Goal: Task Accomplishment & Management: Complete application form

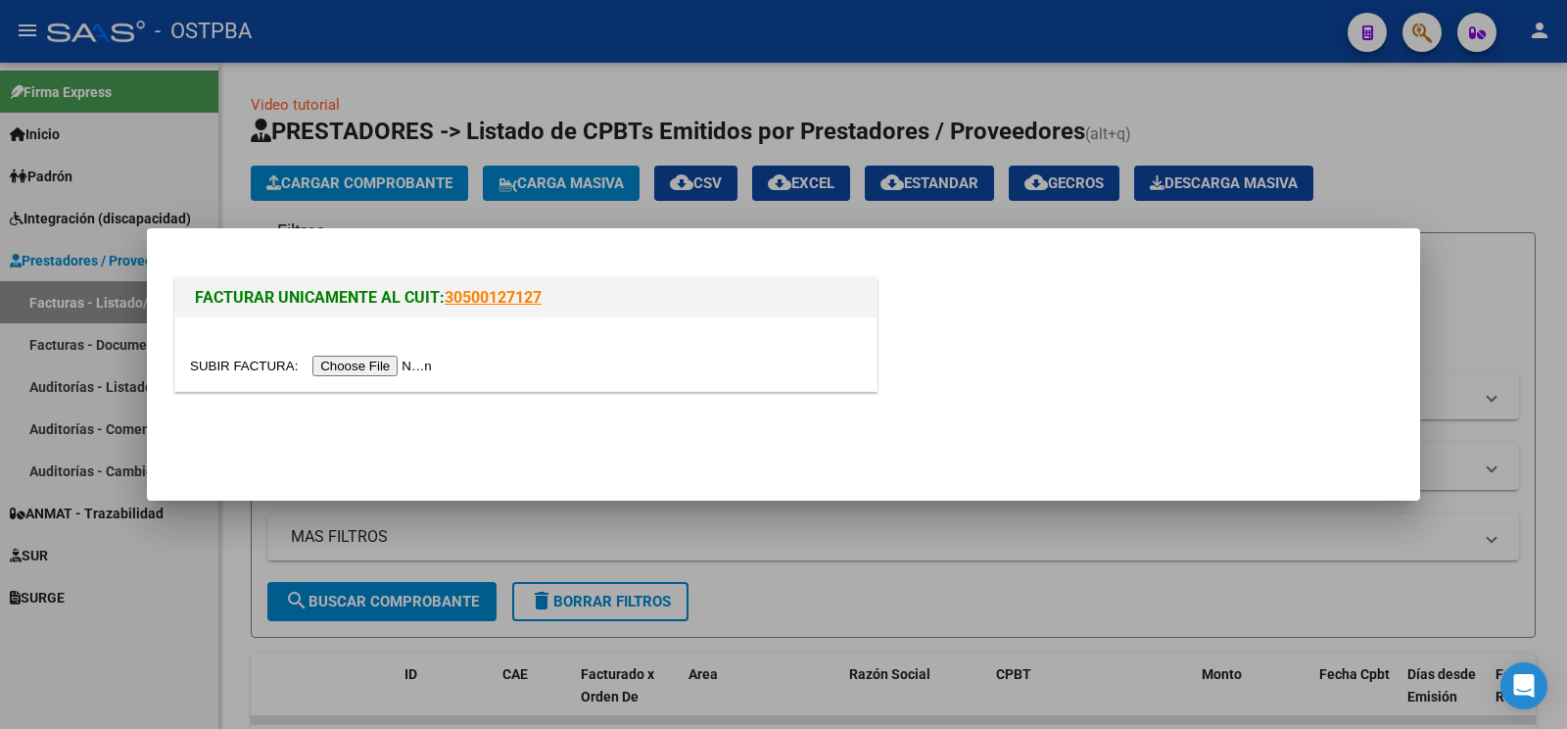
click at [261, 367] on input "file" at bounding box center [314, 366] width 248 height 21
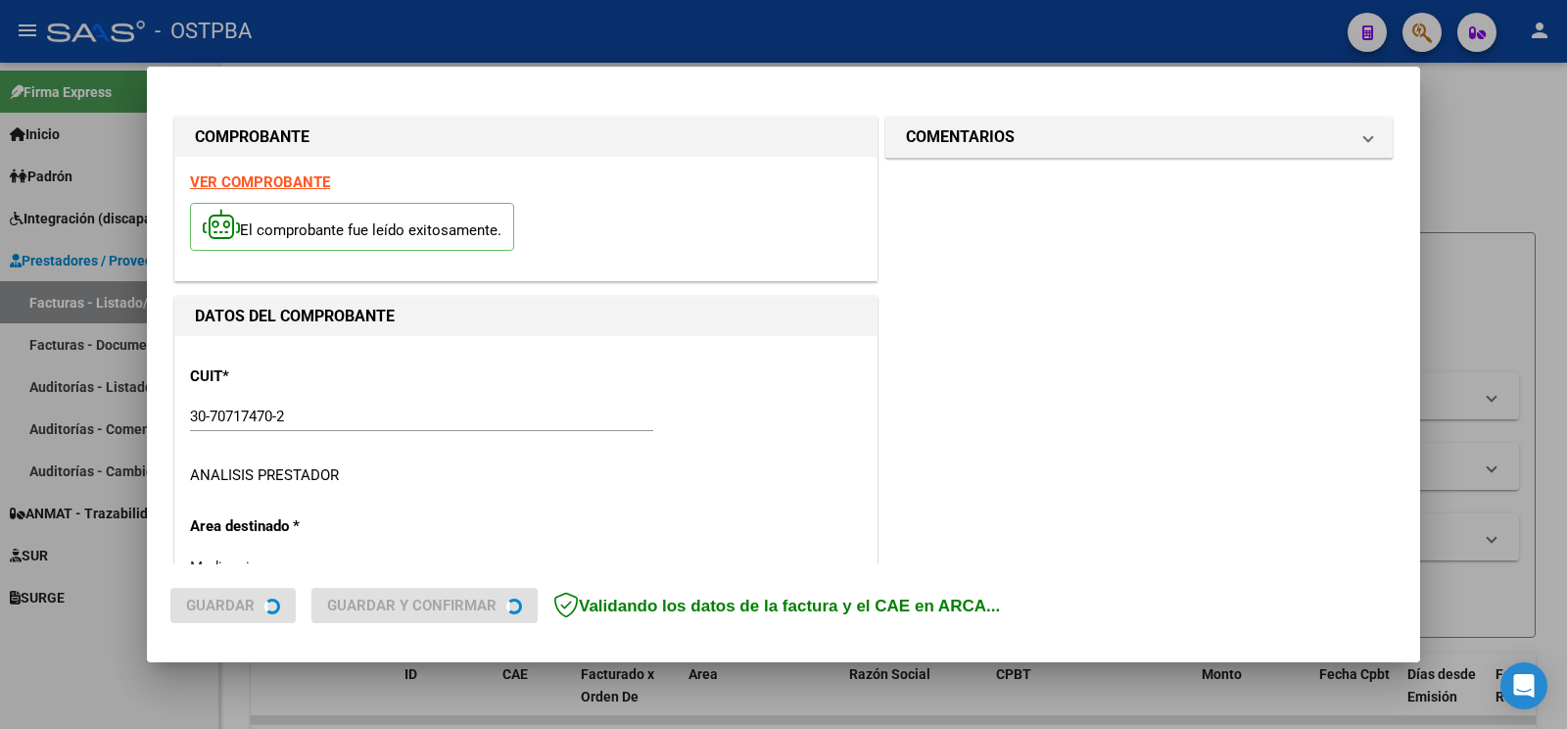
type input "[DATE]"
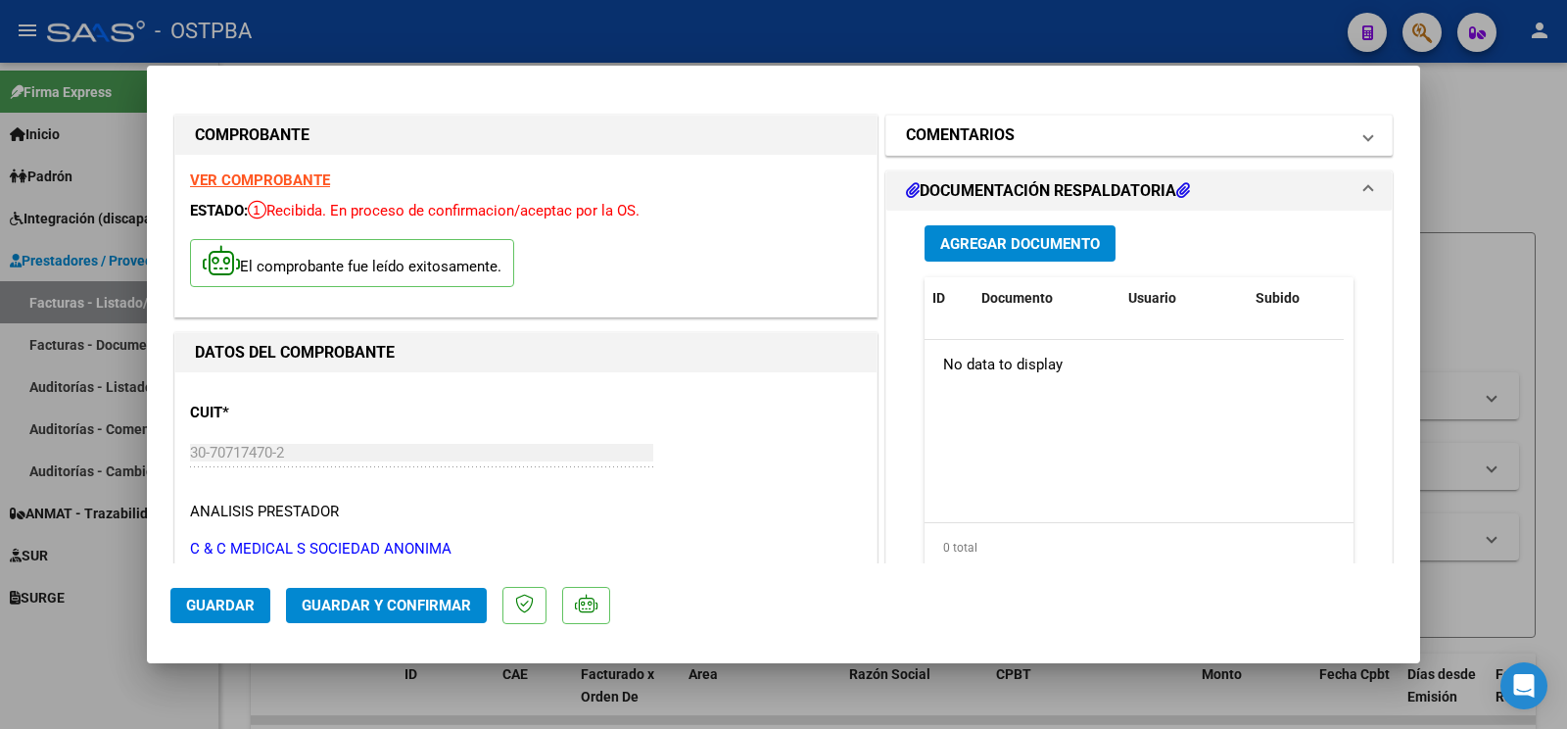
click at [982, 120] on mat-expansion-panel-header "COMENTARIOS" at bounding box center [1138, 135] width 505 height 39
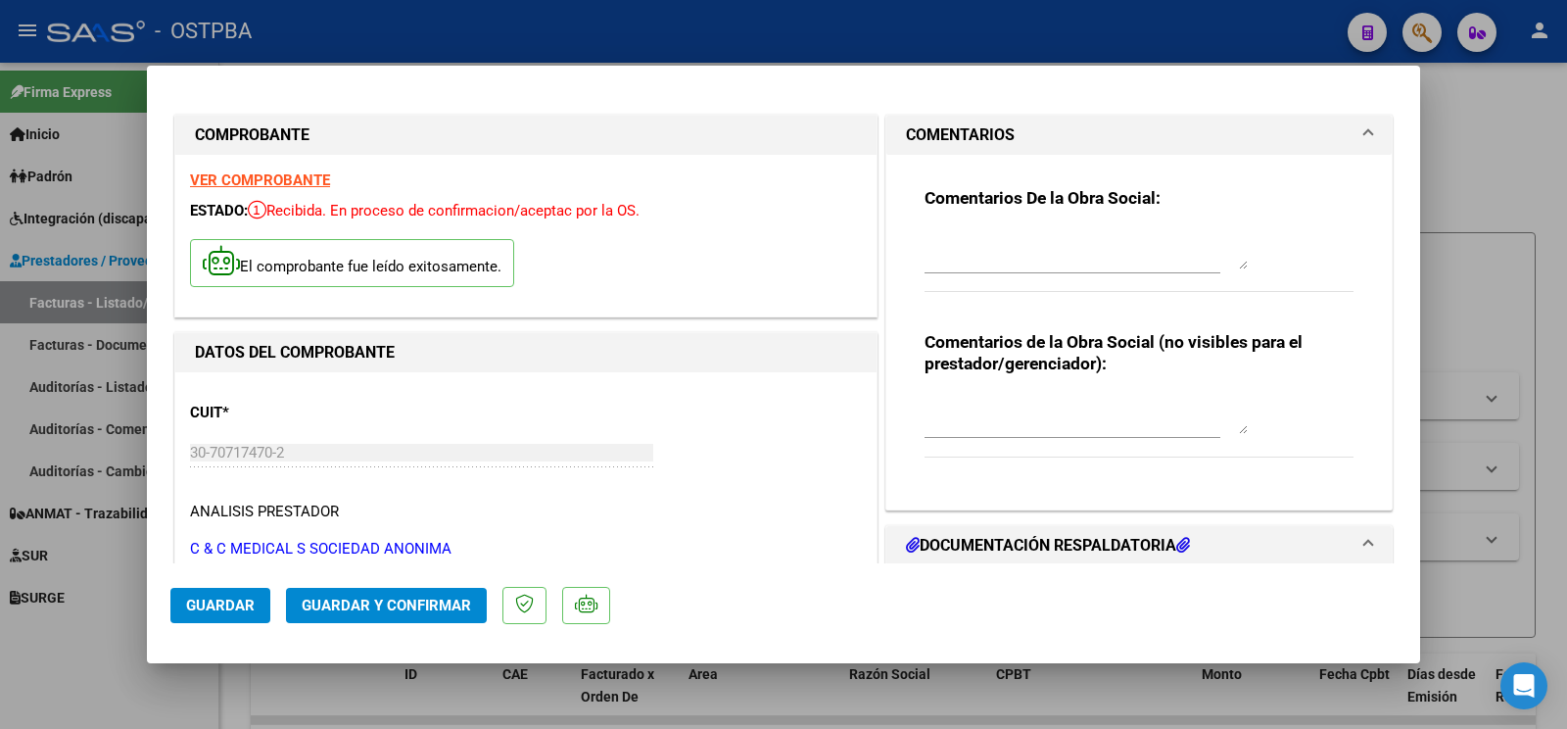
click at [1007, 273] on div at bounding box center [1073, 259] width 296 height 66
click at [1009, 241] on textarea at bounding box center [1086, 249] width 323 height 39
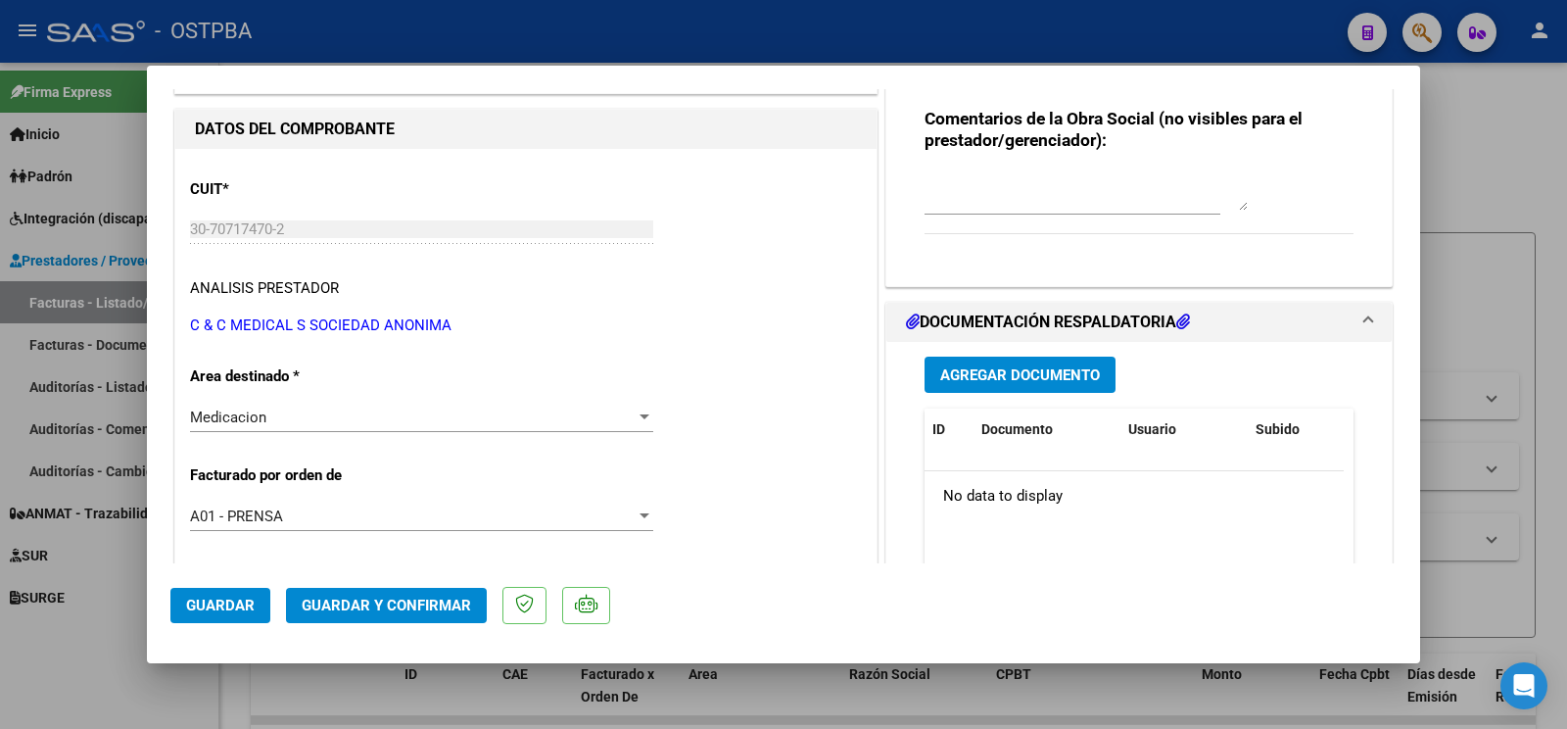
scroll to position [309, 0]
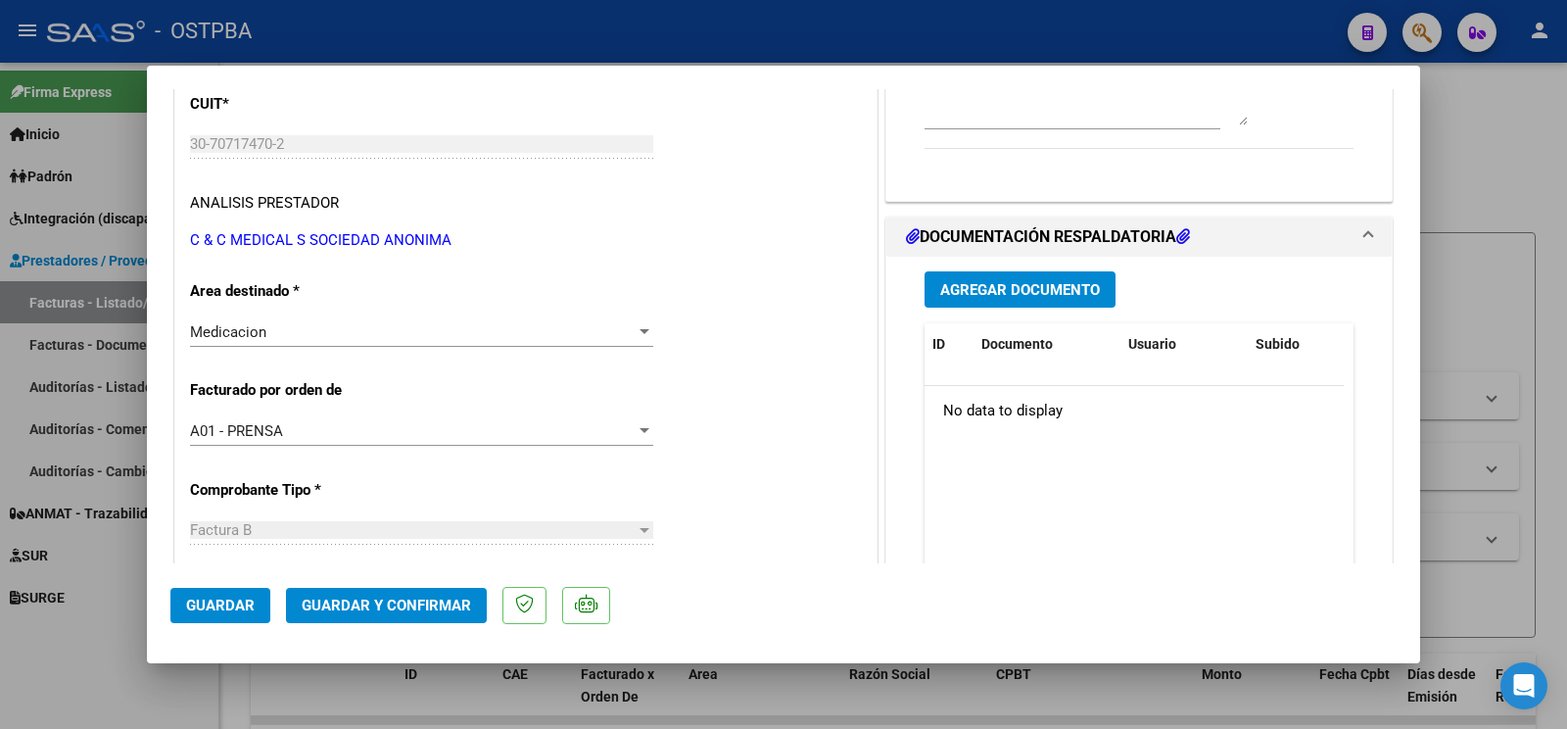
type textarea "[PERSON_NAME]"
click at [215, 596] on button "Guardar" at bounding box center [220, 605] width 100 height 35
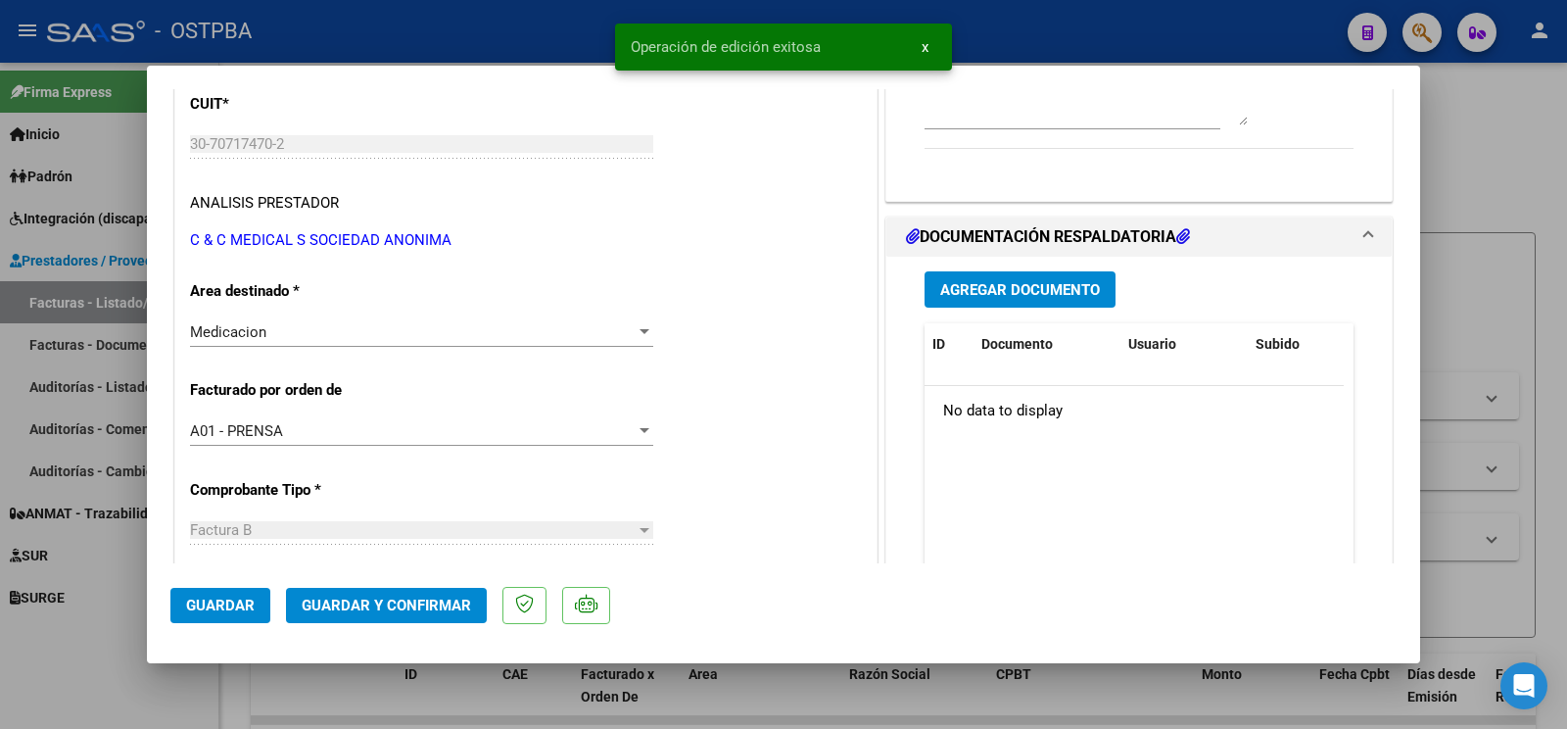
click at [78, 728] on div at bounding box center [783, 364] width 1567 height 729
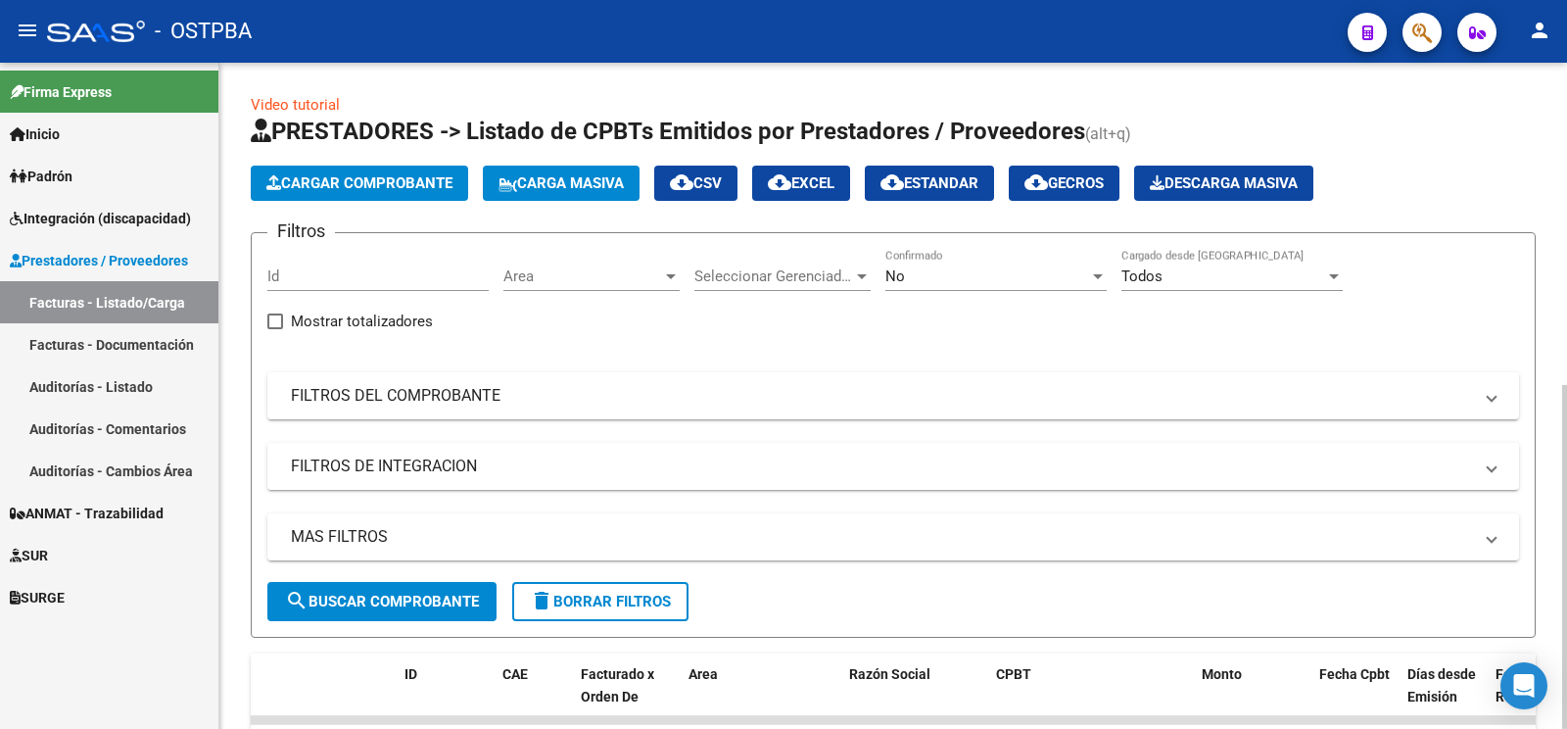
click at [393, 179] on span "Cargar Comprobante" at bounding box center [359, 183] width 186 height 18
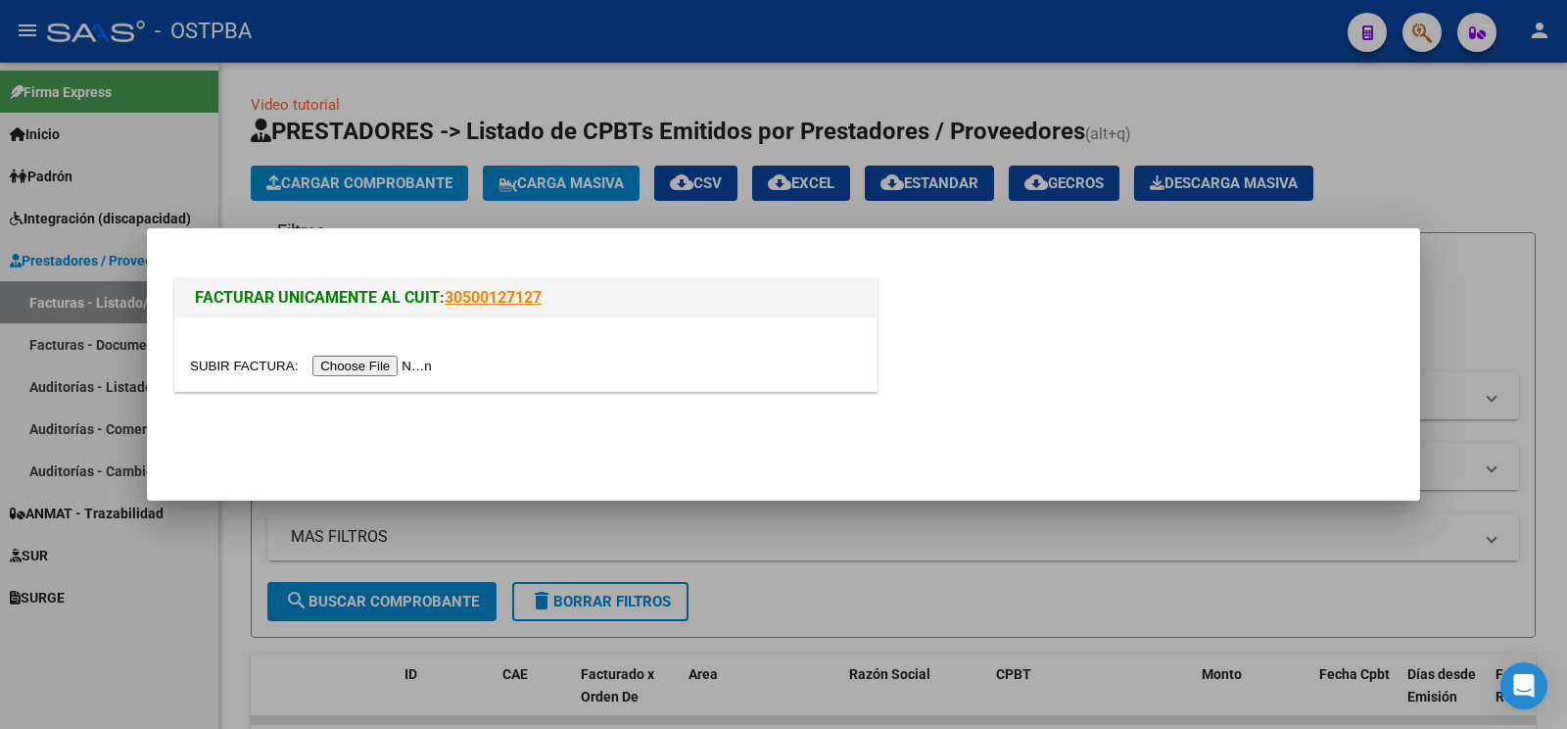
click at [239, 367] on input "file" at bounding box center [314, 366] width 248 height 21
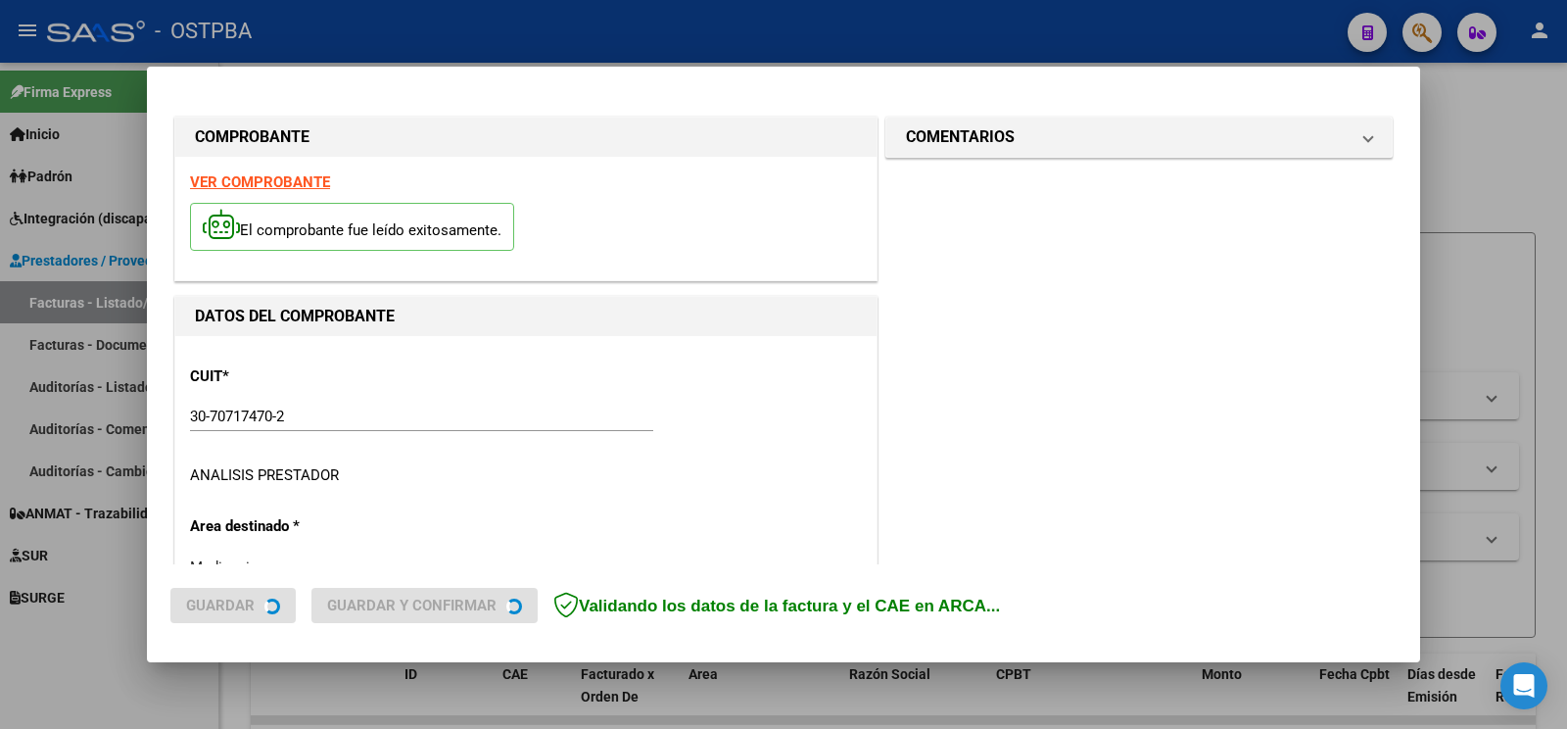
type input "[DATE]"
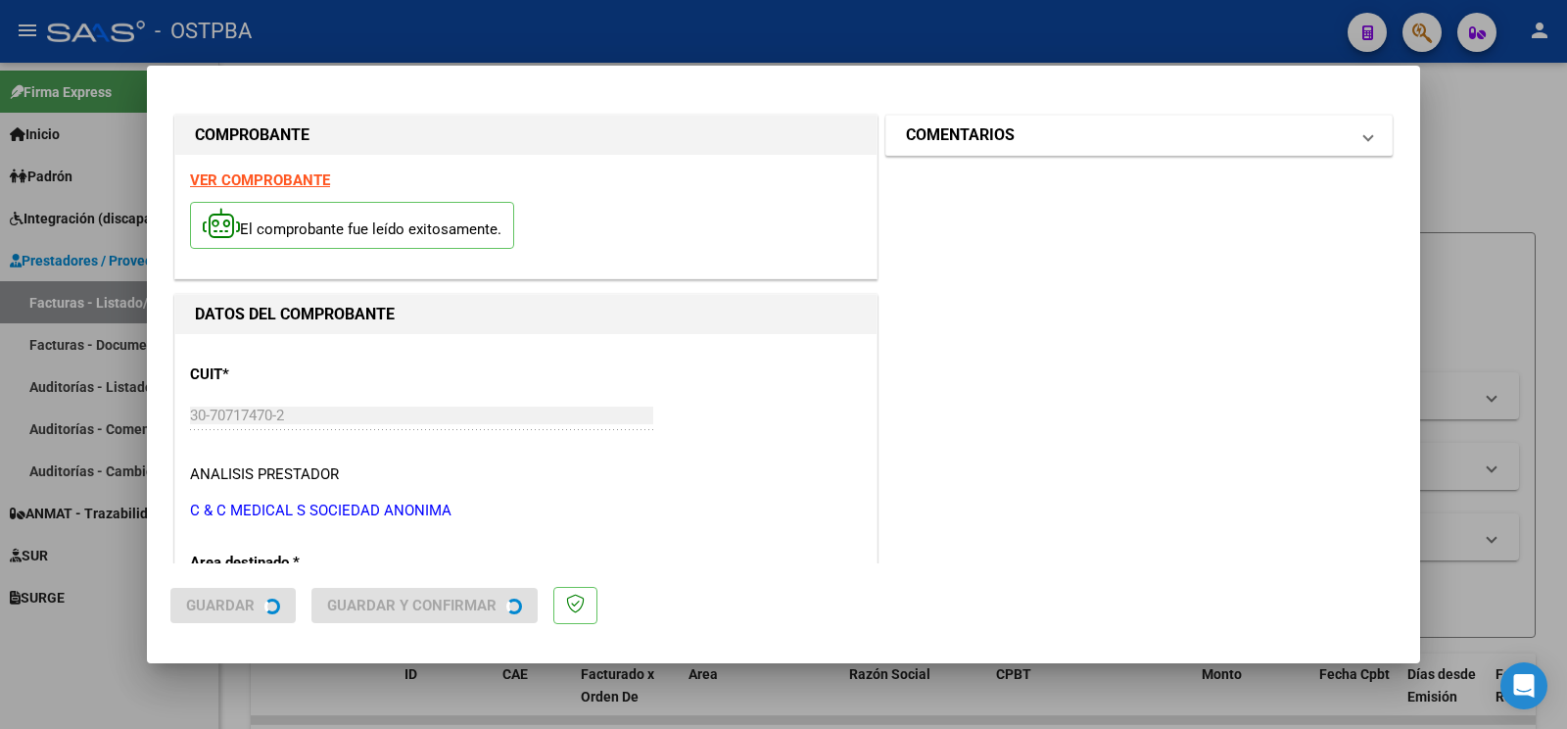
click at [985, 127] on h1 "COMENTARIOS" at bounding box center [960, 135] width 109 height 24
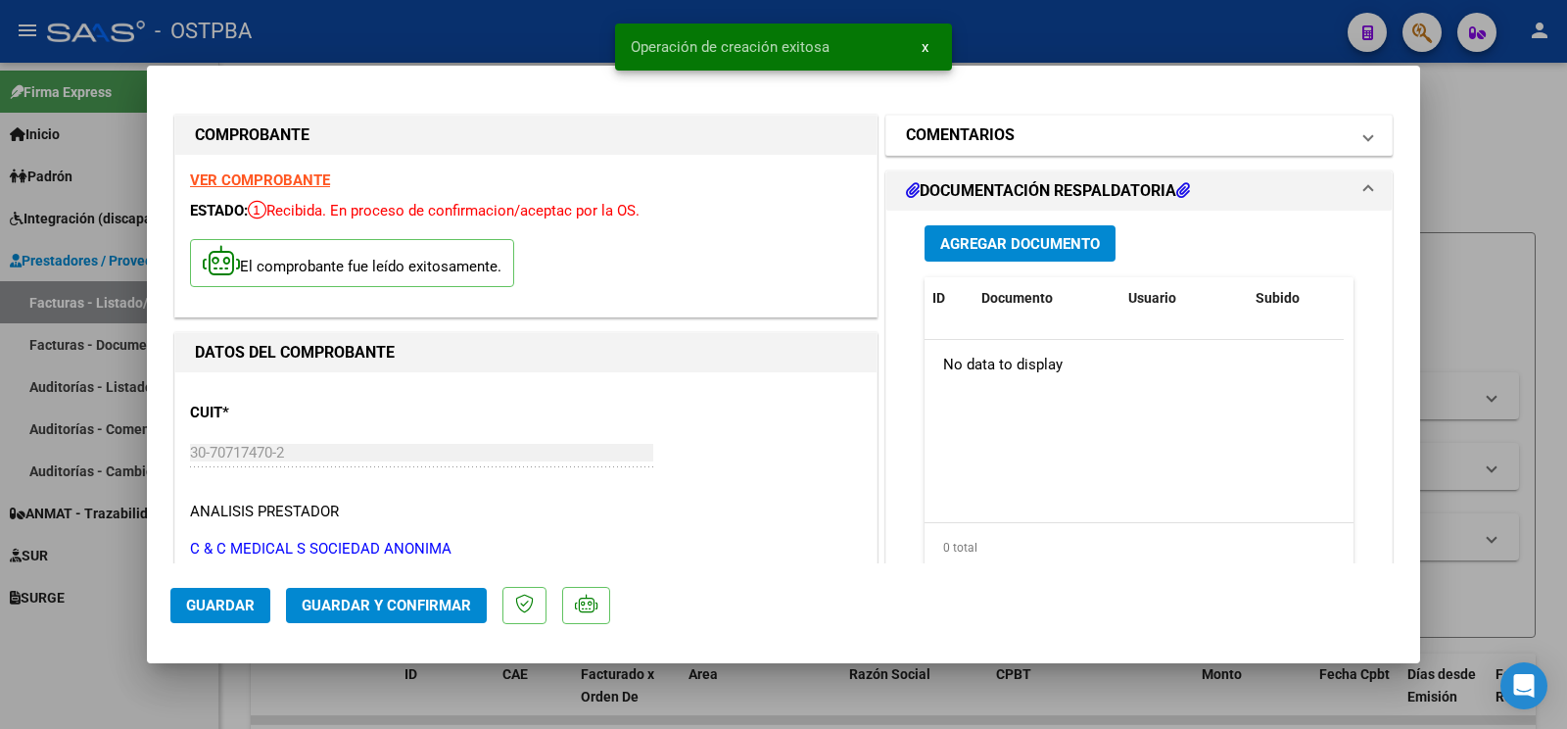
click at [1023, 130] on mat-panel-title "COMENTARIOS" at bounding box center [1127, 135] width 443 height 24
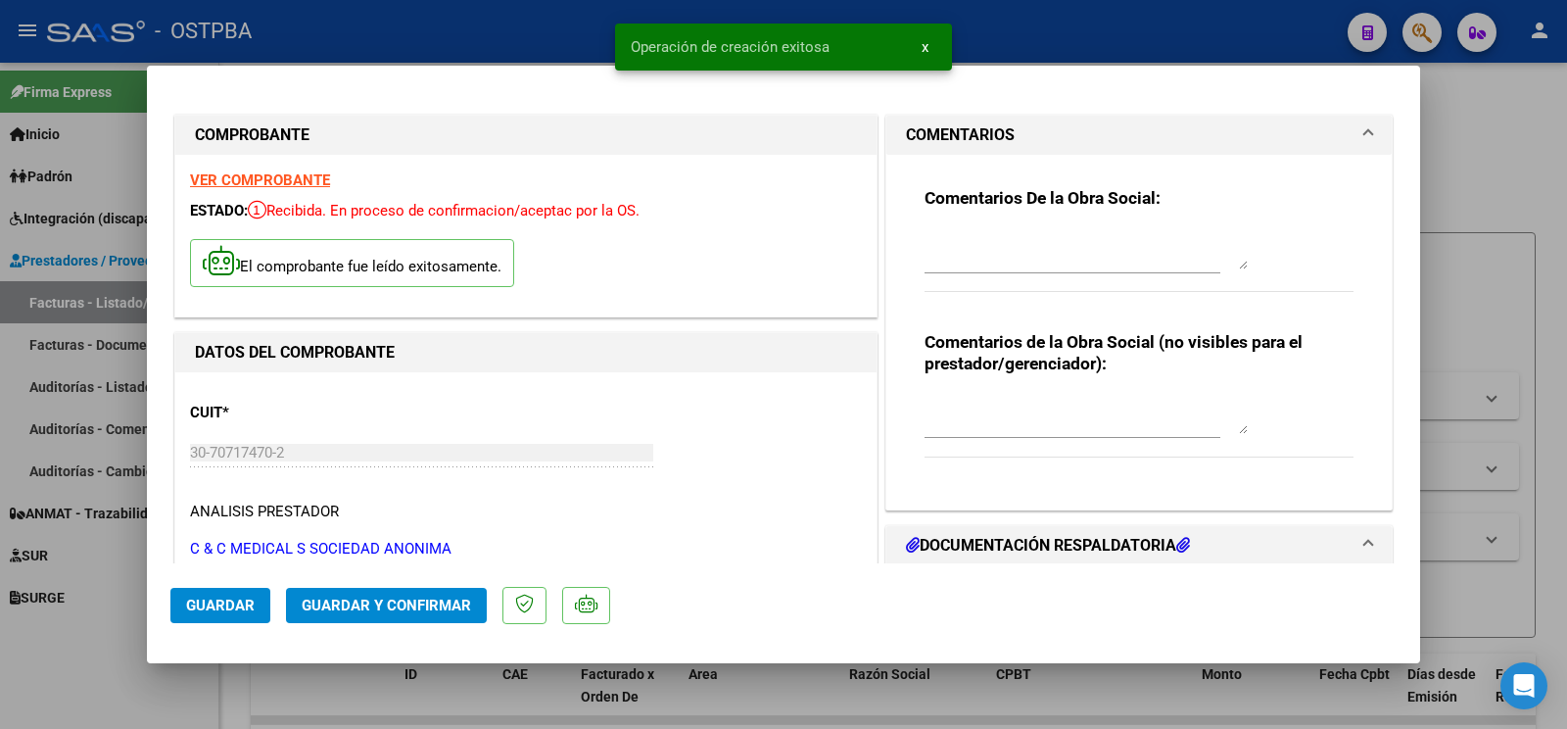
click at [1010, 224] on div "Comentarios De la Obra Social:" at bounding box center [1139, 250] width 429 height 126
click at [1015, 235] on textarea at bounding box center [1086, 249] width 323 height 39
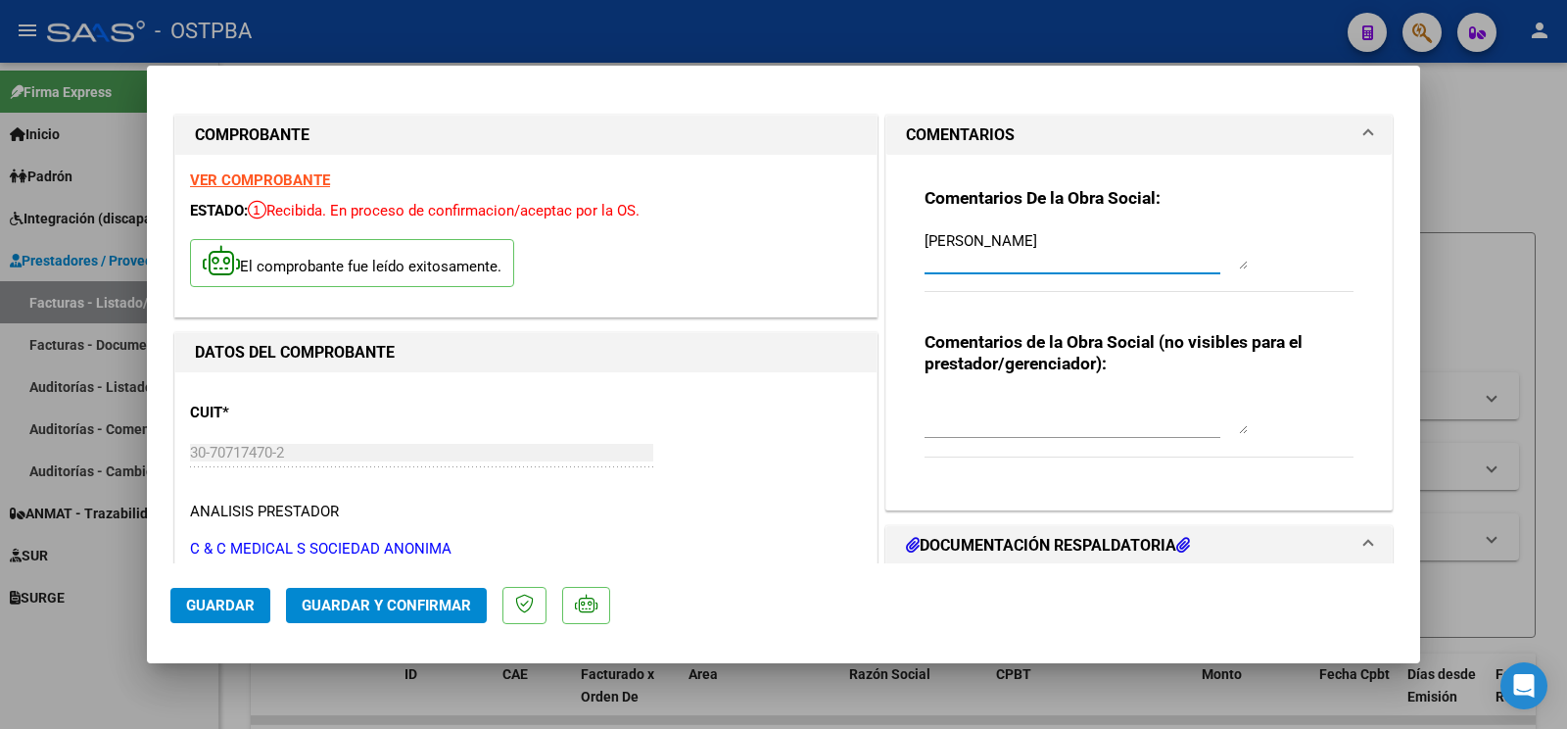
scroll to position [103, 0]
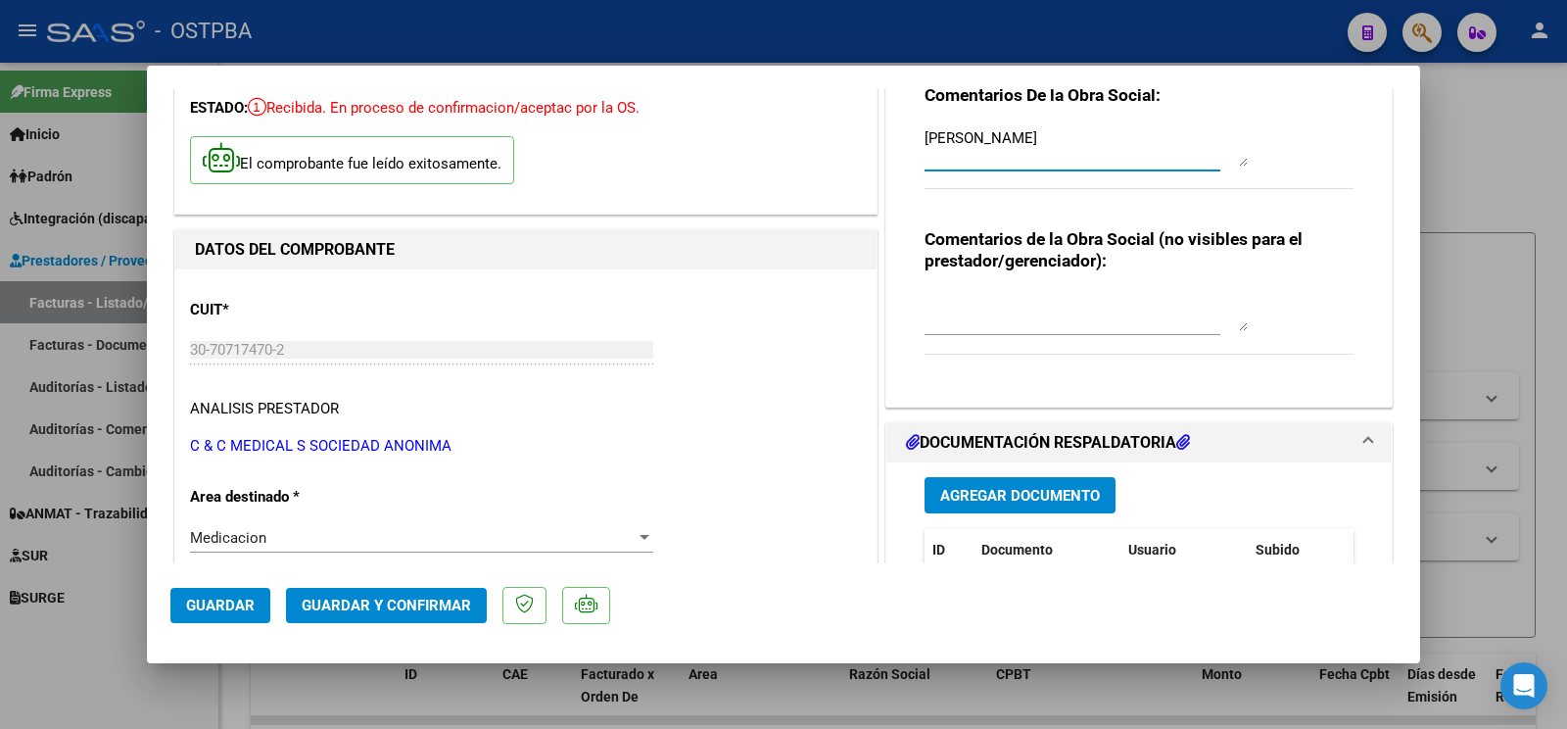
type textarea "[PERSON_NAME]"
click at [256, 611] on button "Guardar" at bounding box center [220, 605] width 100 height 35
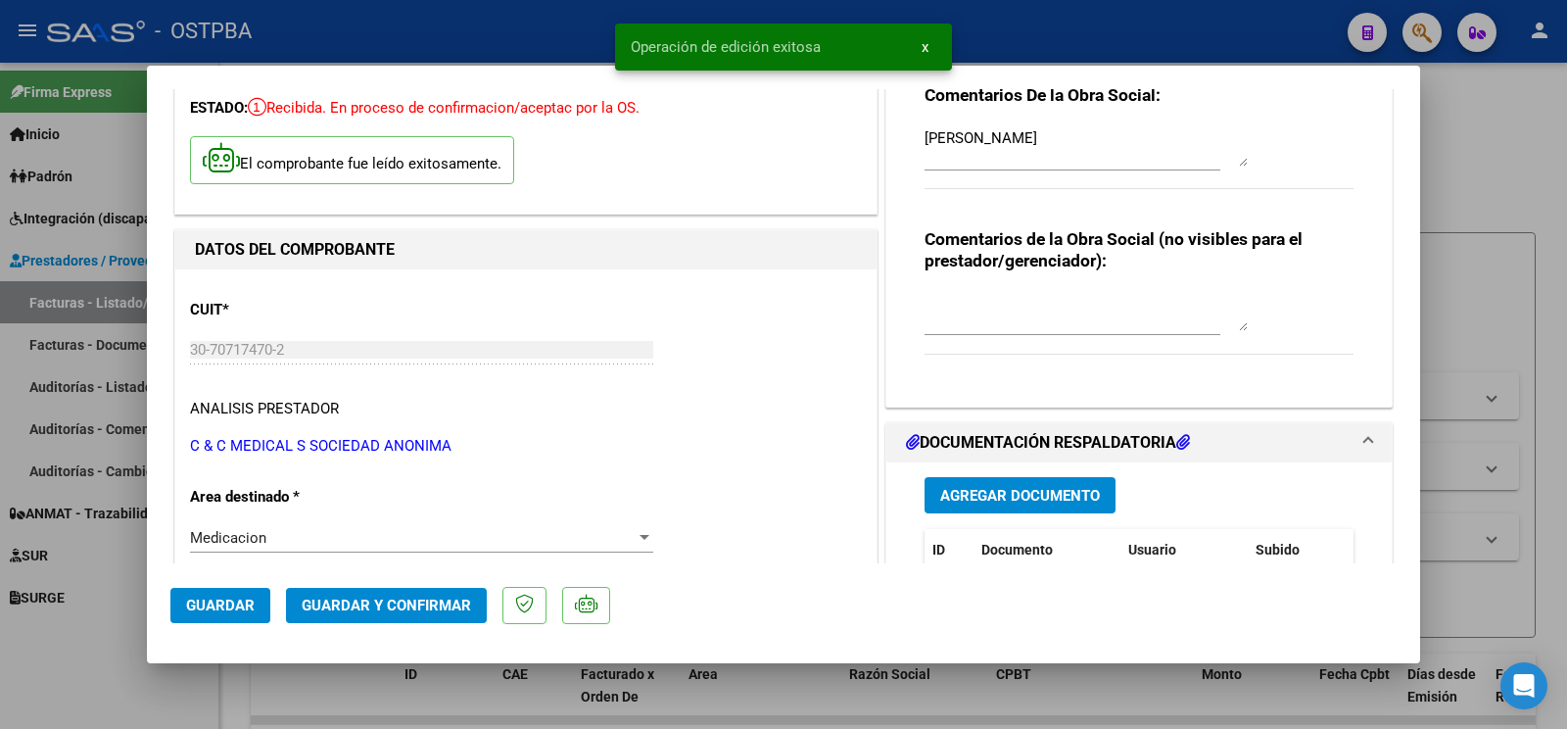
click at [96, 641] on div at bounding box center [783, 364] width 1567 height 729
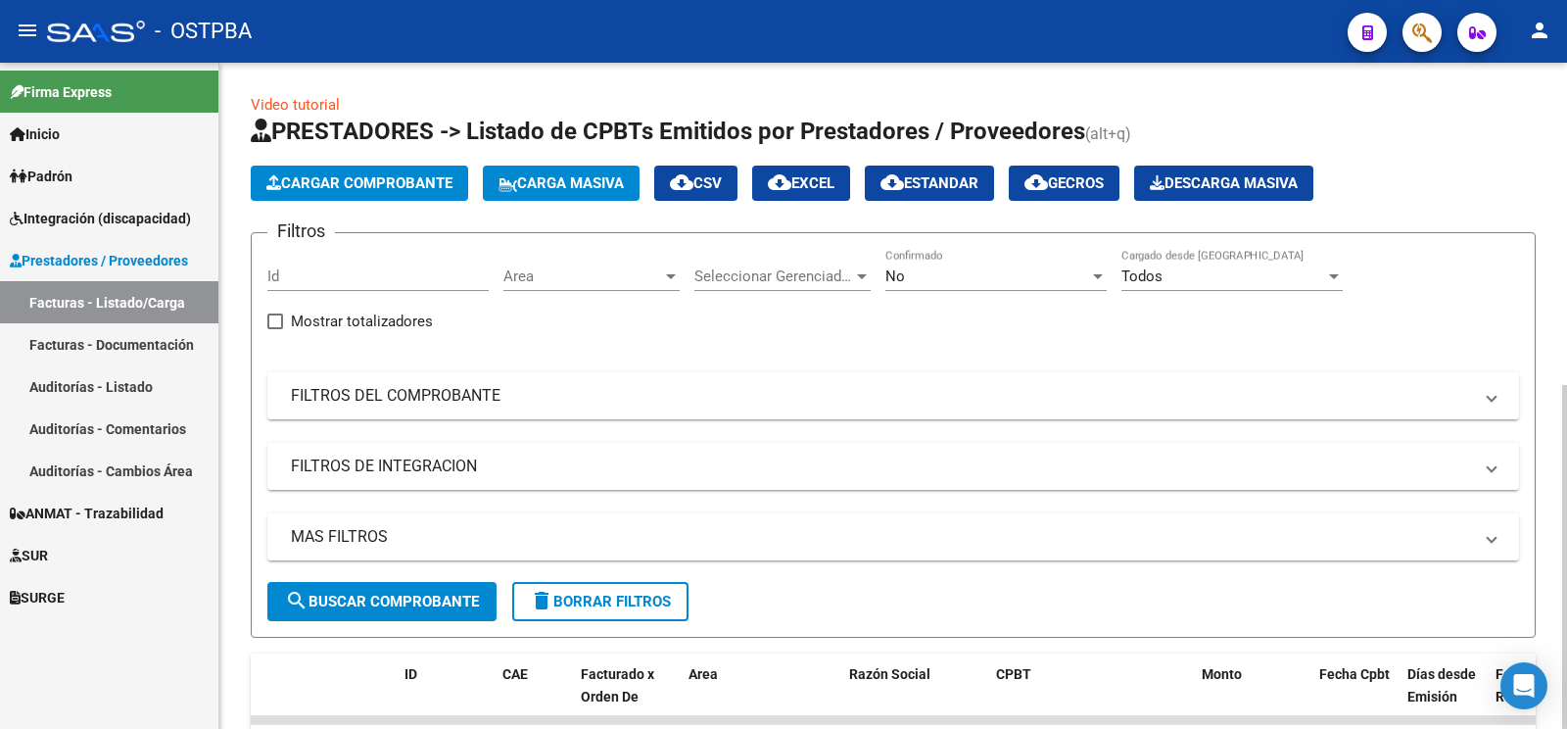
click at [409, 177] on span "Cargar Comprobante" at bounding box center [359, 183] width 186 height 18
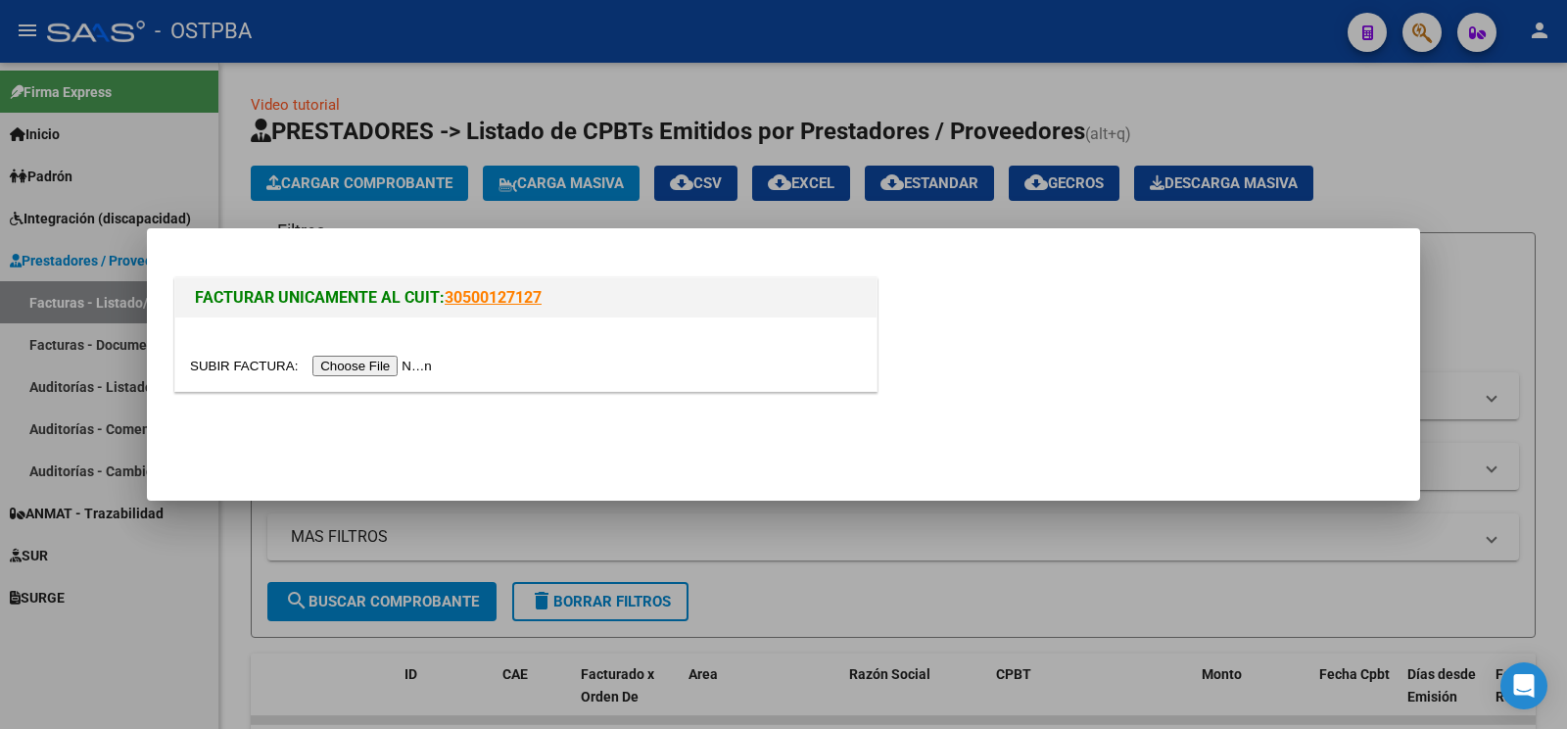
click at [221, 370] on input "file" at bounding box center [314, 366] width 248 height 21
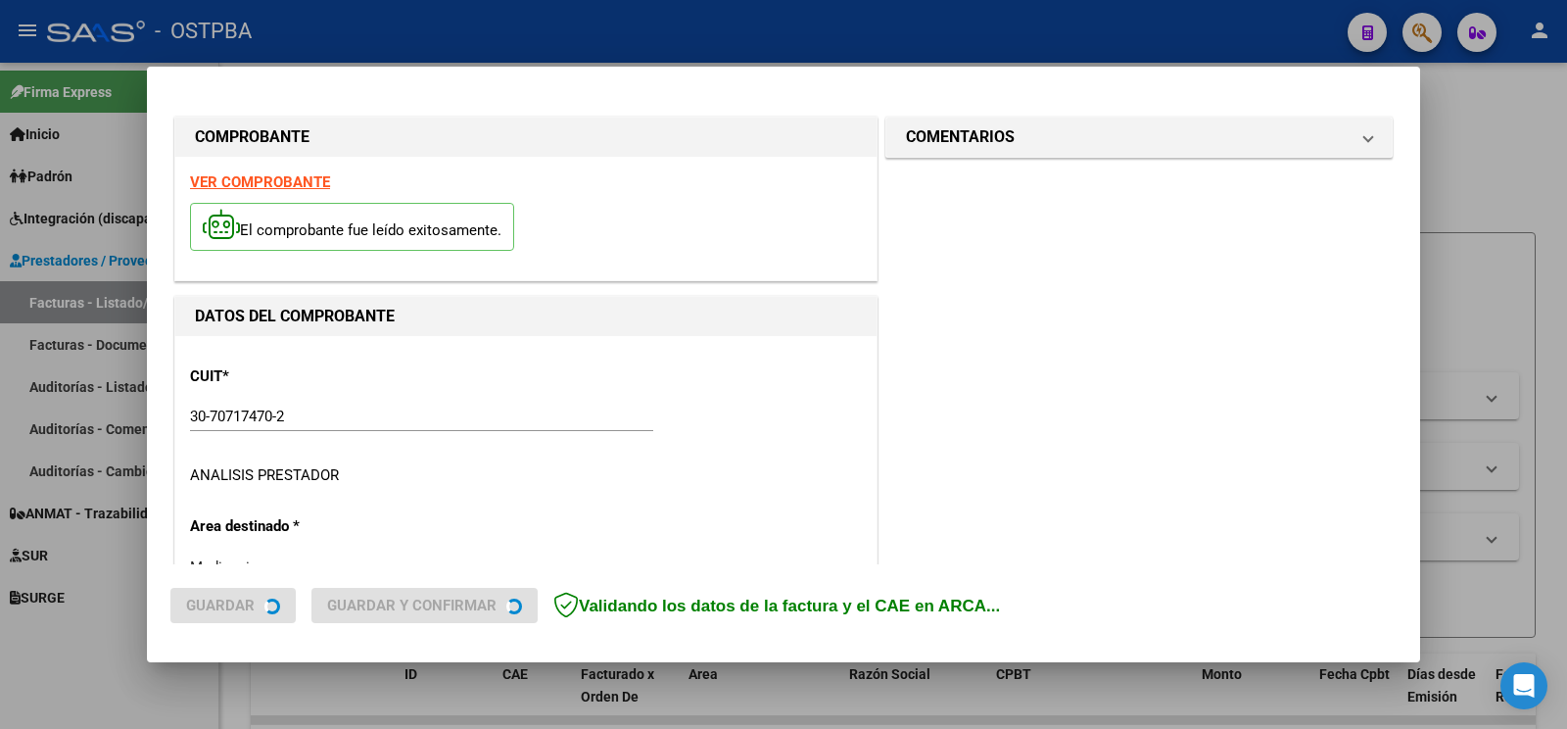
type input "[DATE]"
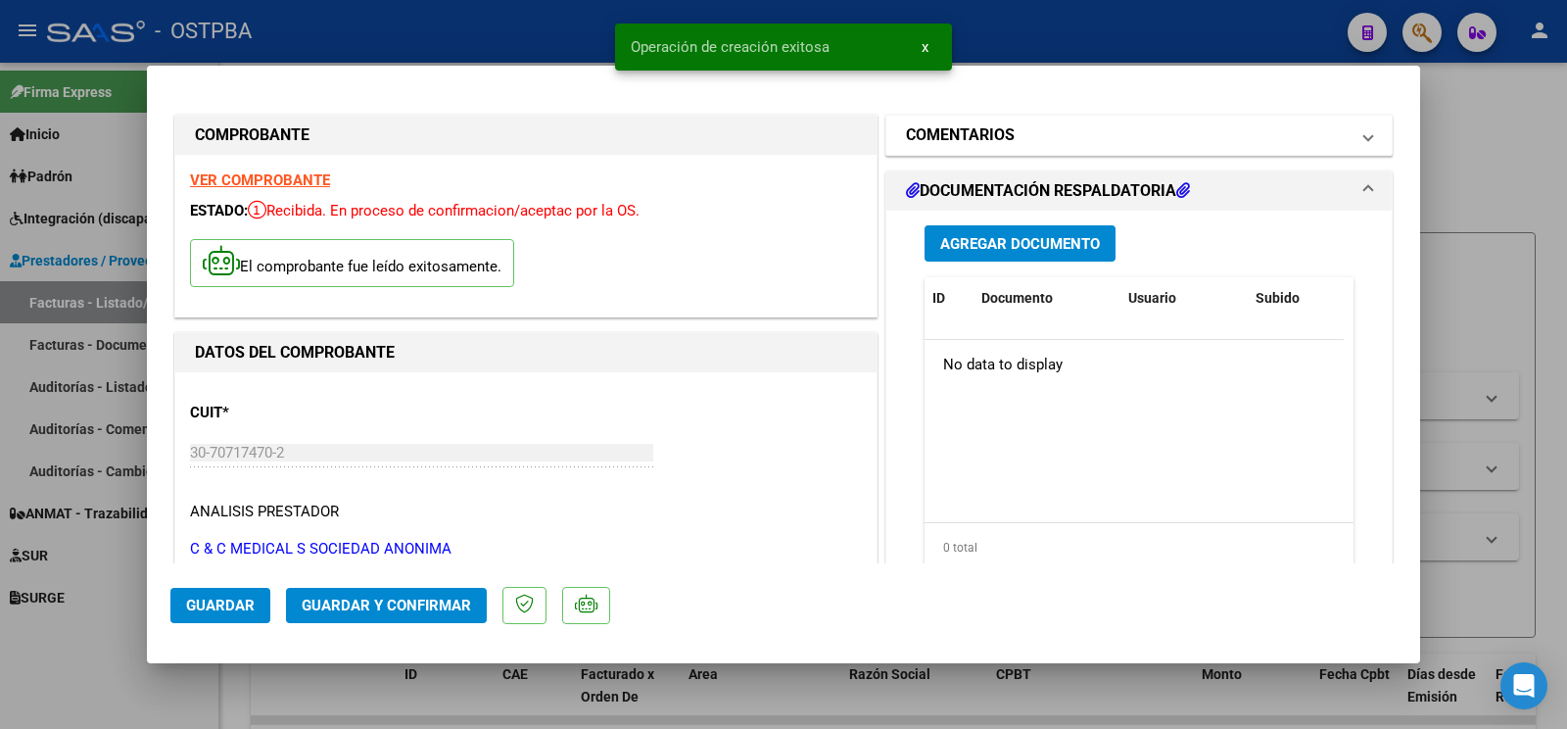
click at [1005, 130] on mat-panel-title "COMENTARIOS" at bounding box center [1127, 135] width 443 height 24
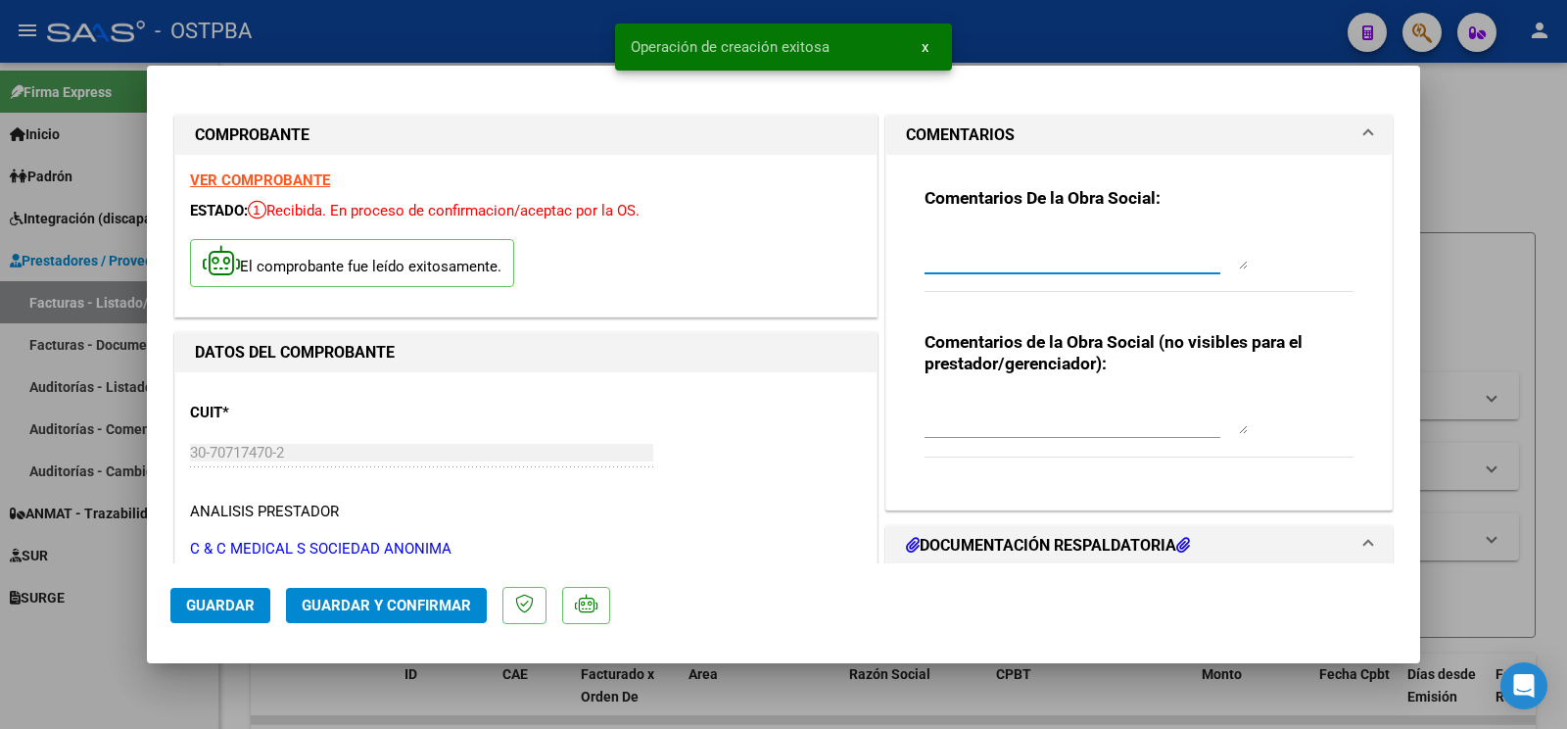
click at [980, 262] on textarea at bounding box center [1086, 249] width 323 height 39
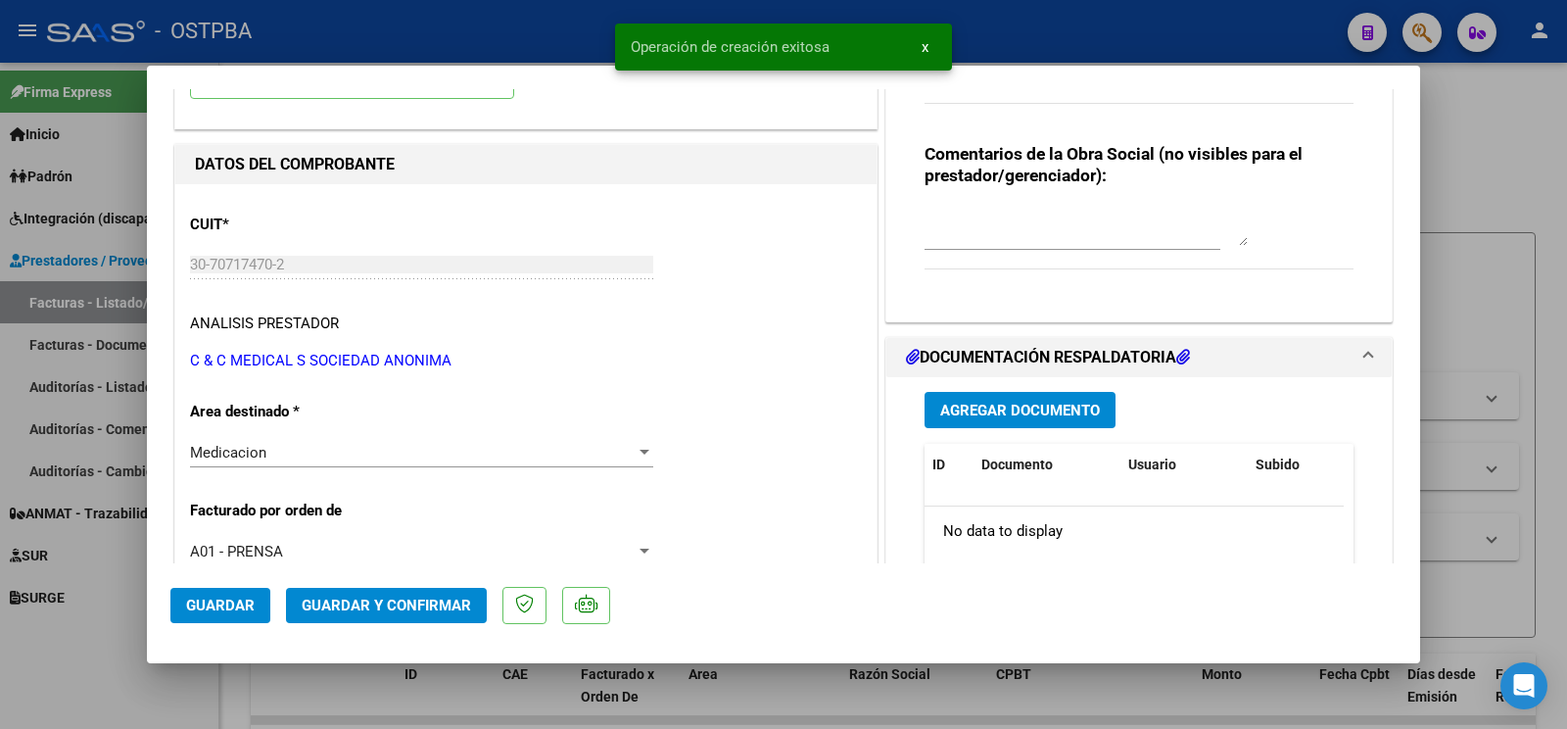
scroll to position [206, 0]
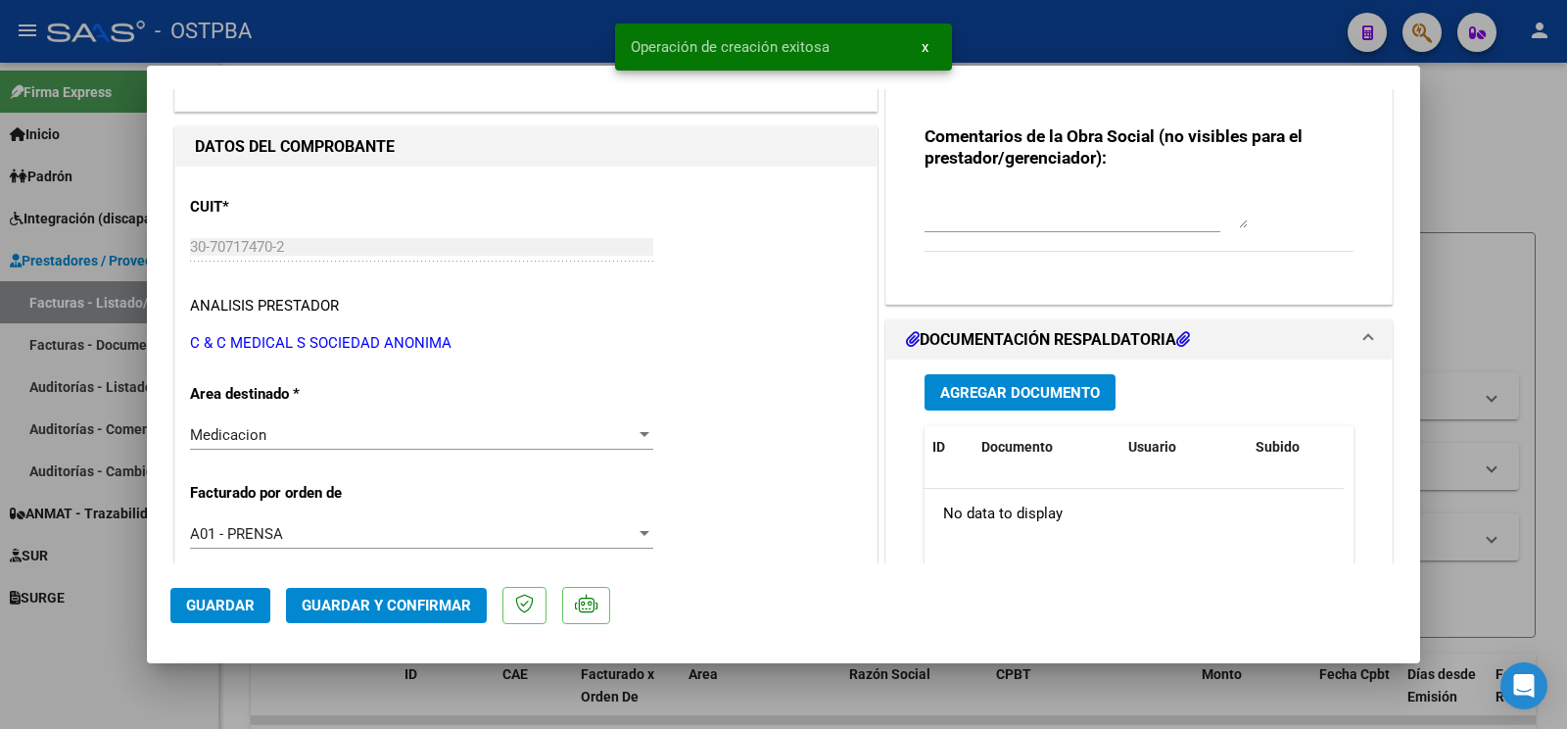
type textarea "m roto"
click at [336, 466] on div "Medicacion Seleccionar Area" at bounding box center [421, 444] width 463 height 48
click at [334, 450] on div "Medicacion Seleccionar Area" at bounding box center [421, 434] width 463 height 29
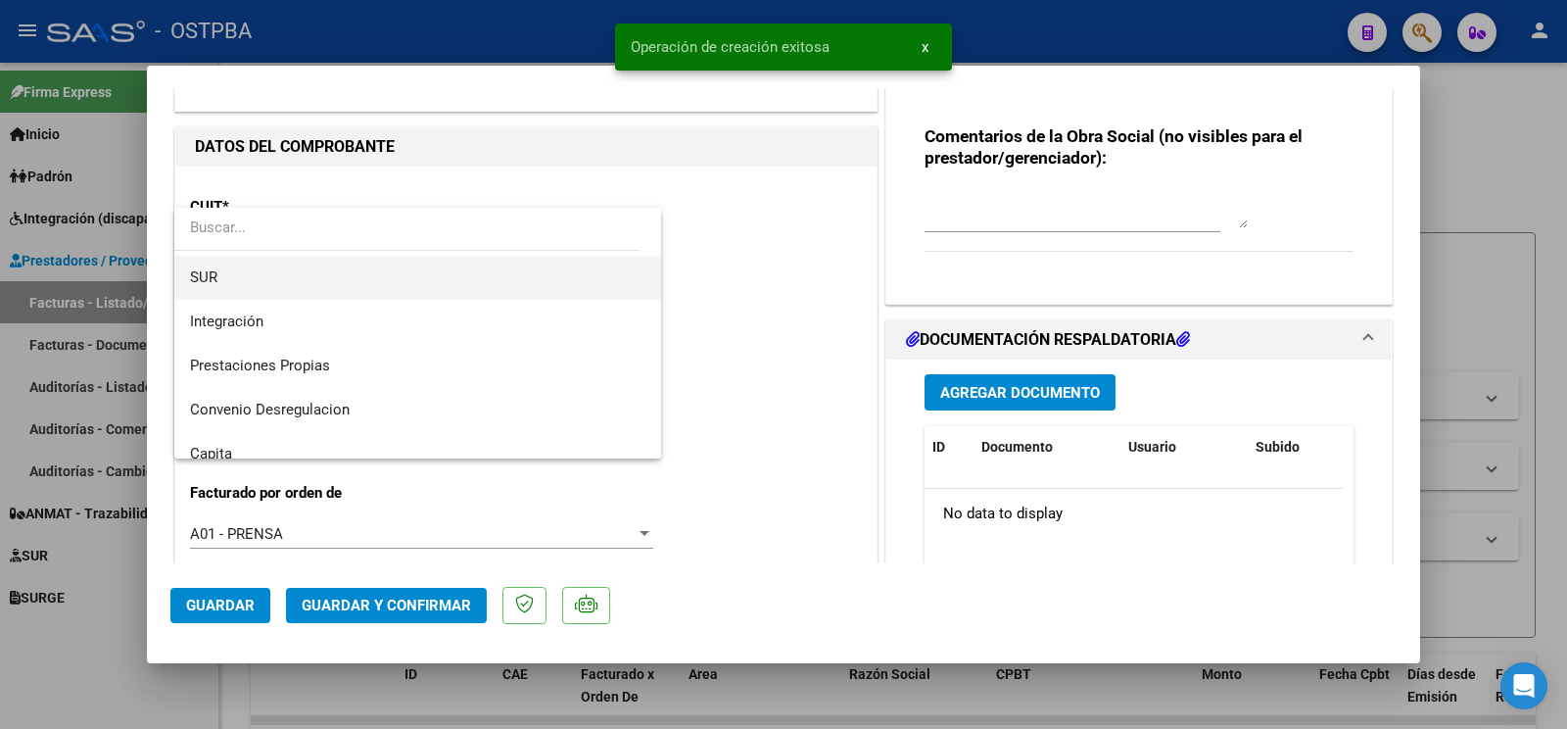
scroll to position [27, 0]
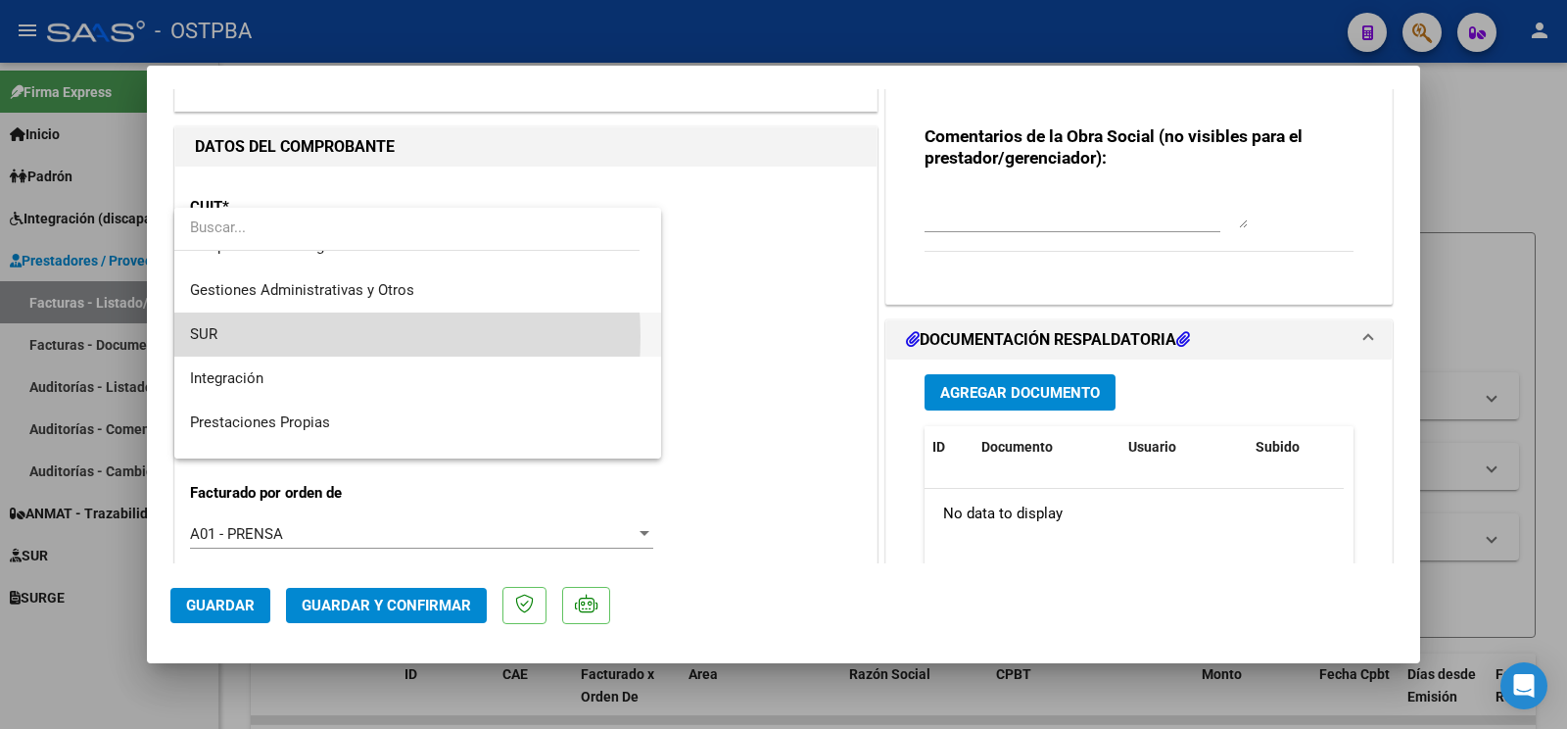
click at [298, 336] on span "SUR" at bounding box center [417, 334] width 455 height 44
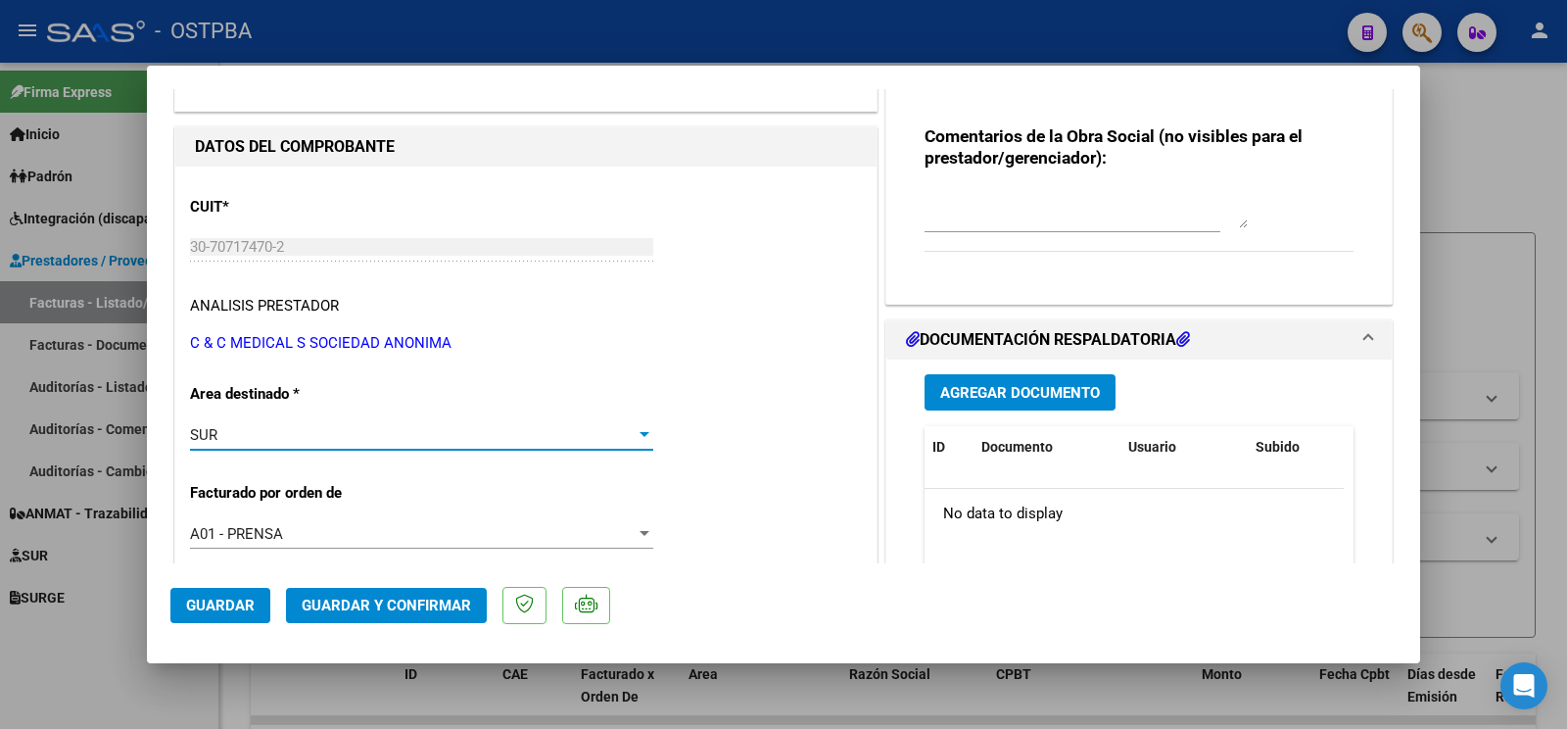
click at [225, 620] on button "Guardar" at bounding box center [220, 605] width 100 height 35
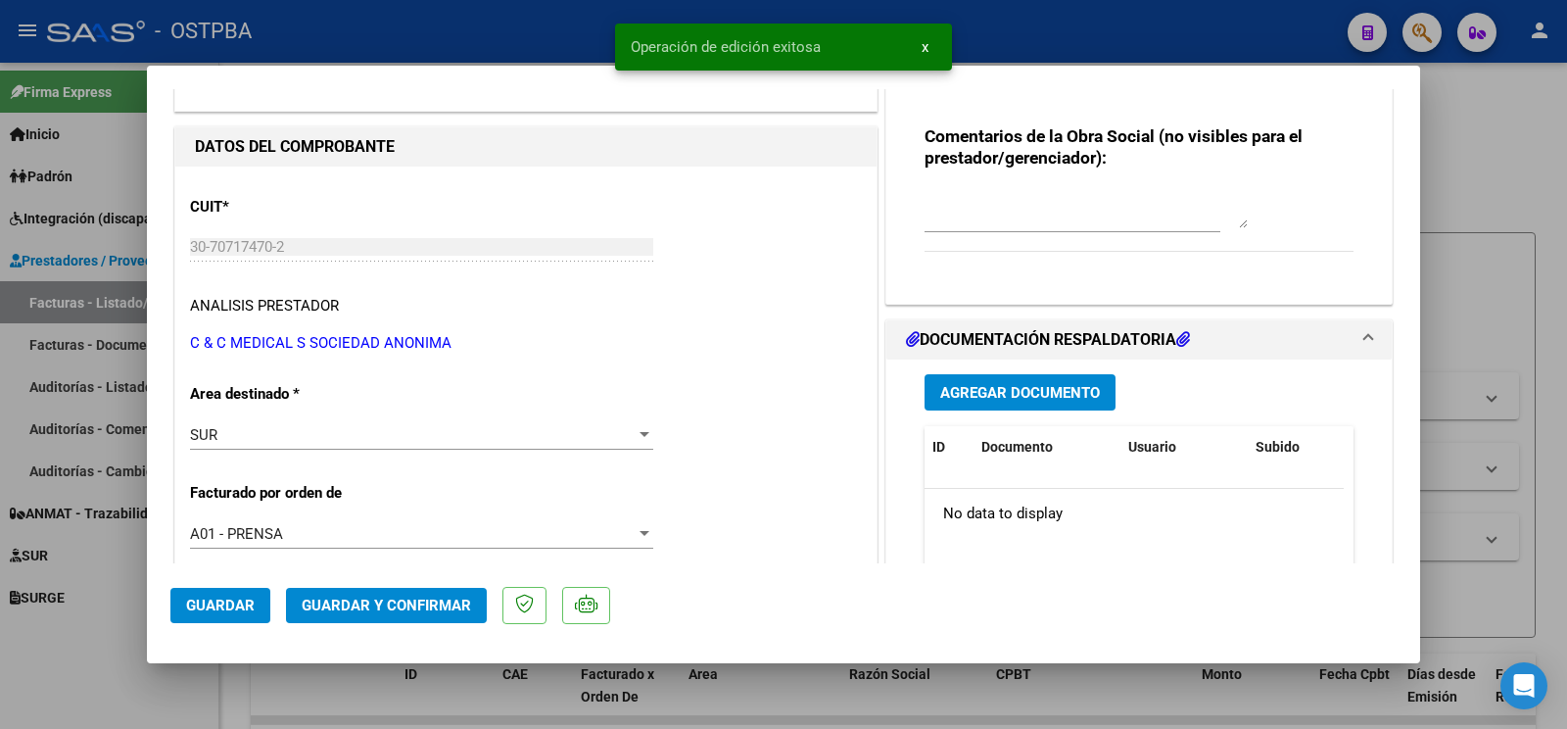
scroll to position [514, 0]
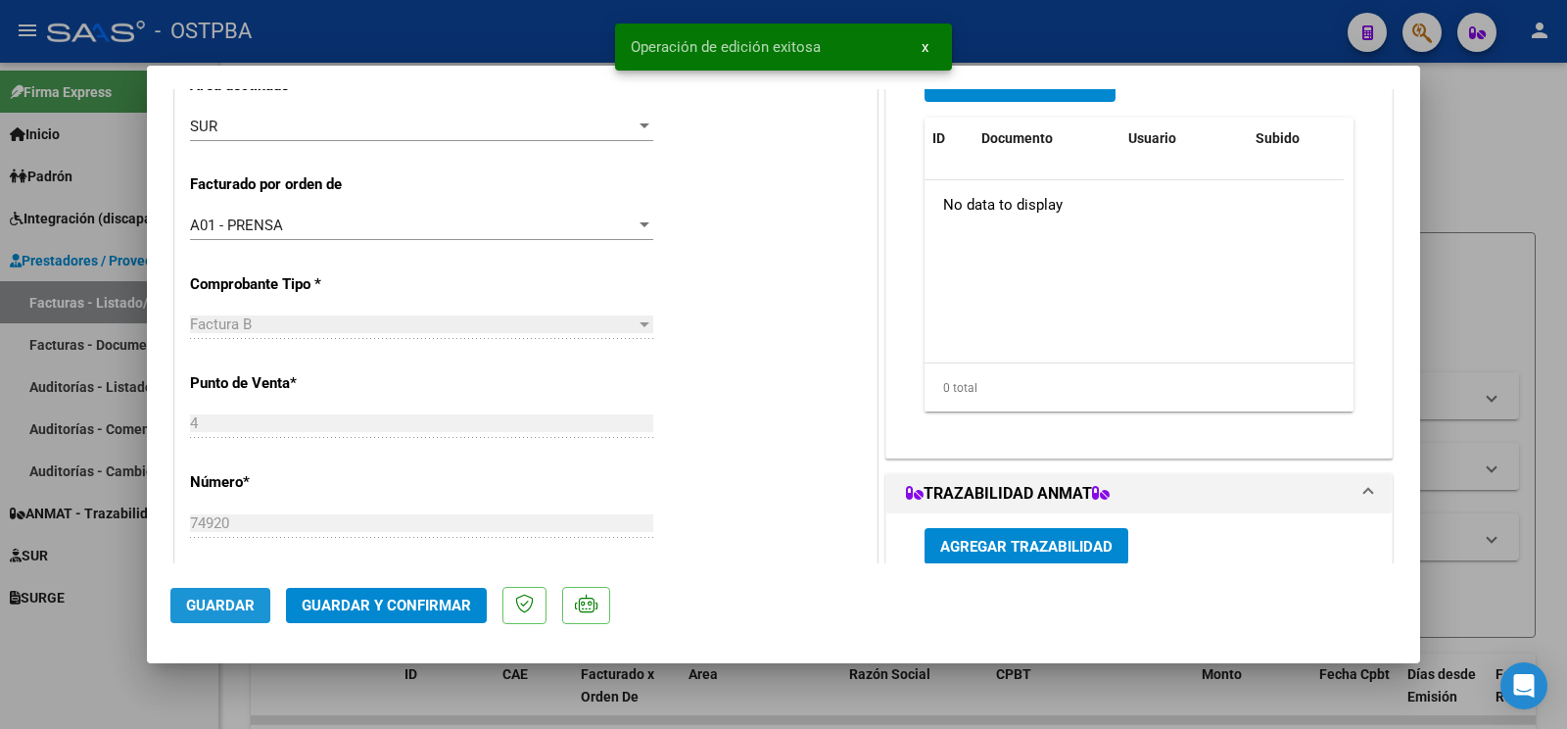
click at [205, 598] on span "Guardar" at bounding box center [220, 605] width 69 height 18
drag, startPoint x: 57, startPoint y: 640, endPoint x: 243, endPoint y: 724, distance: 204.3
click at [58, 640] on div at bounding box center [783, 364] width 1567 height 729
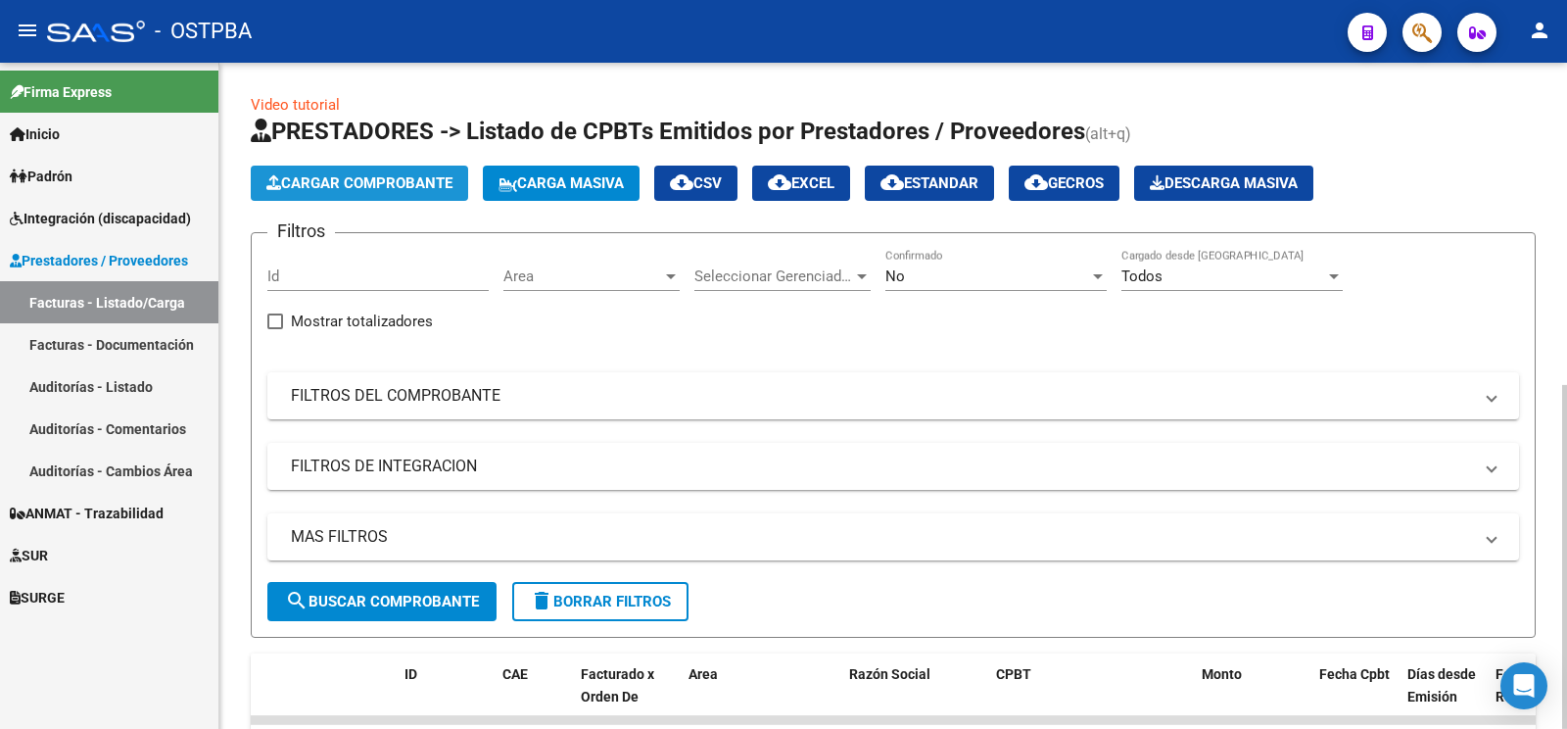
click at [346, 184] on span "Cargar Comprobante" at bounding box center [359, 183] width 186 height 18
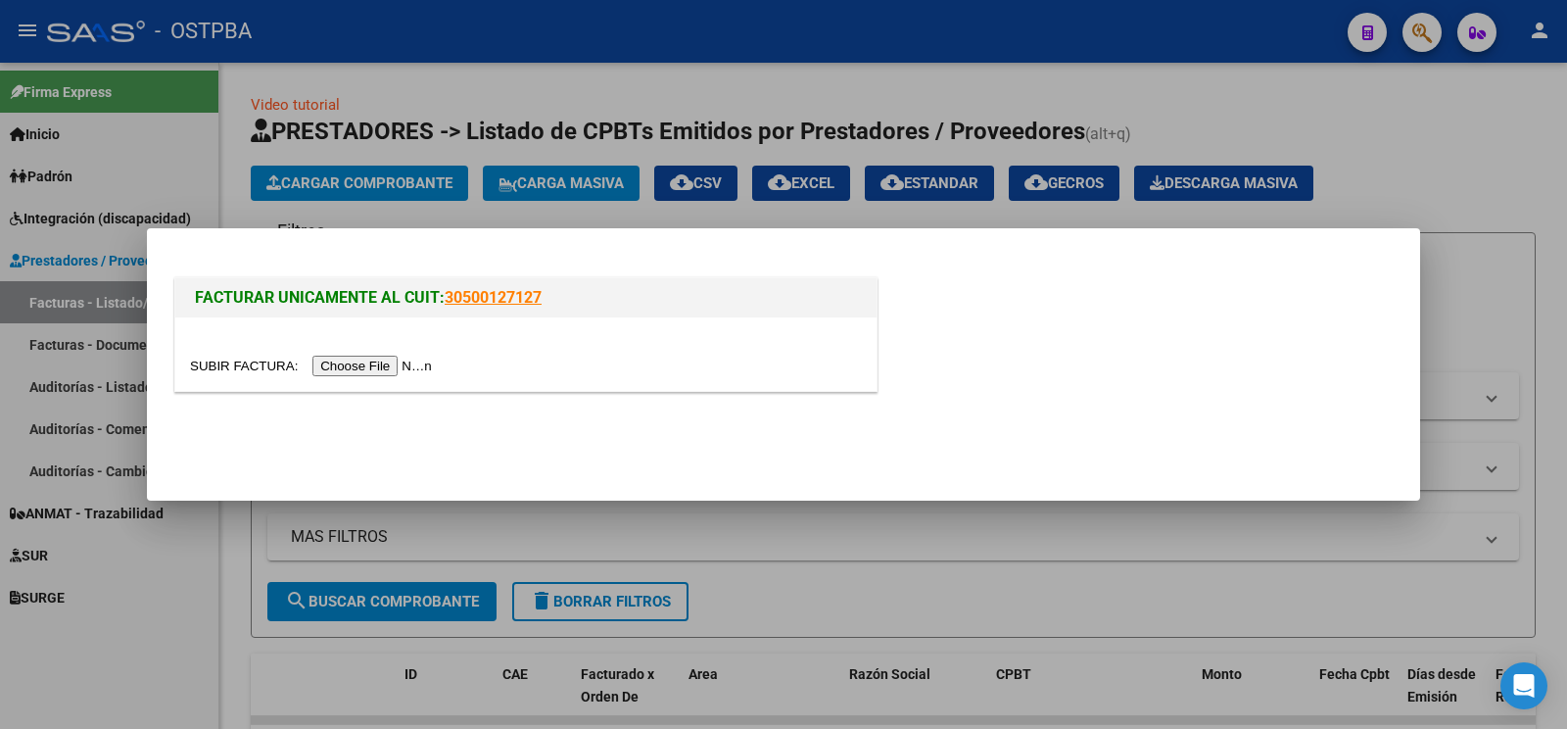
click at [228, 371] on input "file" at bounding box center [314, 366] width 248 height 21
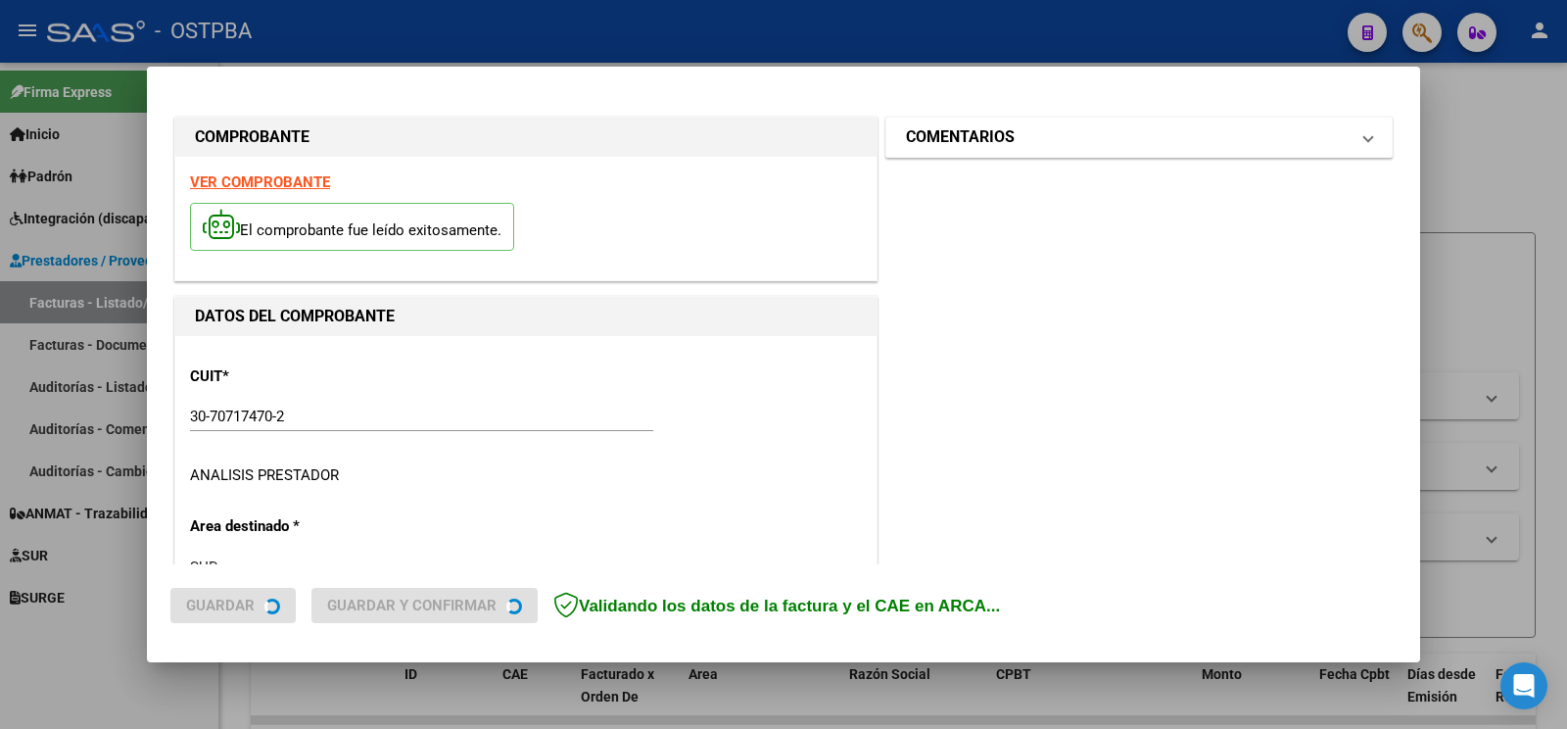
click at [1010, 141] on mat-panel-title "COMENTARIOS" at bounding box center [1127, 137] width 443 height 24
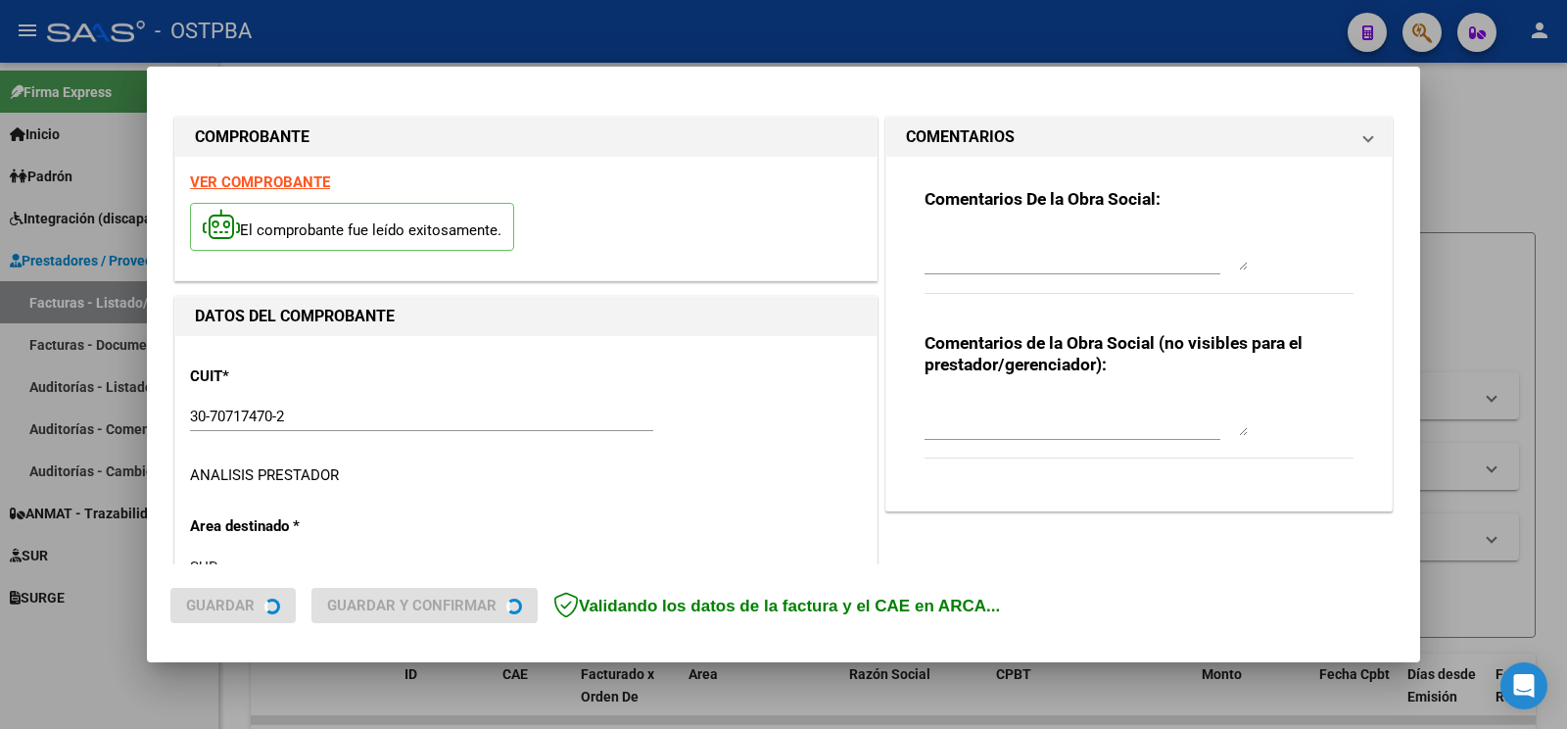
type input "[DATE]"
click at [1008, 240] on textarea at bounding box center [1086, 250] width 323 height 39
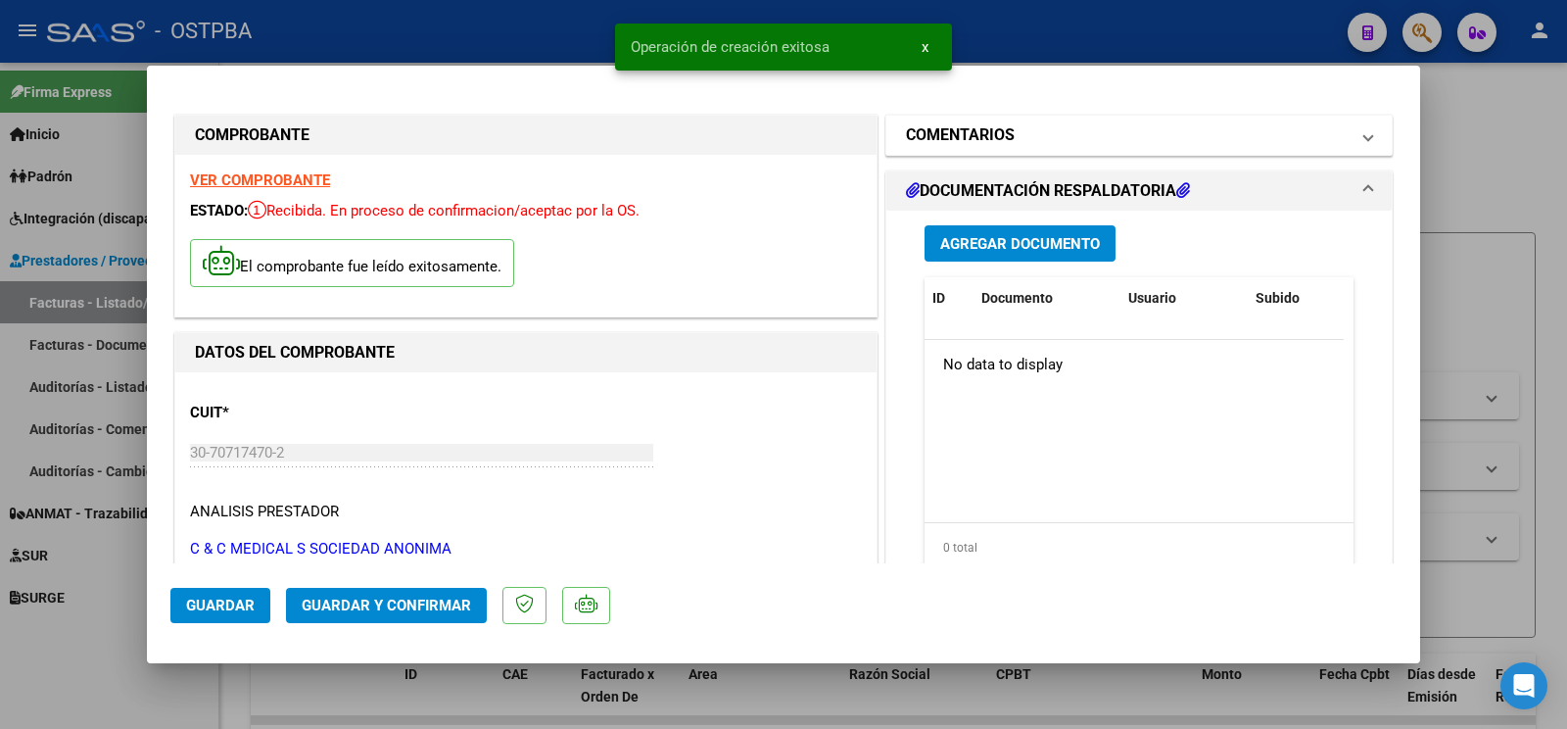
click at [1024, 148] on mat-expansion-panel-header "COMENTARIOS" at bounding box center [1138, 135] width 505 height 39
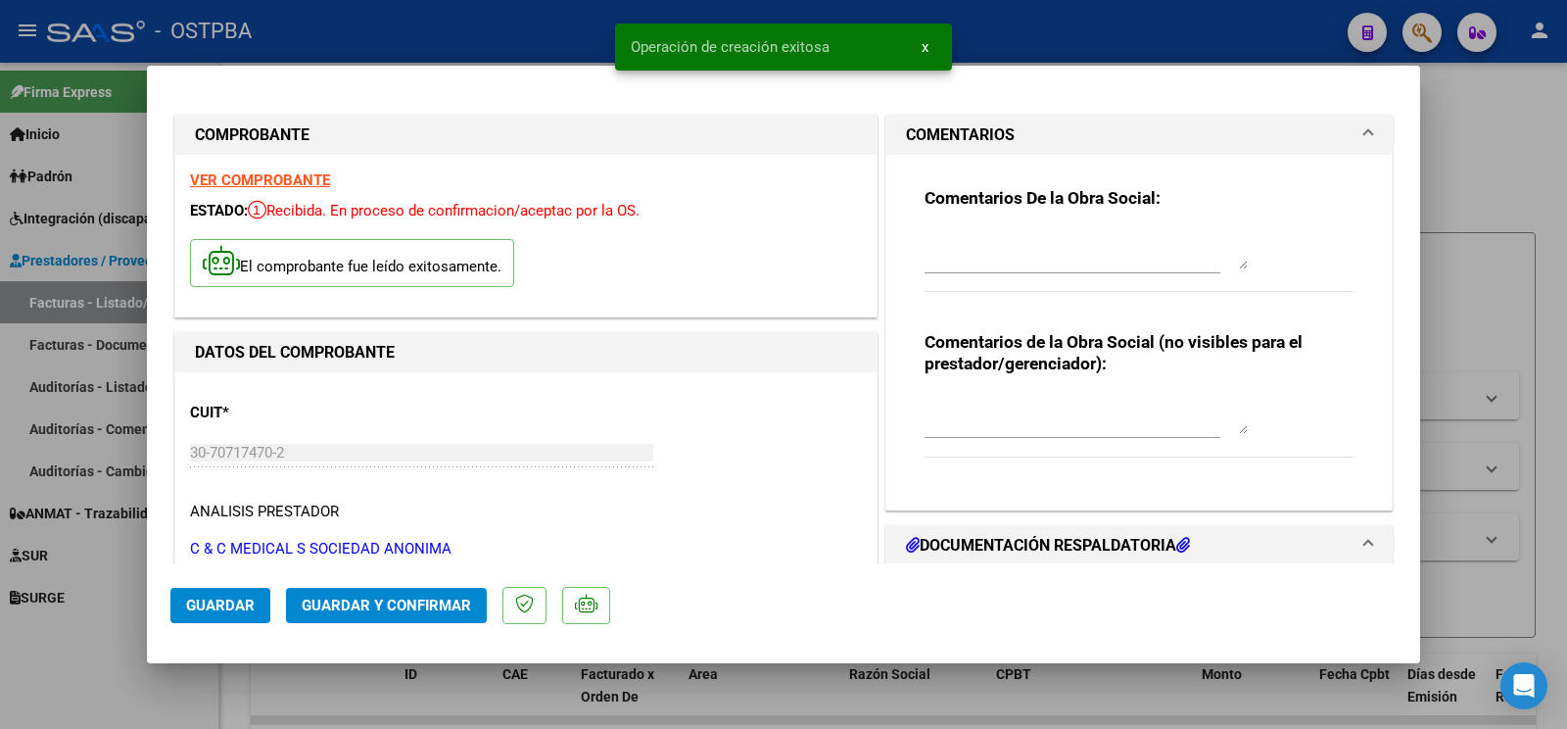
click at [1014, 243] on textarea at bounding box center [1086, 249] width 323 height 39
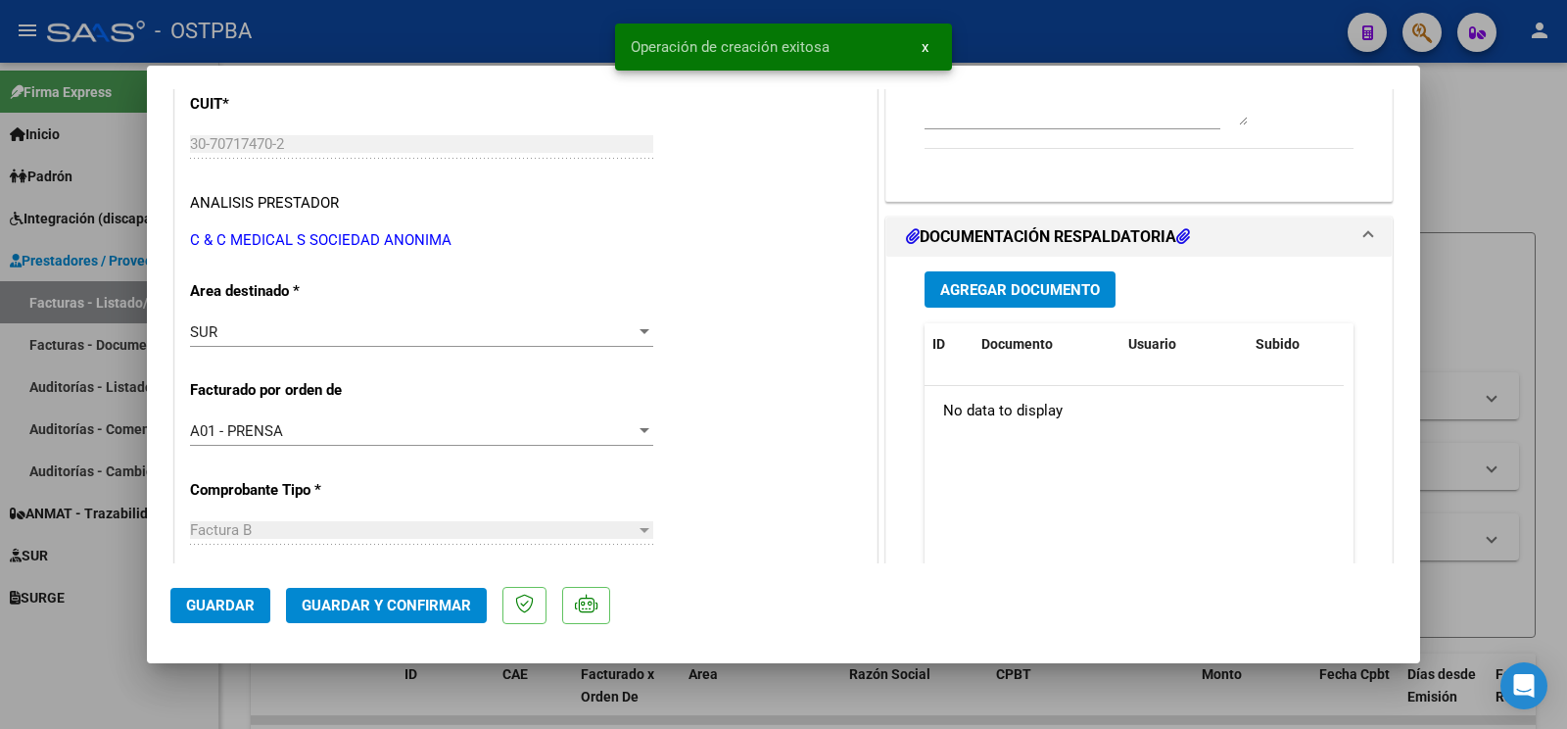
type textarea "m dibo"
click at [206, 606] on span "Guardar" at bounding box center [220, 605] width 69 height 18
click at [231, 611] on span "Guardar" at bounding box center [220, 605] width 69 height 18
click at [88, 635] on div at bounding box center [783, 364] width 1567 height 729
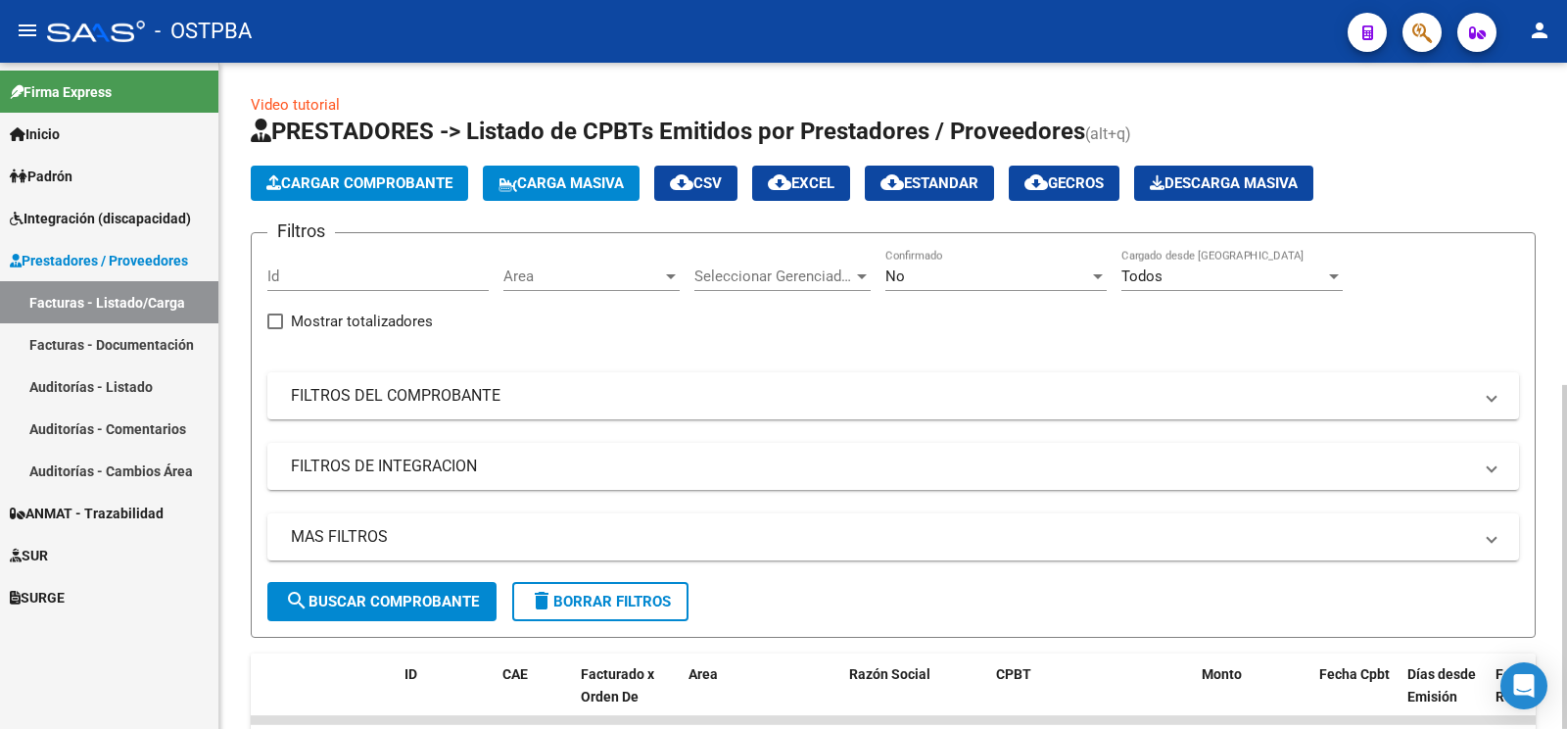
click at [367, 196] on button "Cargar Comprobante" at bounding box center [359, 183] width 217 height 35
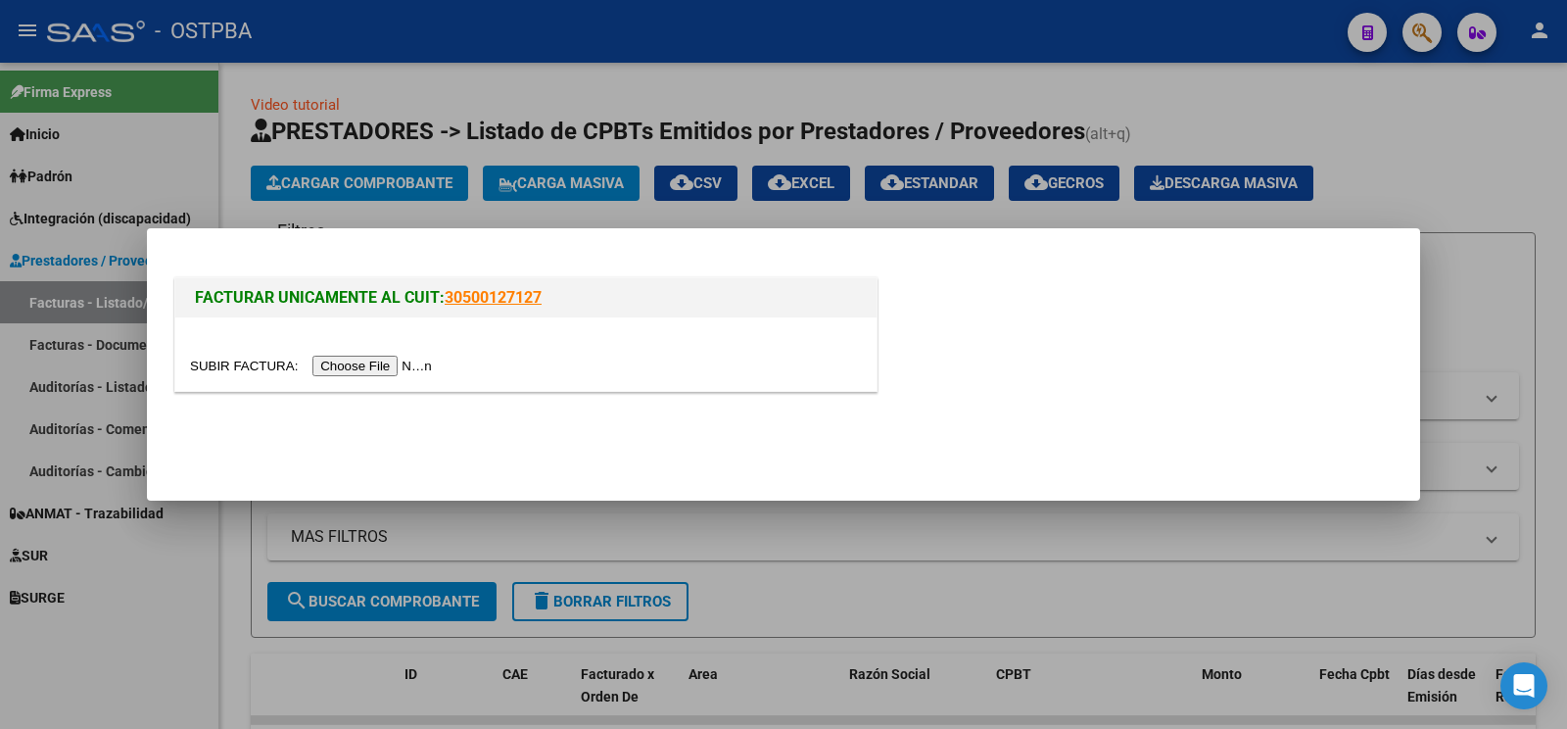
click at [233, 357] on input "file" at bounding box center [314, 366] width 248 height 21
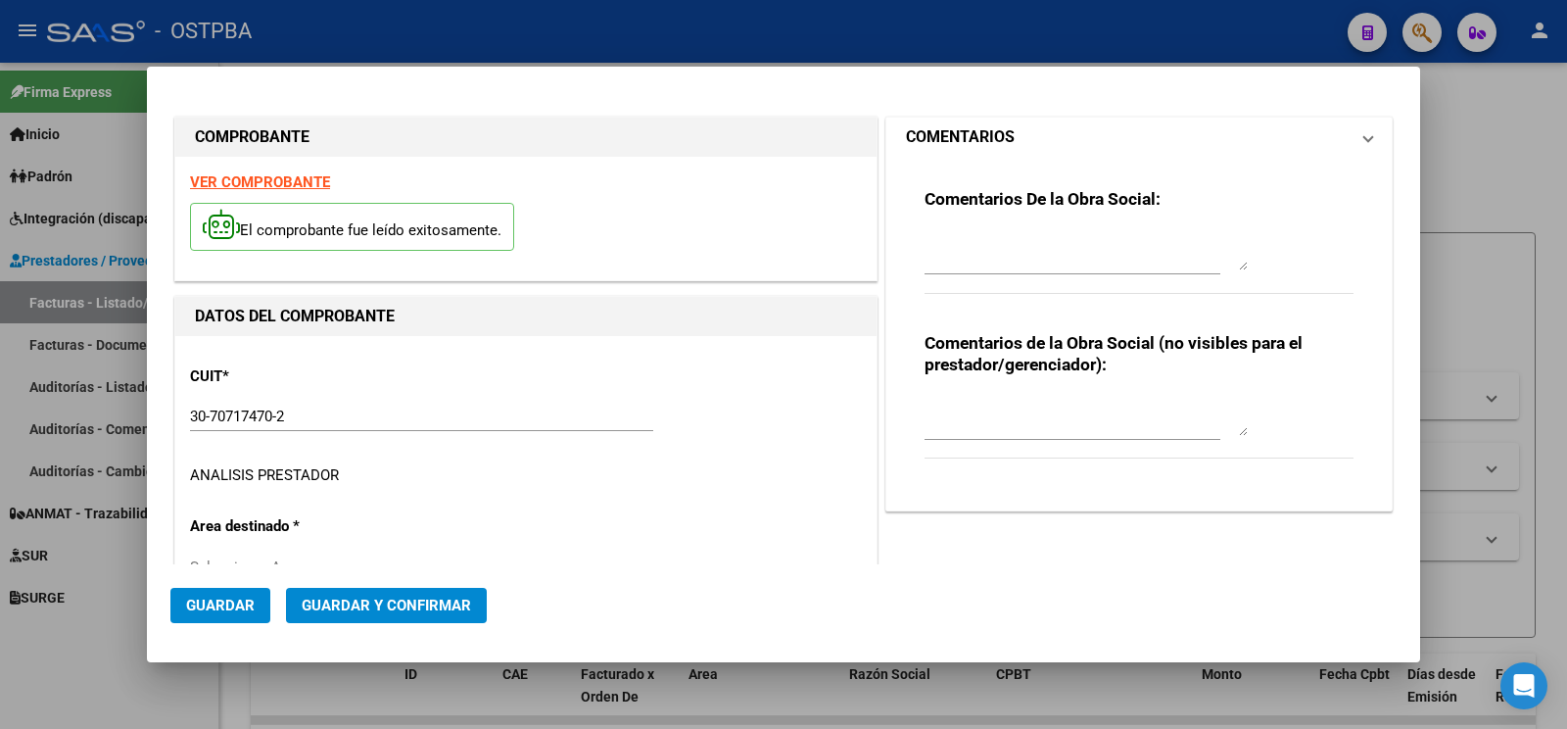
click at [975, 138] on h1 "COMENTARIOS" at bounding box center [960, 137] width 109 height 24
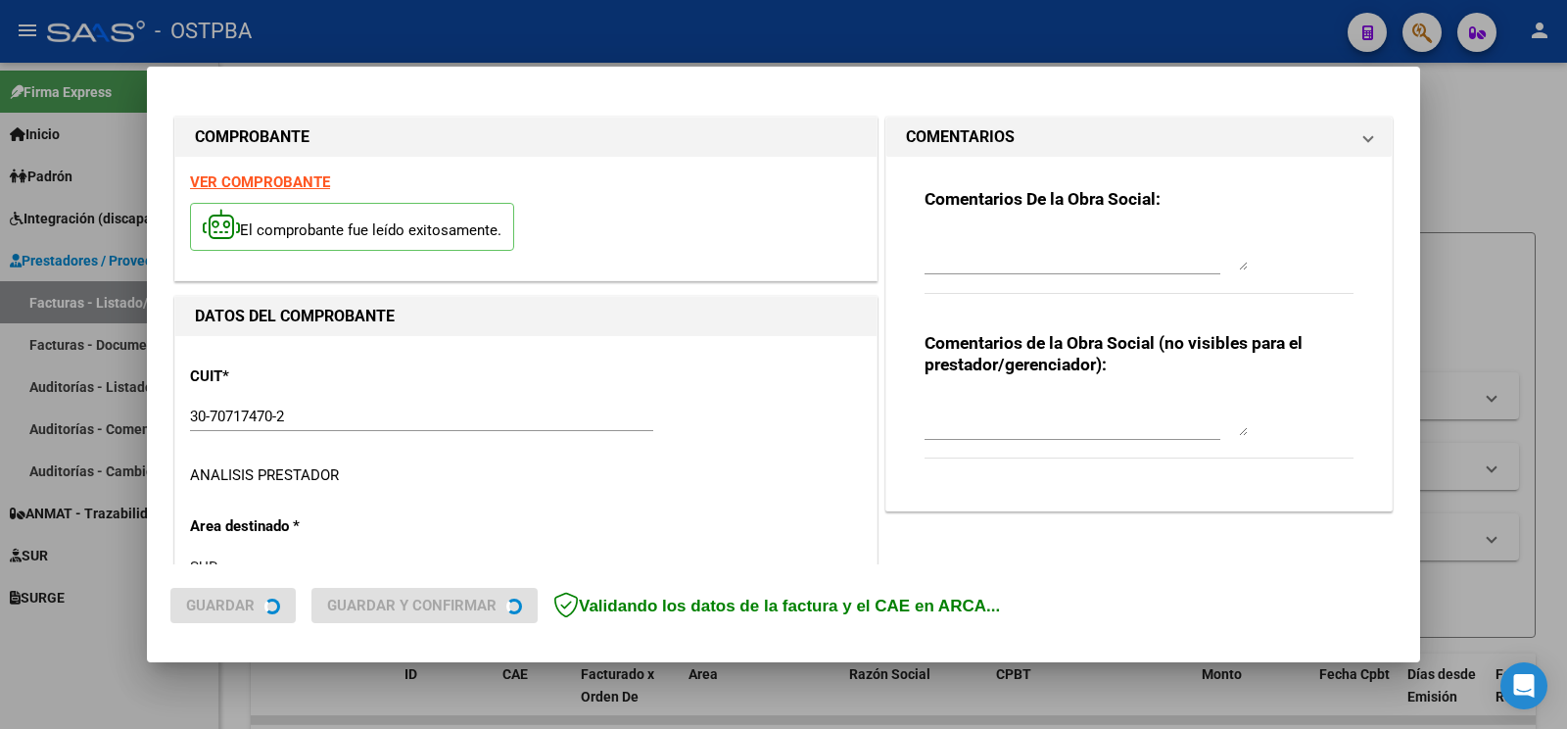
type input "[DATE]"
click at [994, 251] on textarea at bounding box center [1086, 250] width 323 height 39
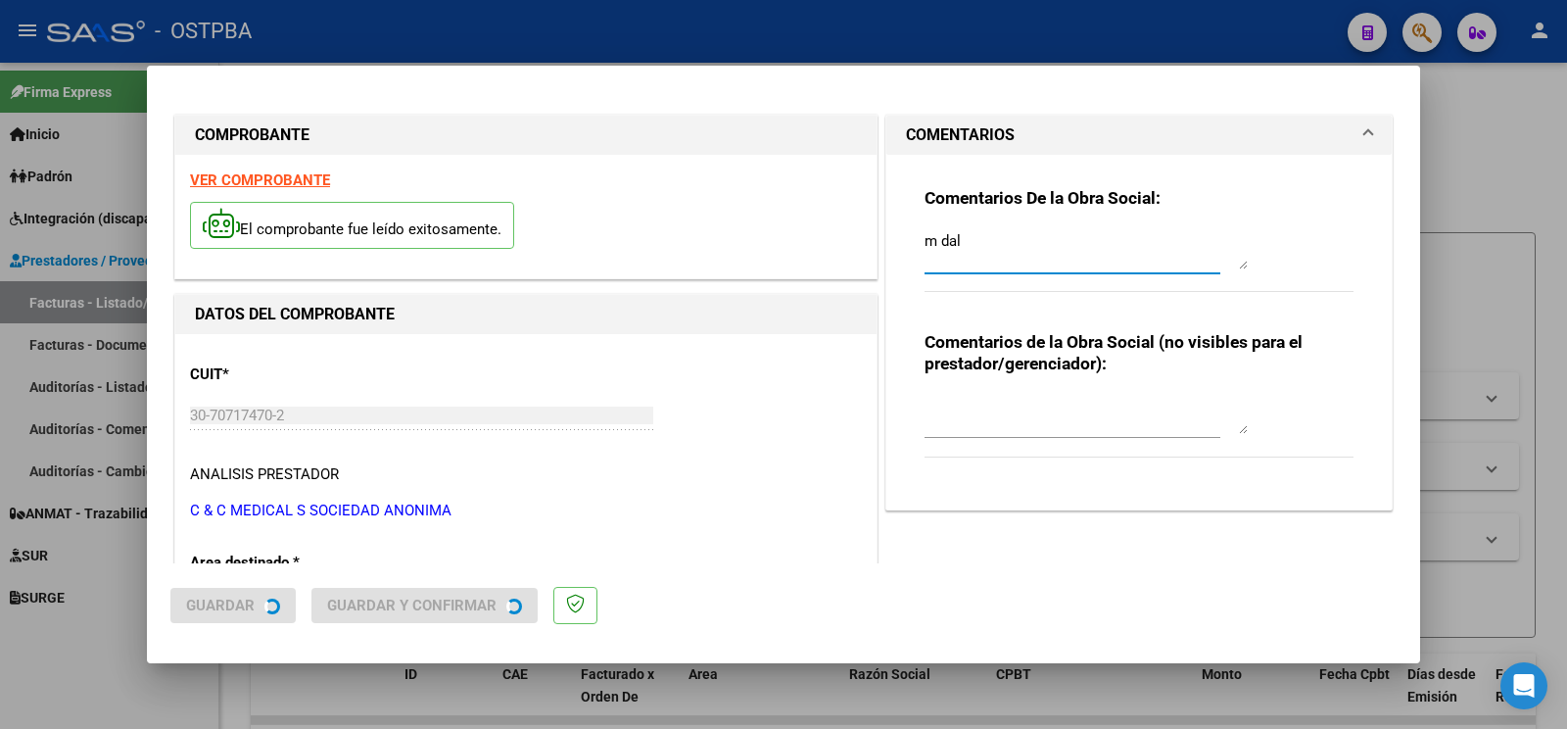
type textarea "m dalo"
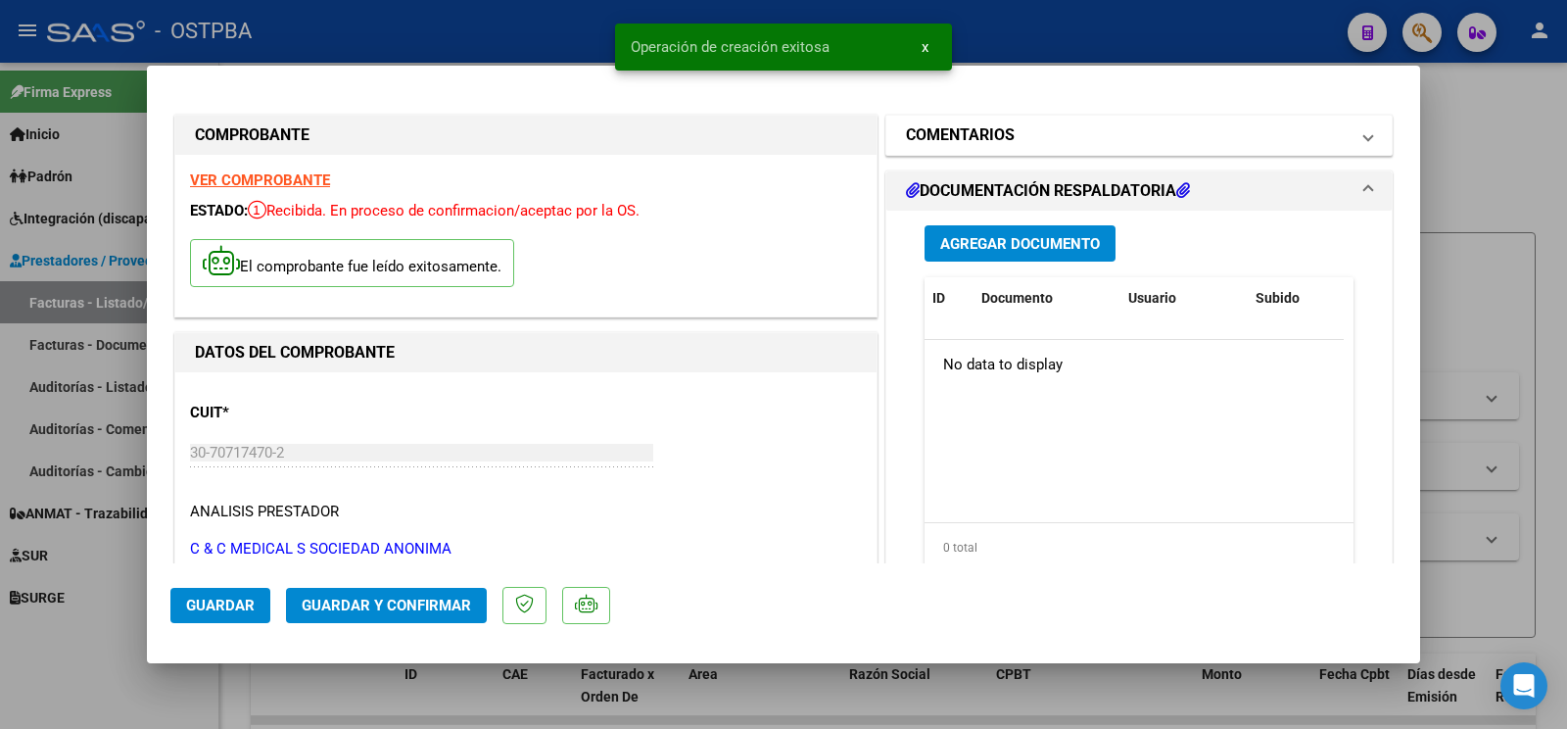
click at [1059, 151] on mat-expansion-panel-header "COMENTARIOS" at bounding box center [1138, 135] width 505 height 39
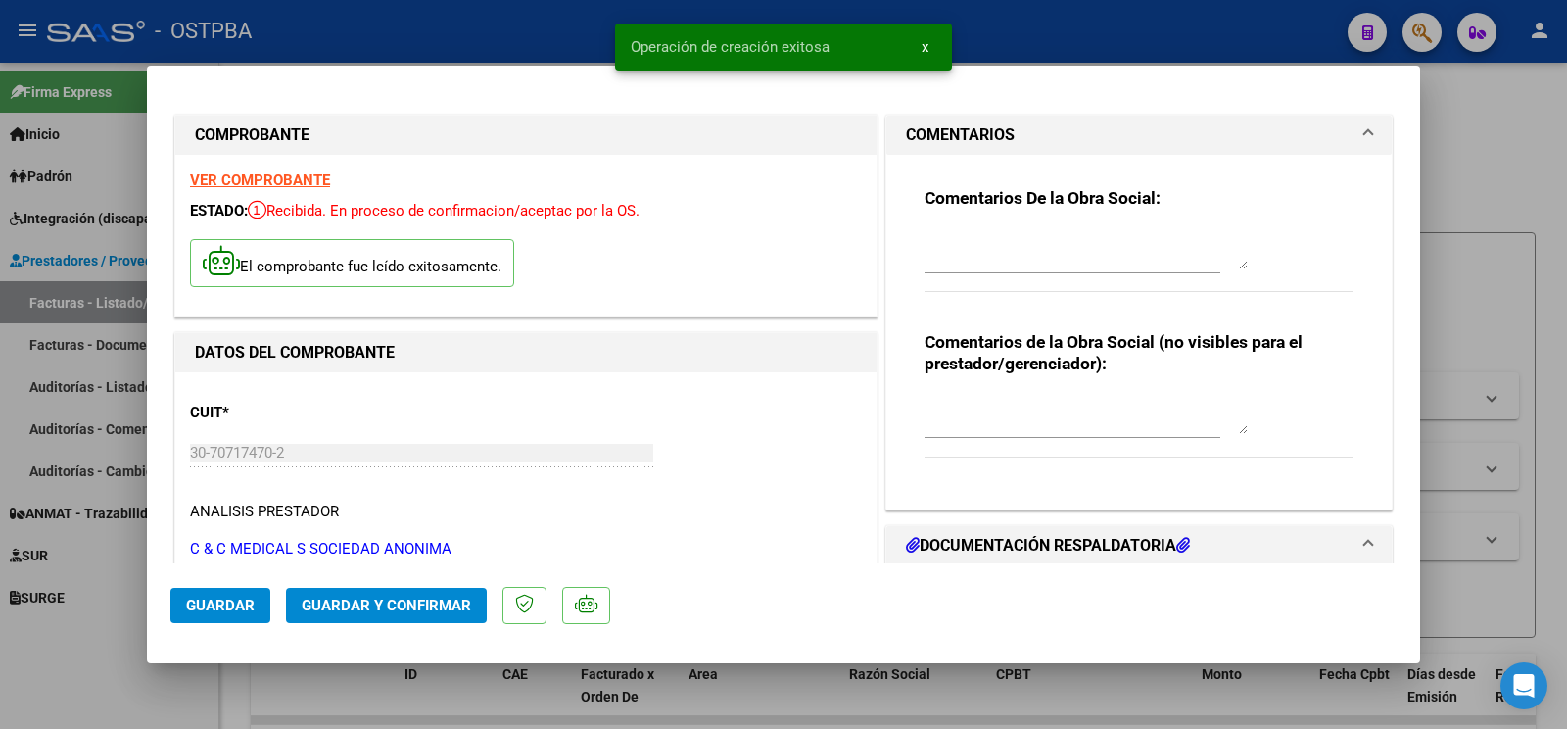
click at [1046, 231] on textarea at bounding box center [1086, 249] width 323 height 39
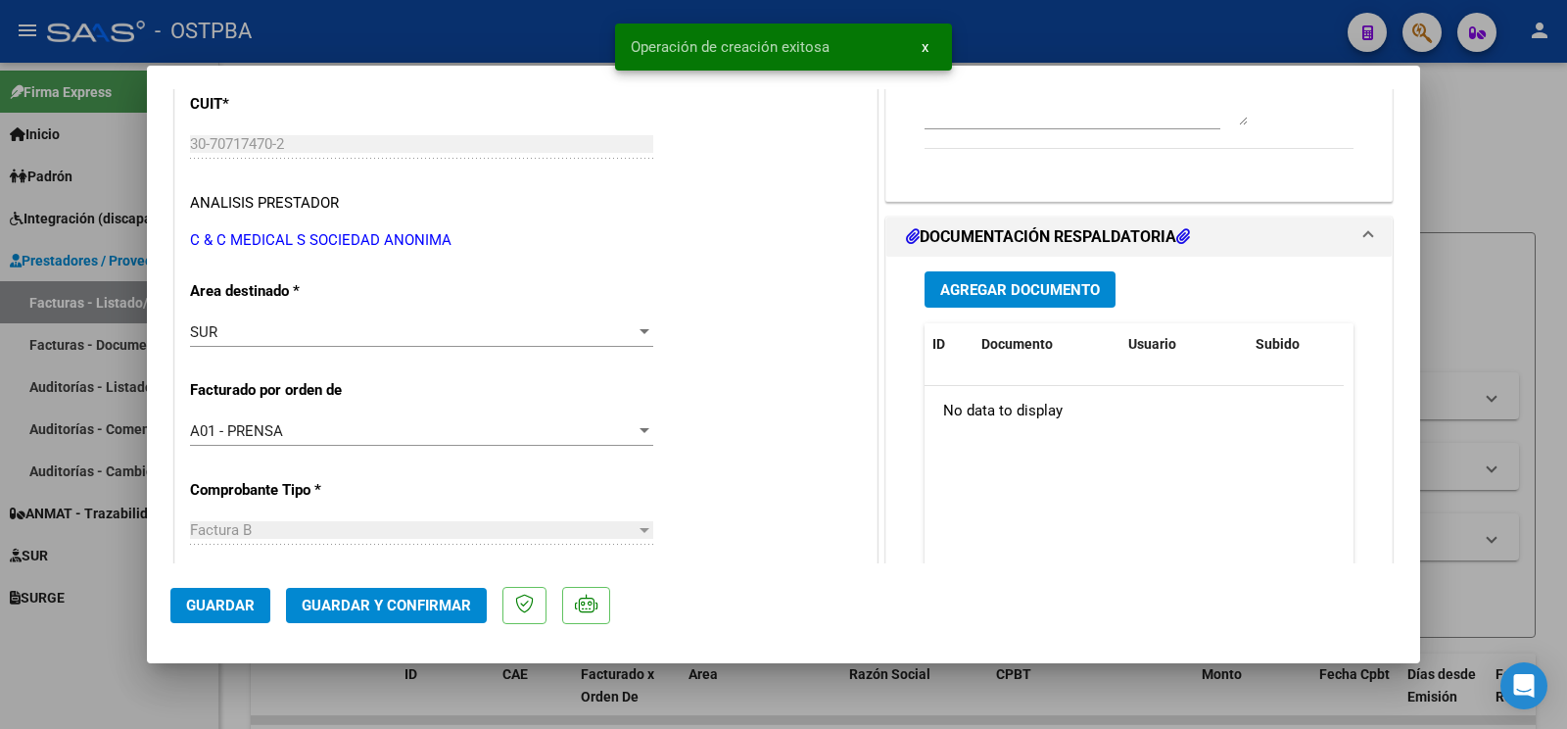
type textarea "m dalo"
click at [241, 606] on span "Guardar" at bounding box center [220, 605] width 69 height 18
click at [246, 607] on span "Guardar" at bounding box center [220, 605] width 69 height 18
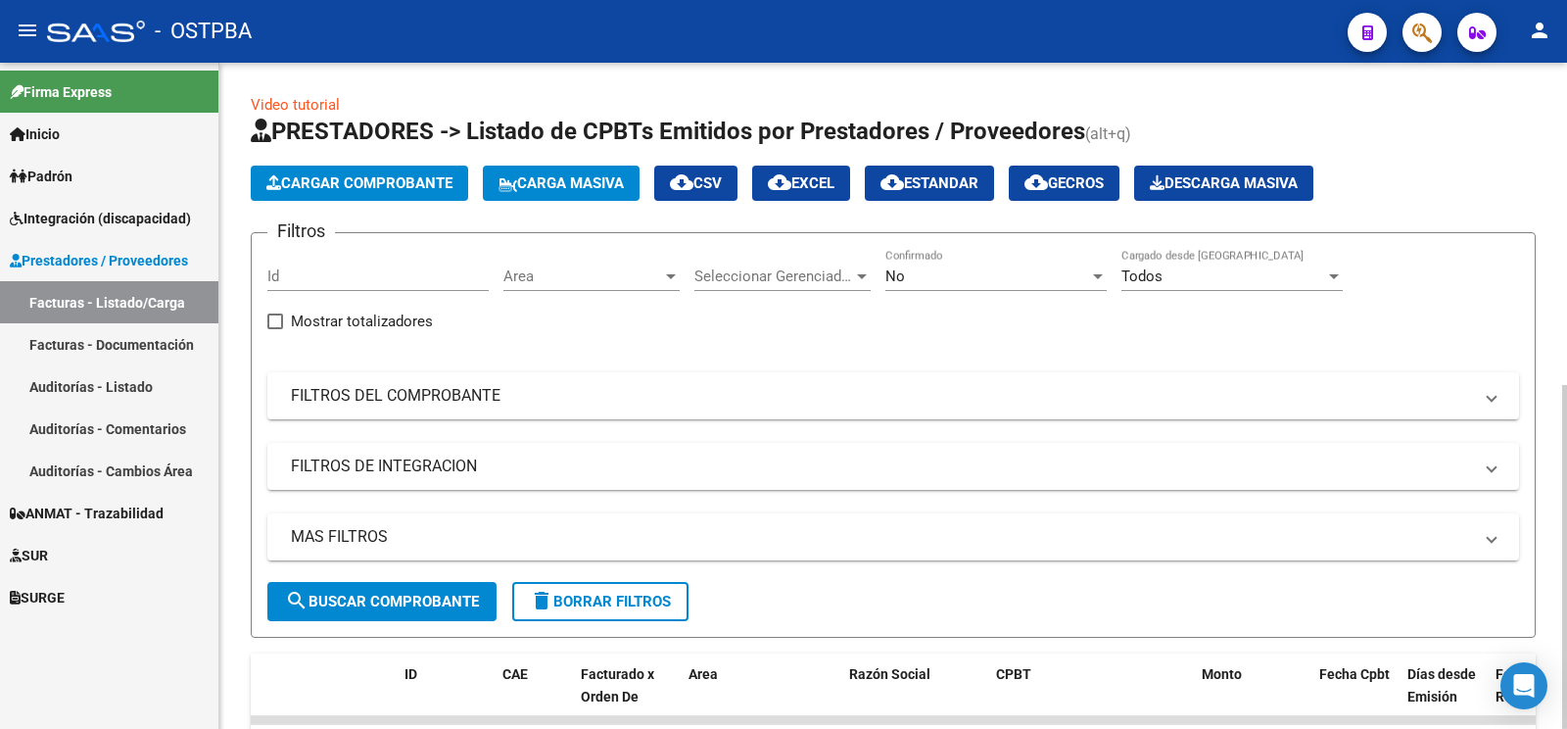
click at [395, 176] on span "Cargar Comprobante" at bounding box center [359, 183] width 186 height 18
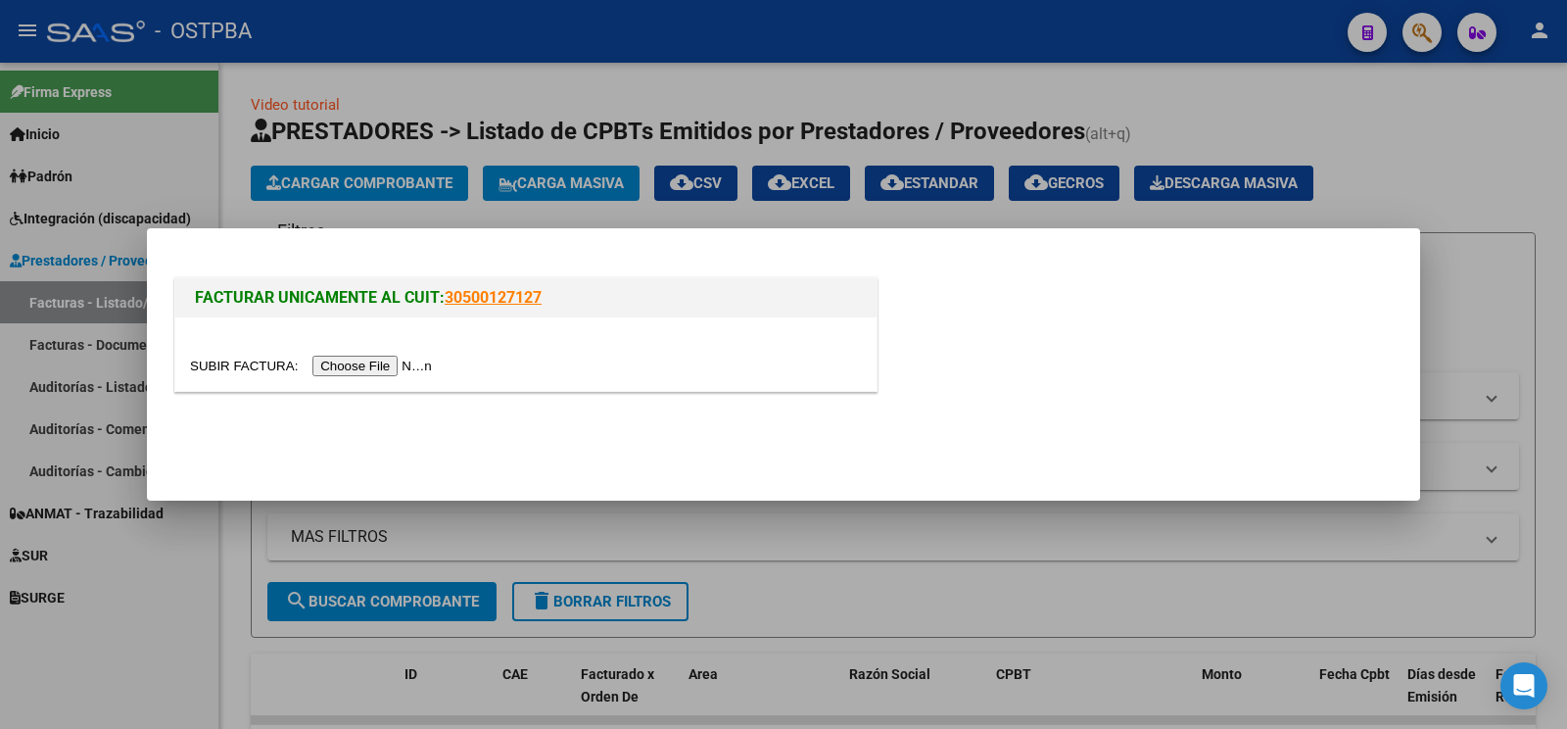
click at [238, 361] on input "file" at bounding box center [314, 366] width 248 height 21
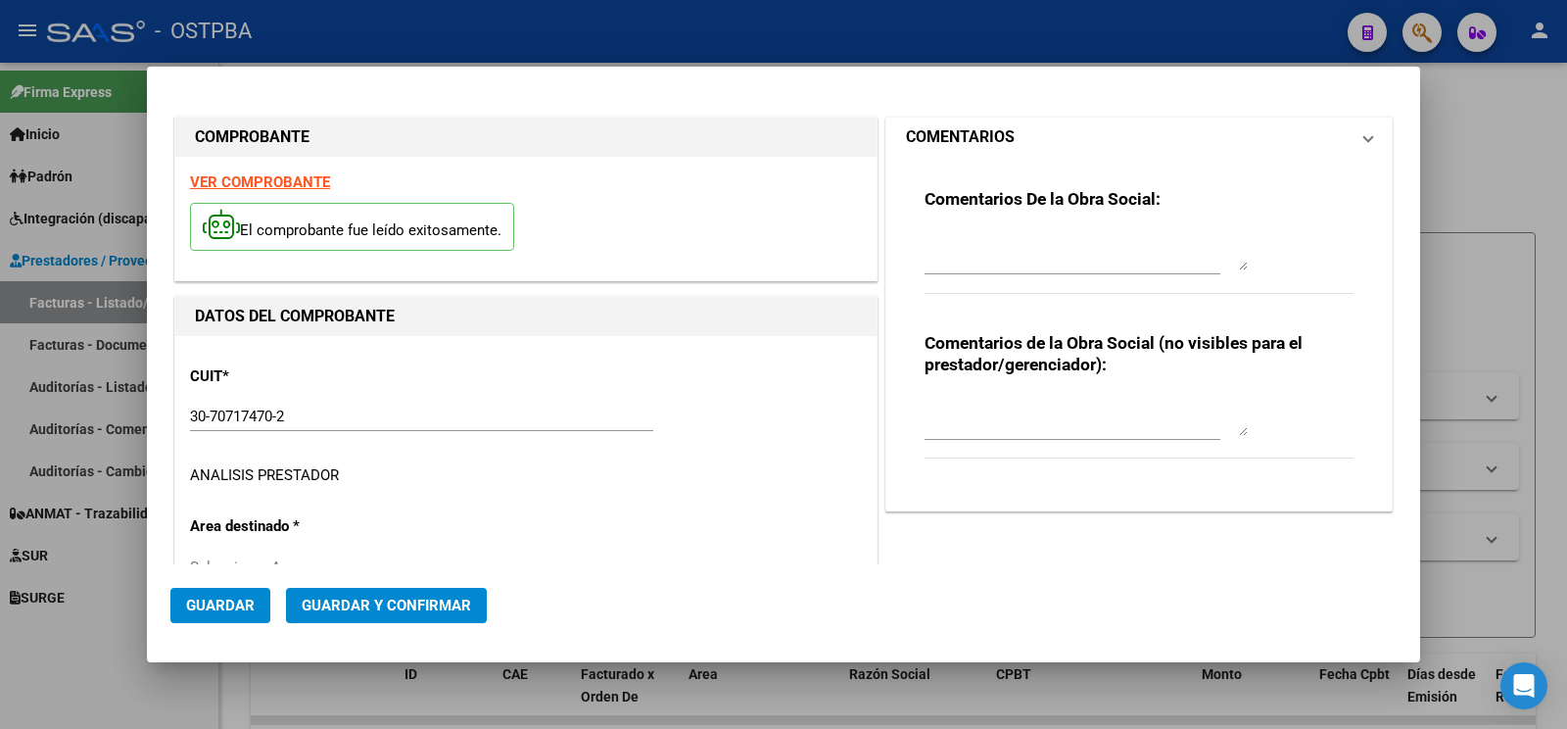
type input "[DATE]"
click at [1023, 156] on mat-expansion-panel-header "COMENTARIOS" at bounding box center [1138, 137] width 505 height 39
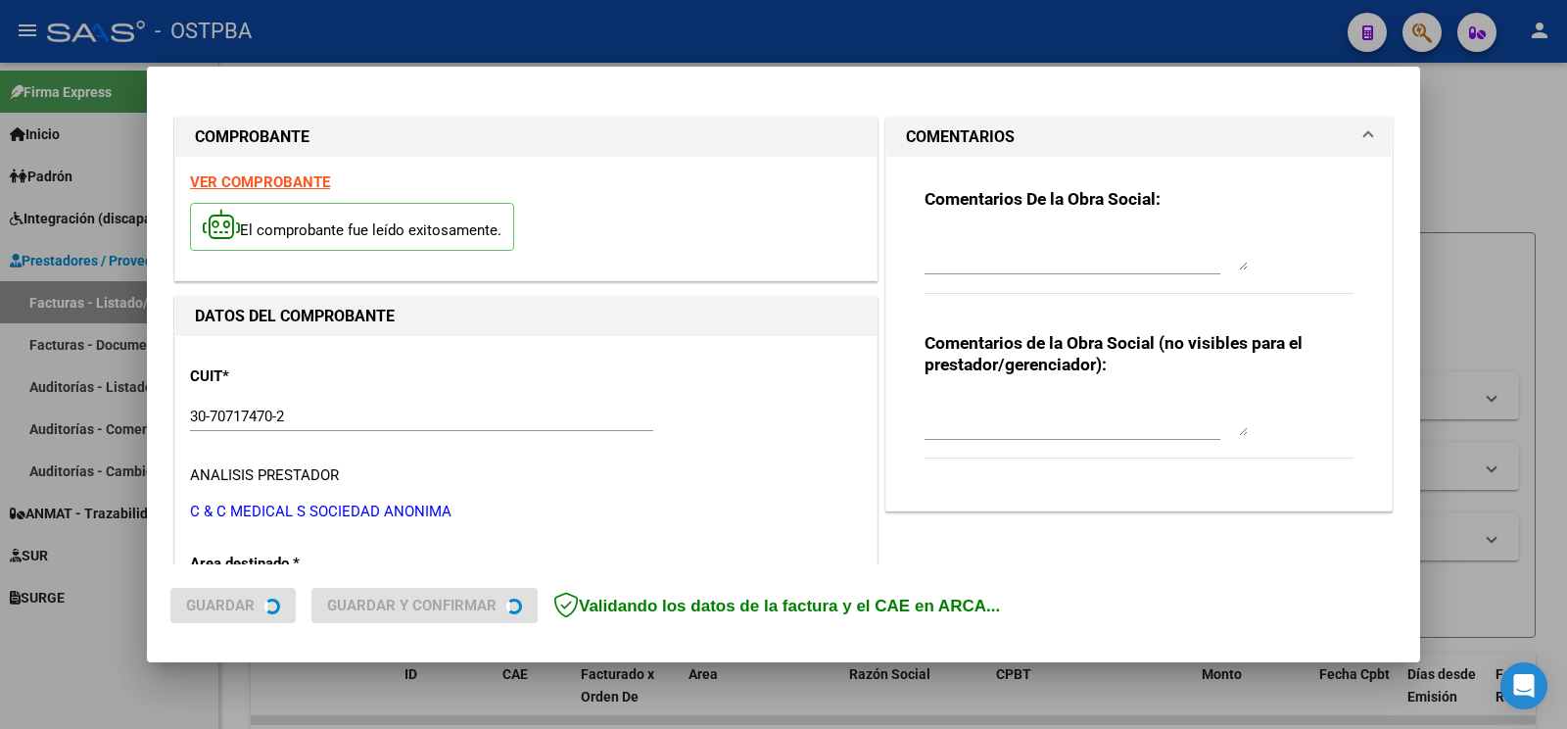
click at [1018, 246] on textarea at bounding box center [1086, 250] width 323 height 39
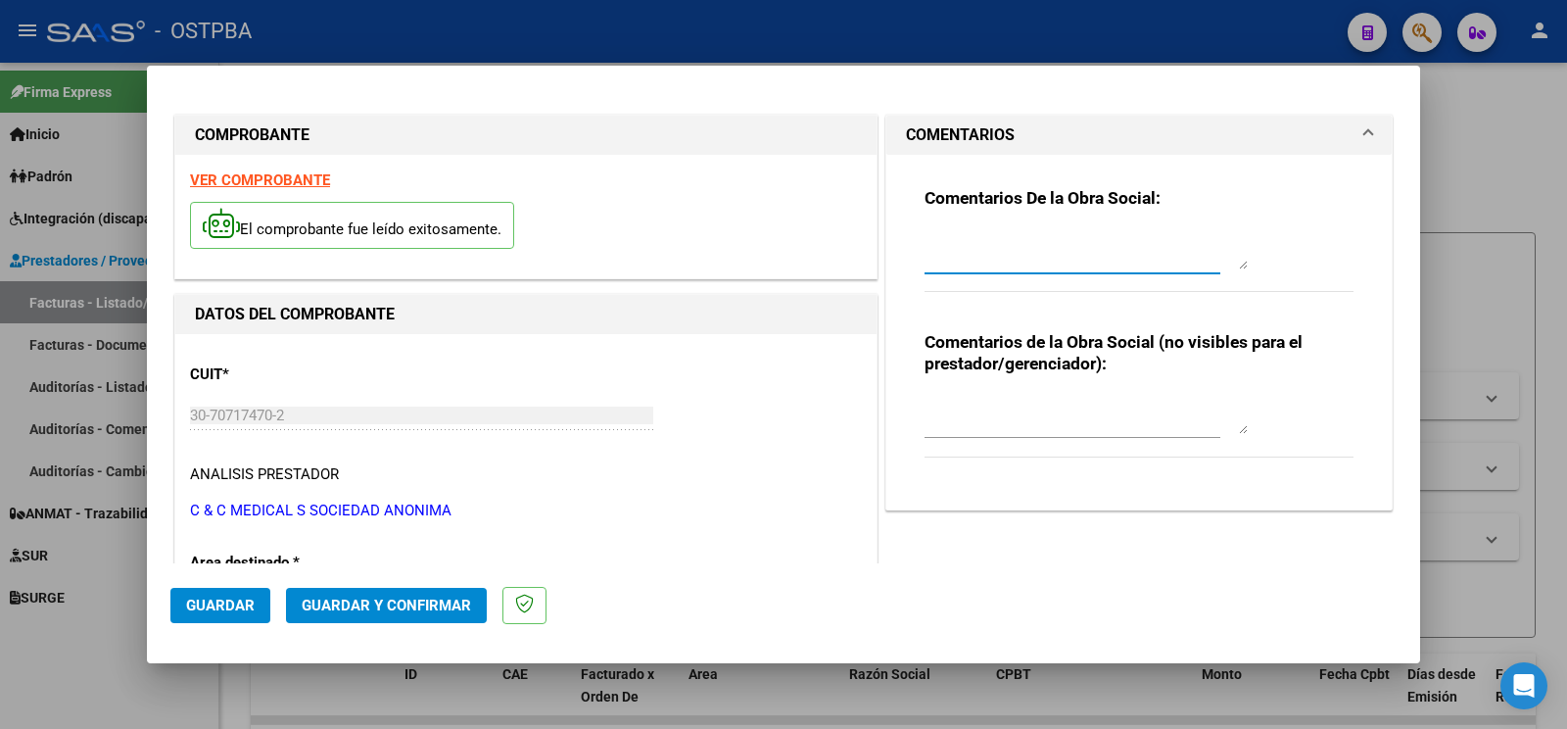
type textarea "z"
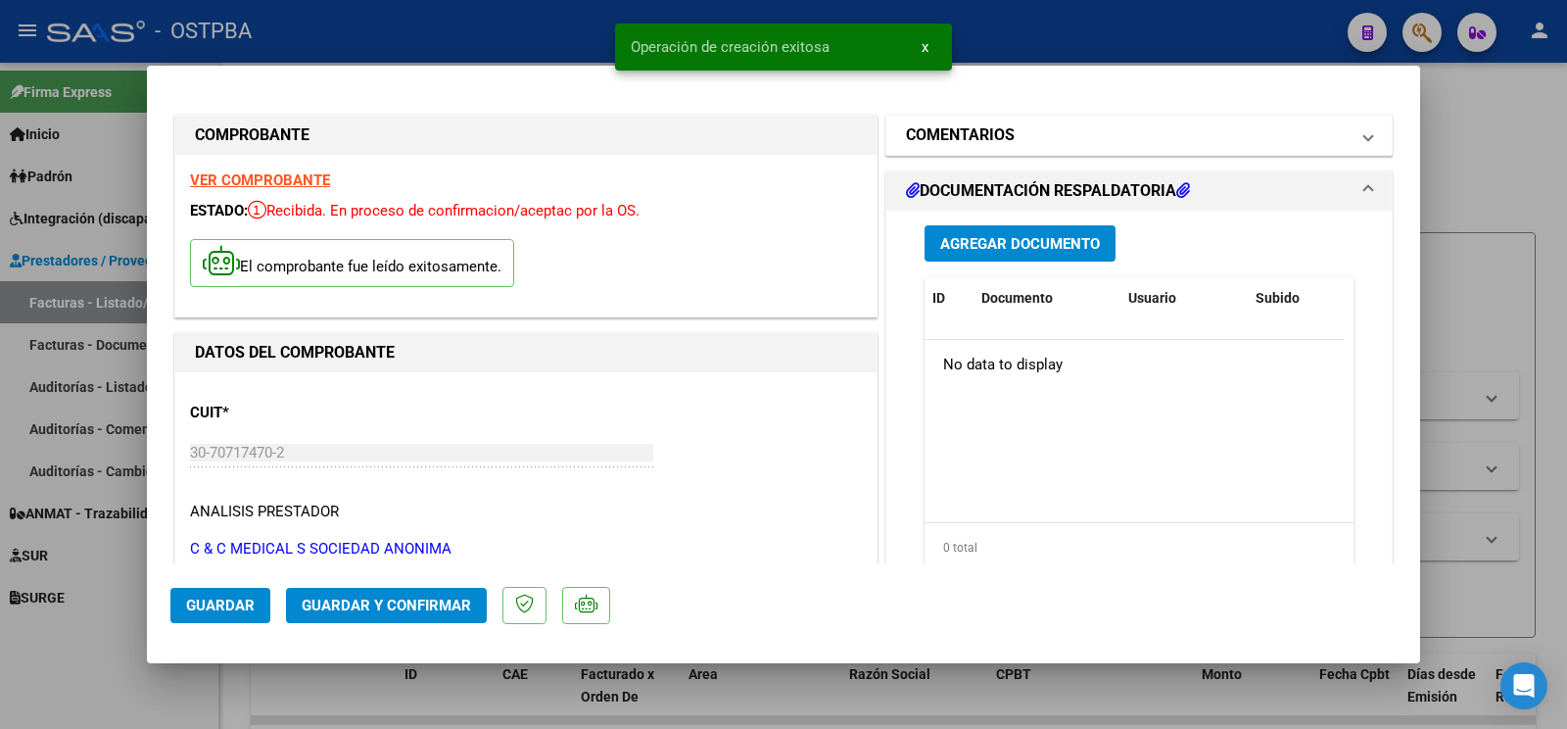
click at [985, 140] on h1 "COMENTARIOS" at bounding box center [960, 135] width 109 height 24
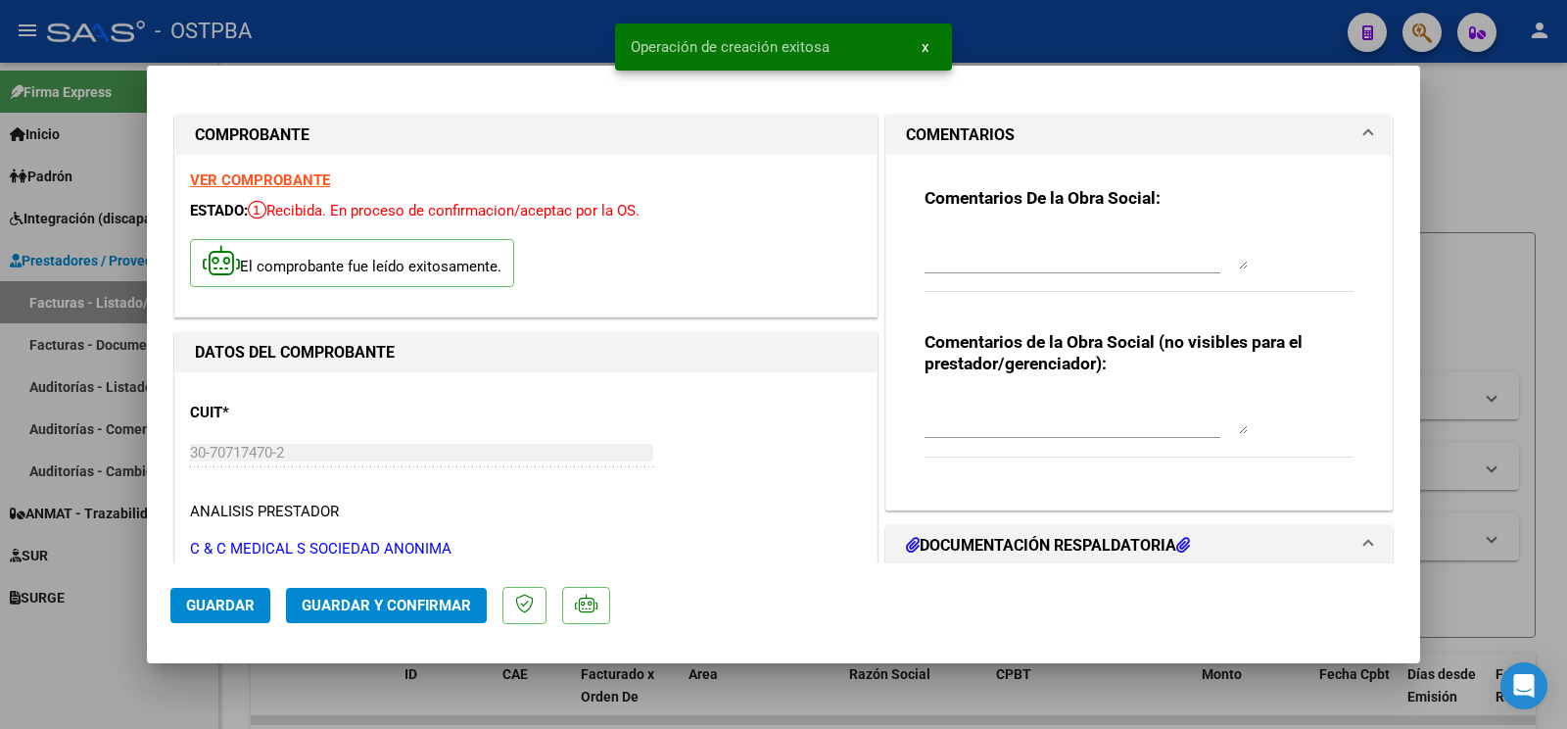
click at [979, 245] on textarea at bounding box center [1086, 249] width 323 height 39
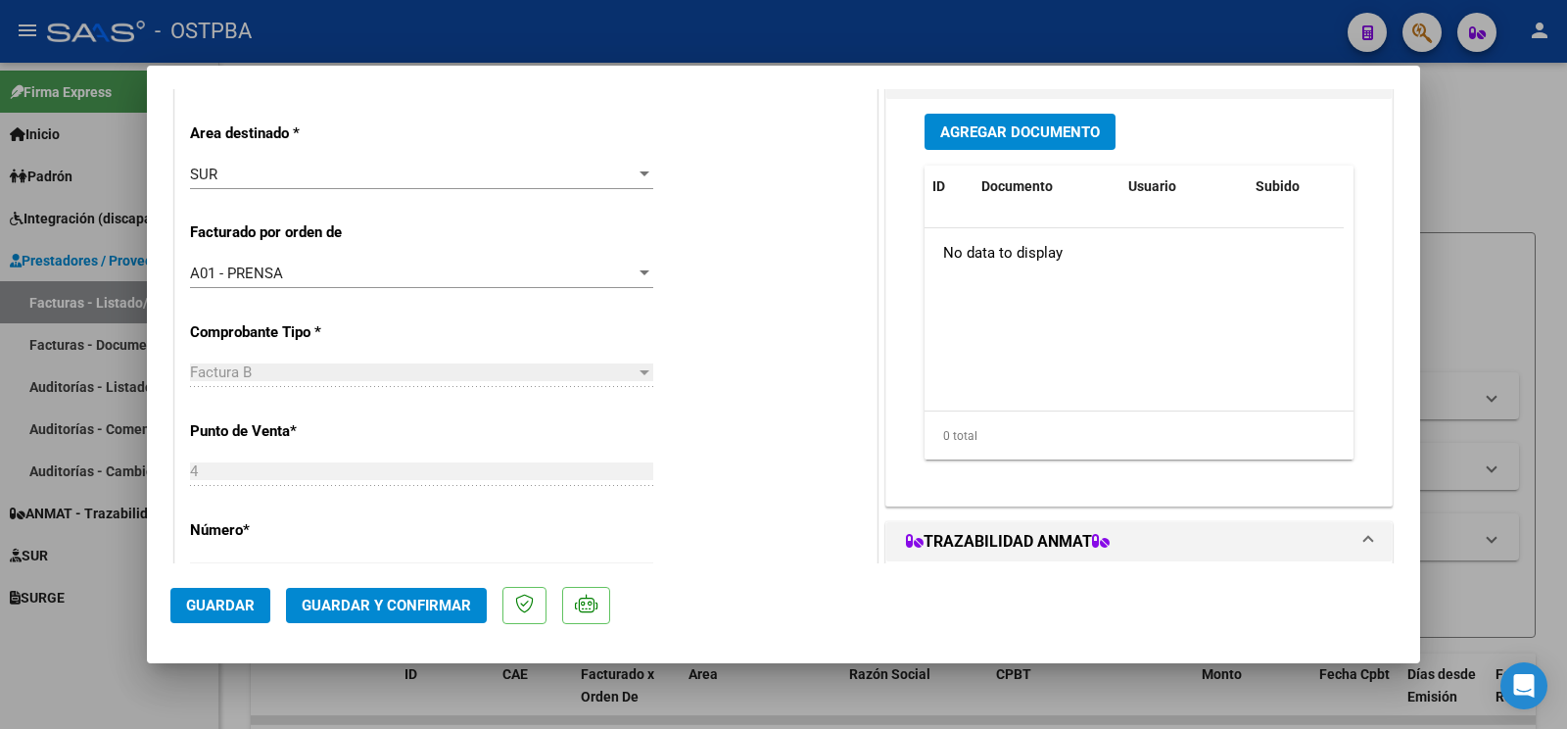
scroll to position [411, 0]
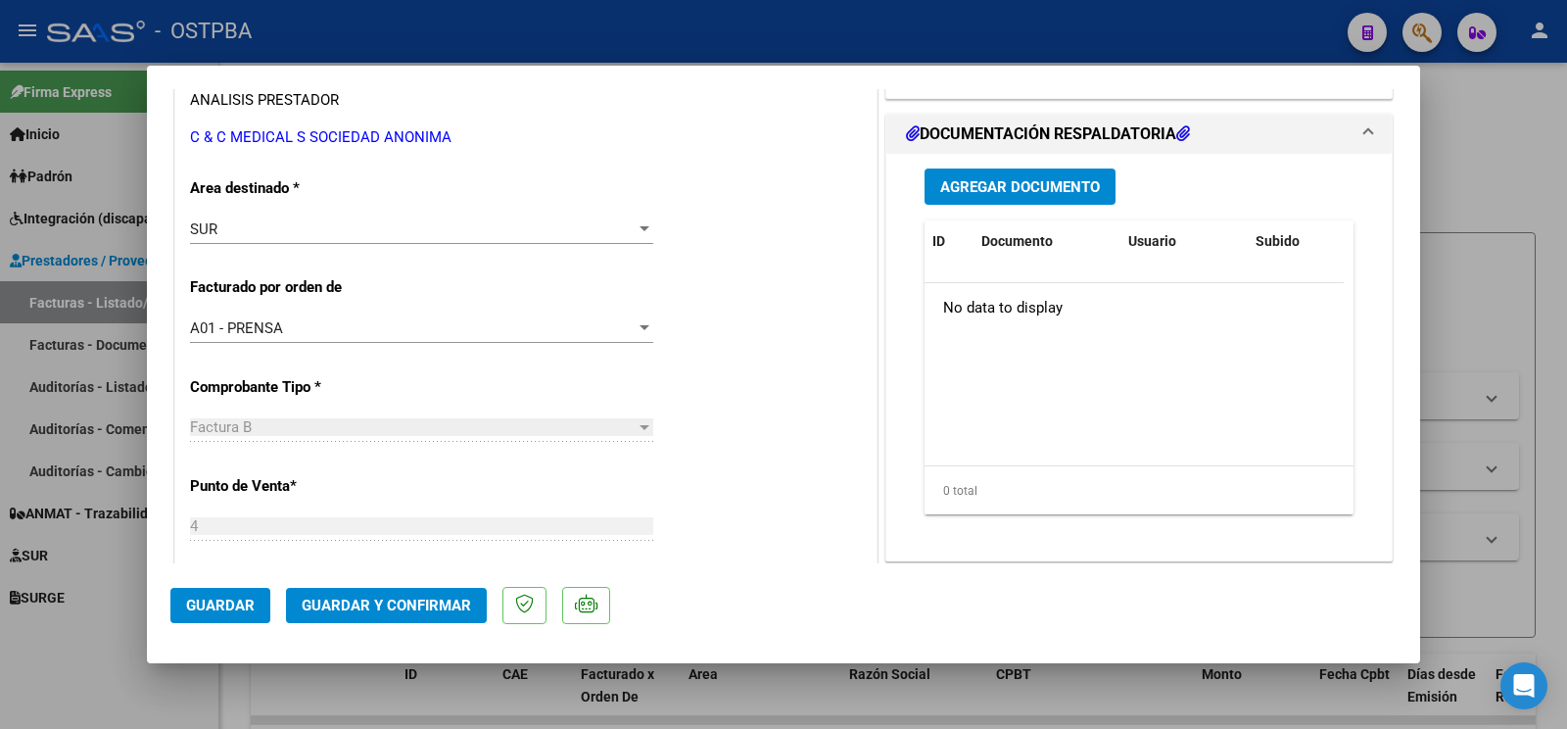
type textarea "[PERSON_NAME]"
click at [248, 226] on div "SUR" at bounding box center [413, 229] width 446 height 18
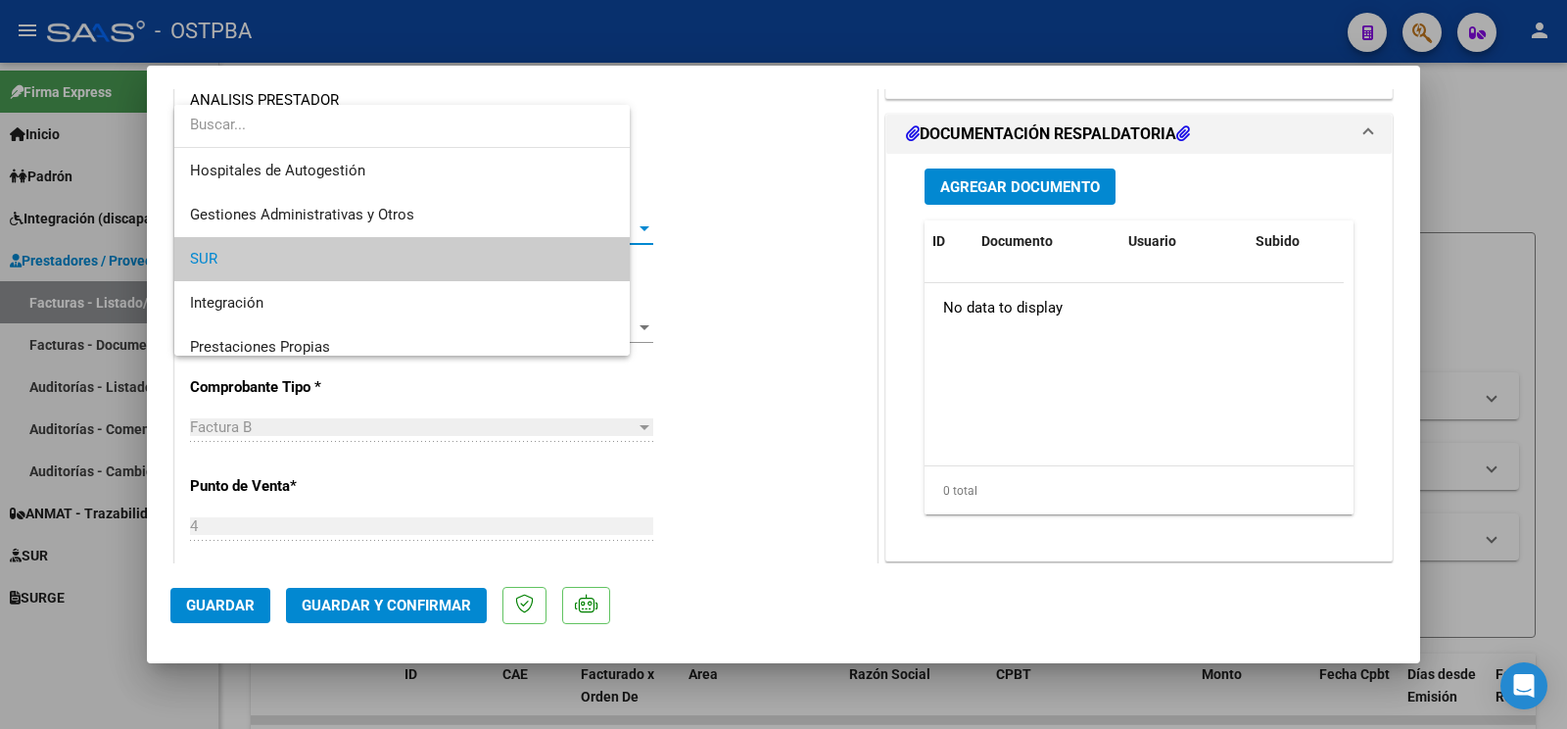
scroll to position [233, 0]
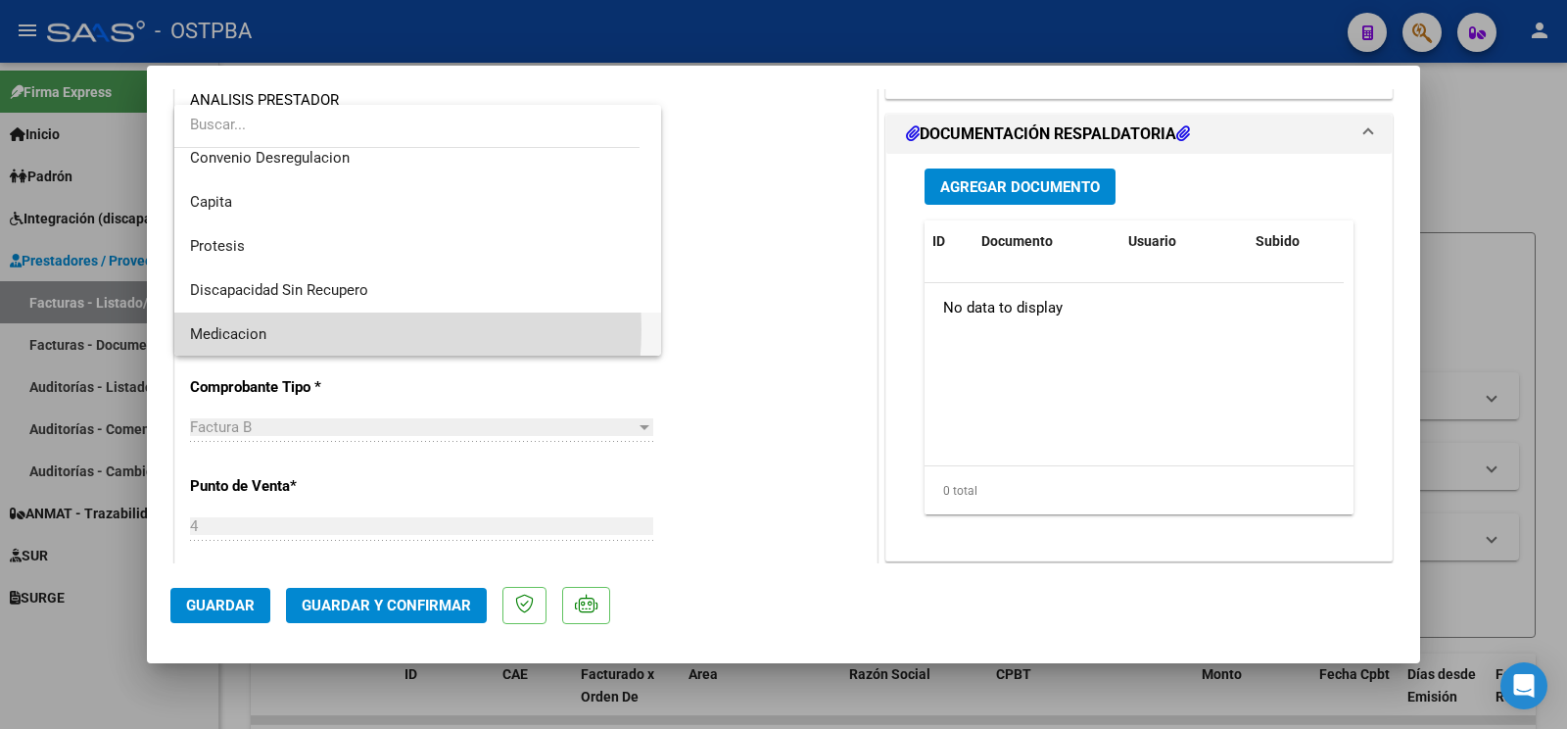
click at [322, 329] on span "Medicacion" at bounding box center [417, 334] width 455 height 44
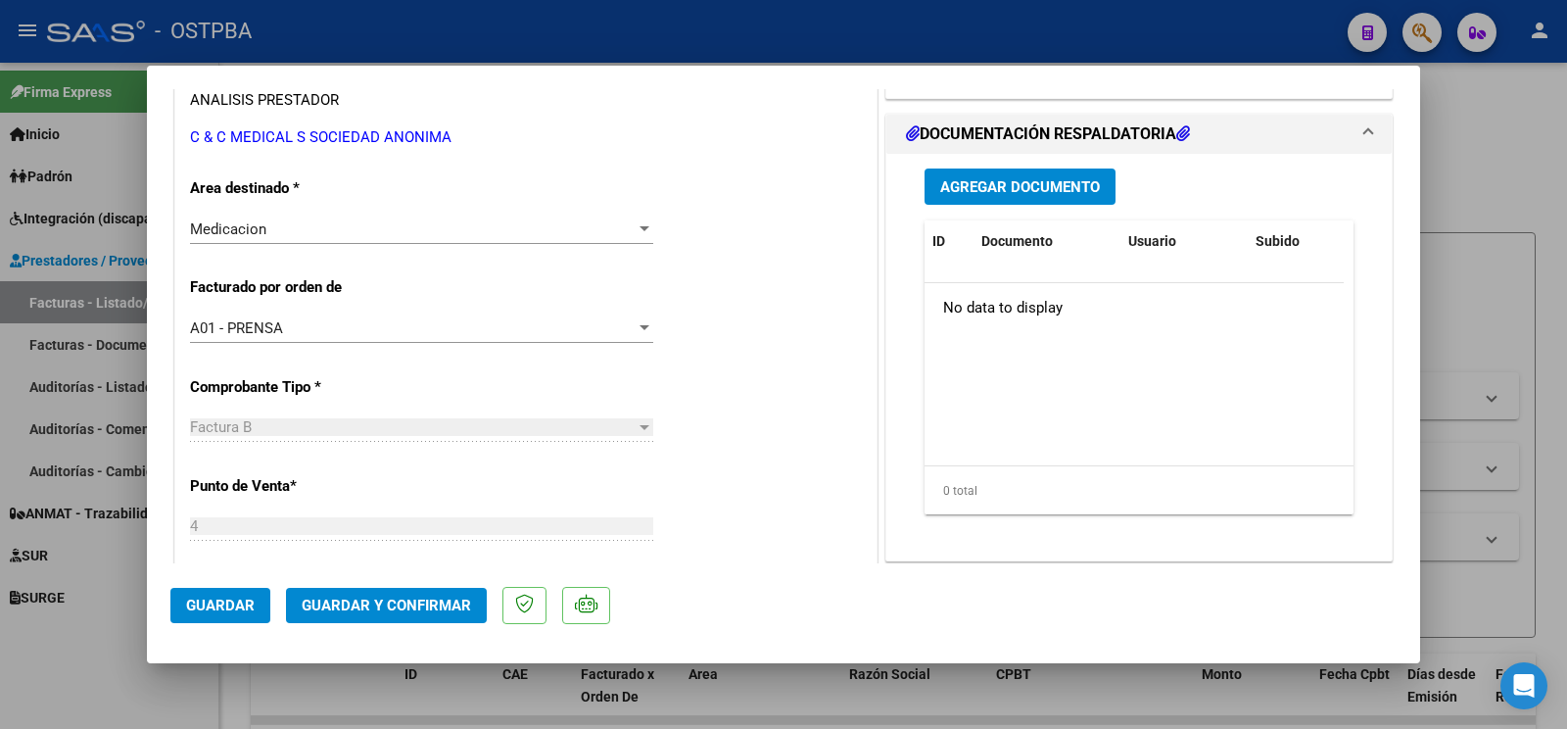
click at [238, 626] on mat-dialog-actions "Guardar Guardar y Confirmar" at bounding box center [783, 601] width 1226 height 77
click at [219, 596] on button "Guardar" at bounding box center [220, 605] width 100 height 35
click at [206, 596] on button "Guardar" at bounding box center [220, 605] width 100 height 35
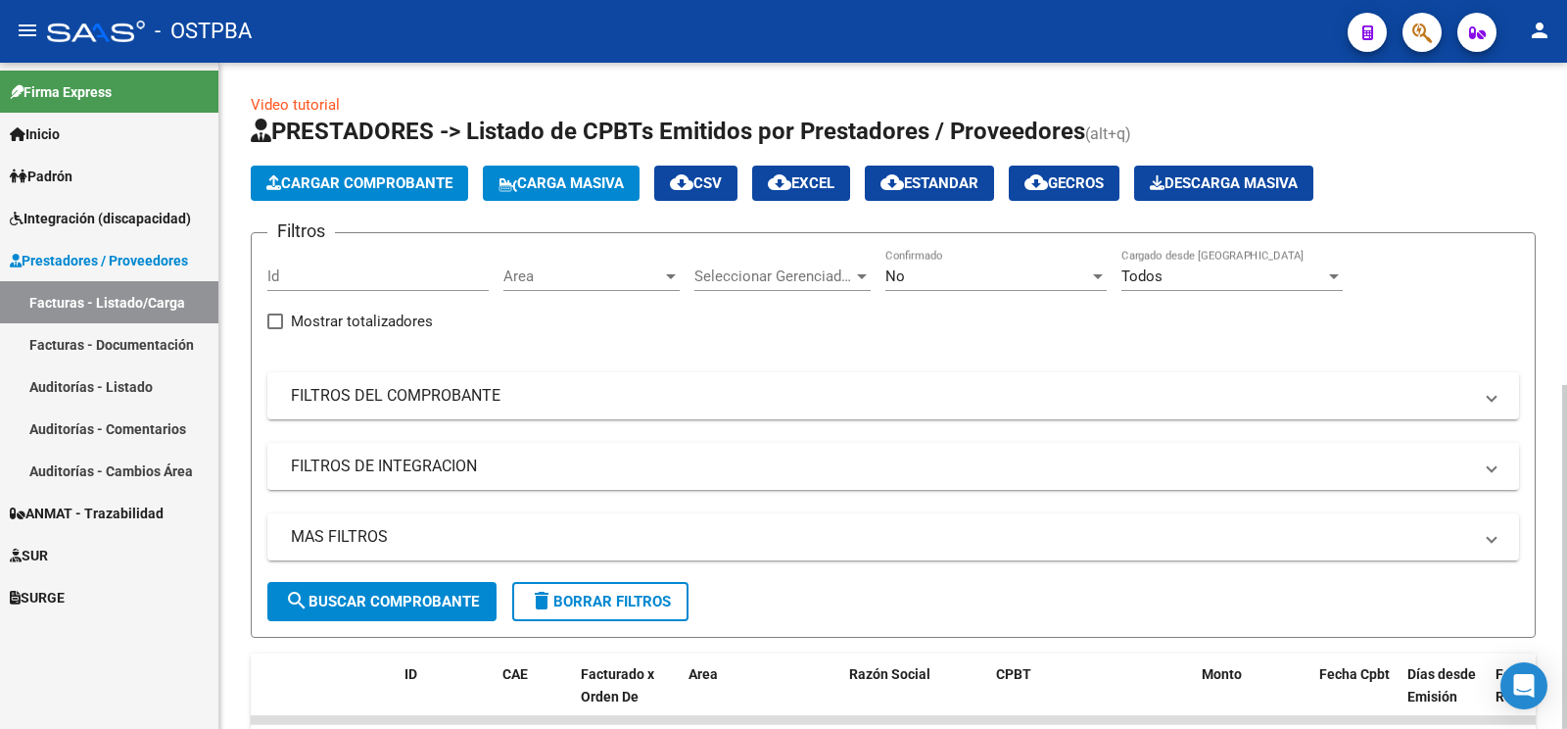
click at [357, 175] on span "Cargar Comprobante" at bounding box center [359, 183] width 186 height 18
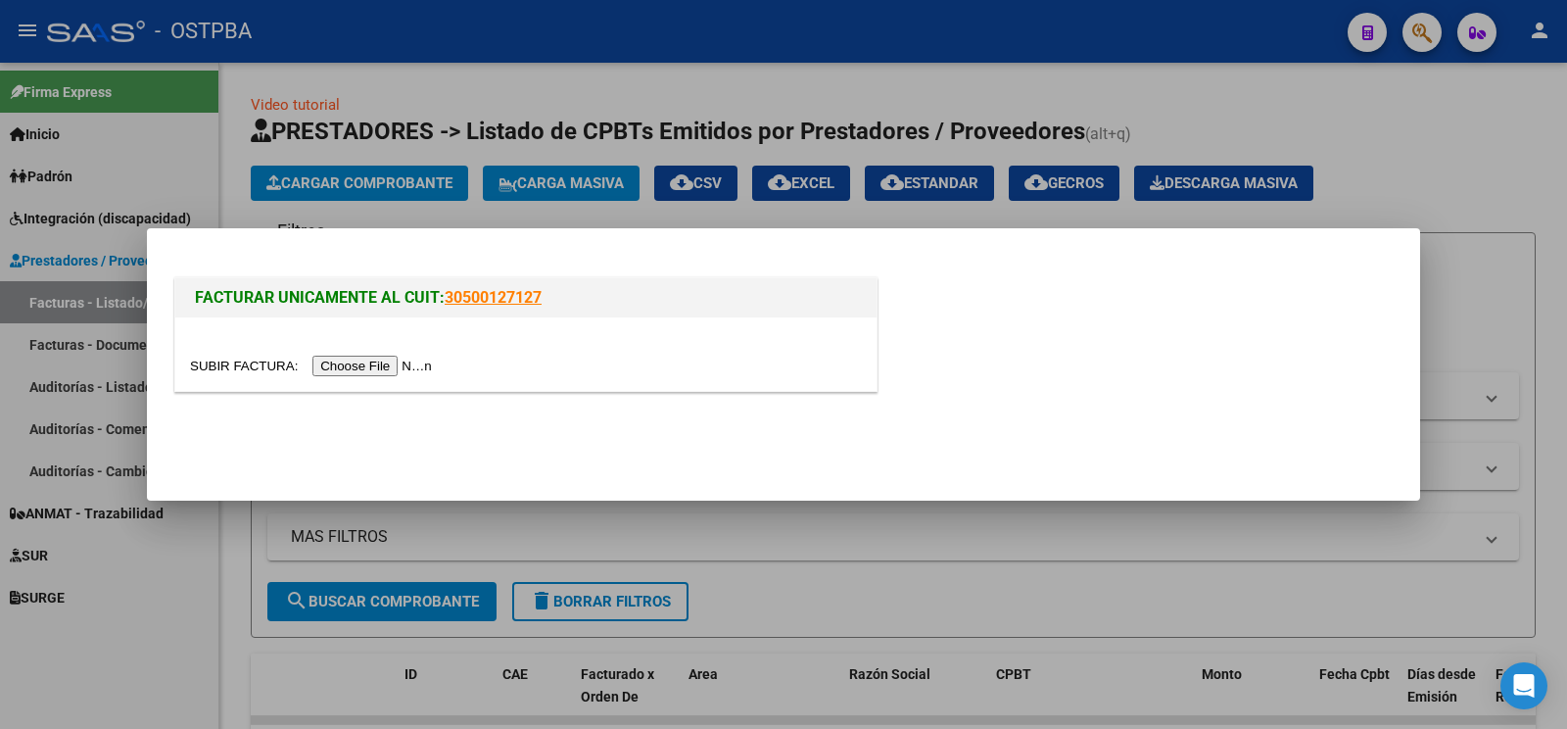
drag, startPoint x: 240, startPoint y: 385, endPoint x: 234, endPoint y: 376, distance: 10.6
click at [235, 380] on div at bounding box center [525, 353] width 701 height 73
click at [234, 376] on div at bounding box center [526, 366] width 672 height 23
click at [225, 376] on div at bounding box center [526, 366] width 672 height 23
click at [225, 367] on input "file" at bounding box center [314, 366] width 248 height 21
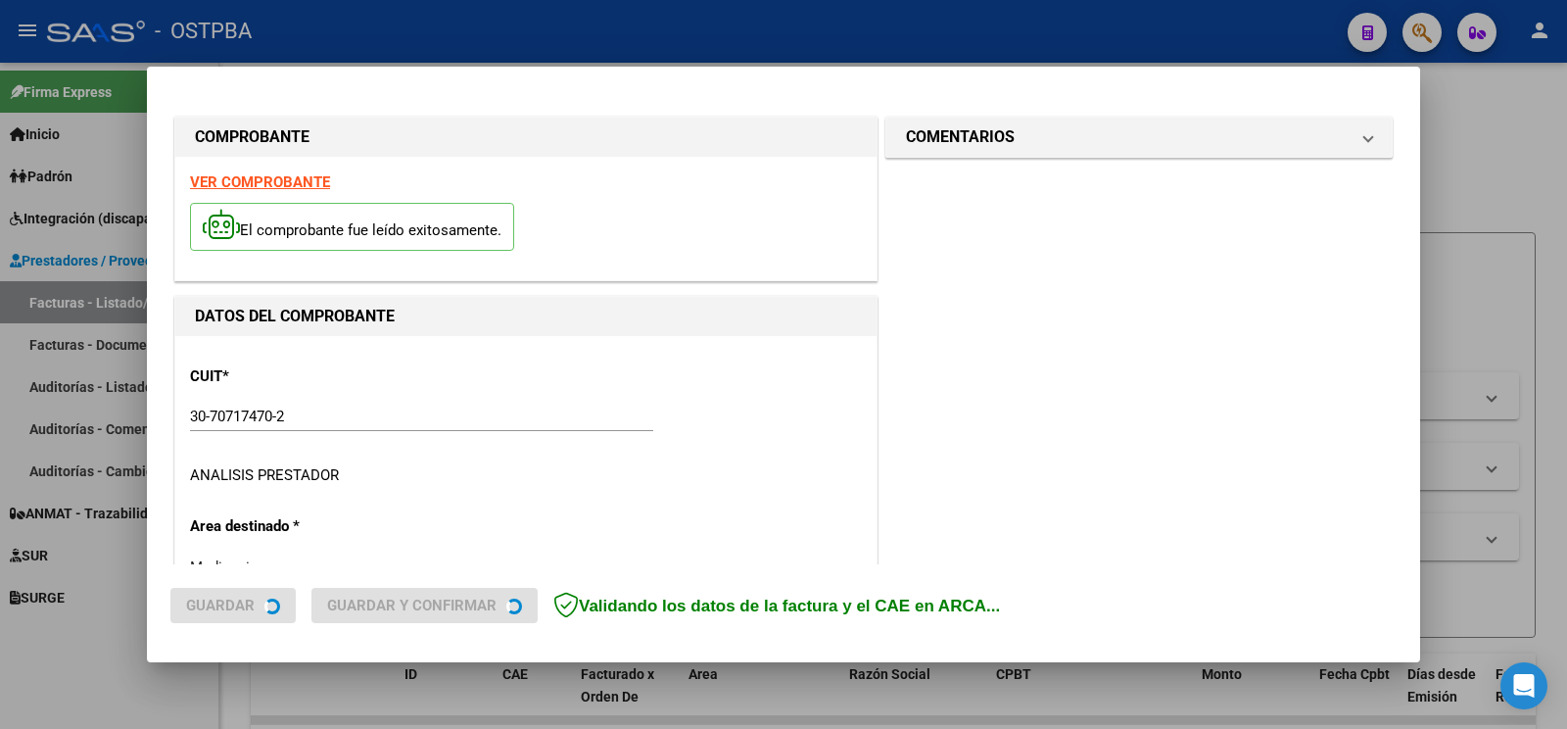
type input "[DATE]"
click at [935, 143] on h1 "COMENTARIOS" at bounding box center [960, 137] width 109 height 24
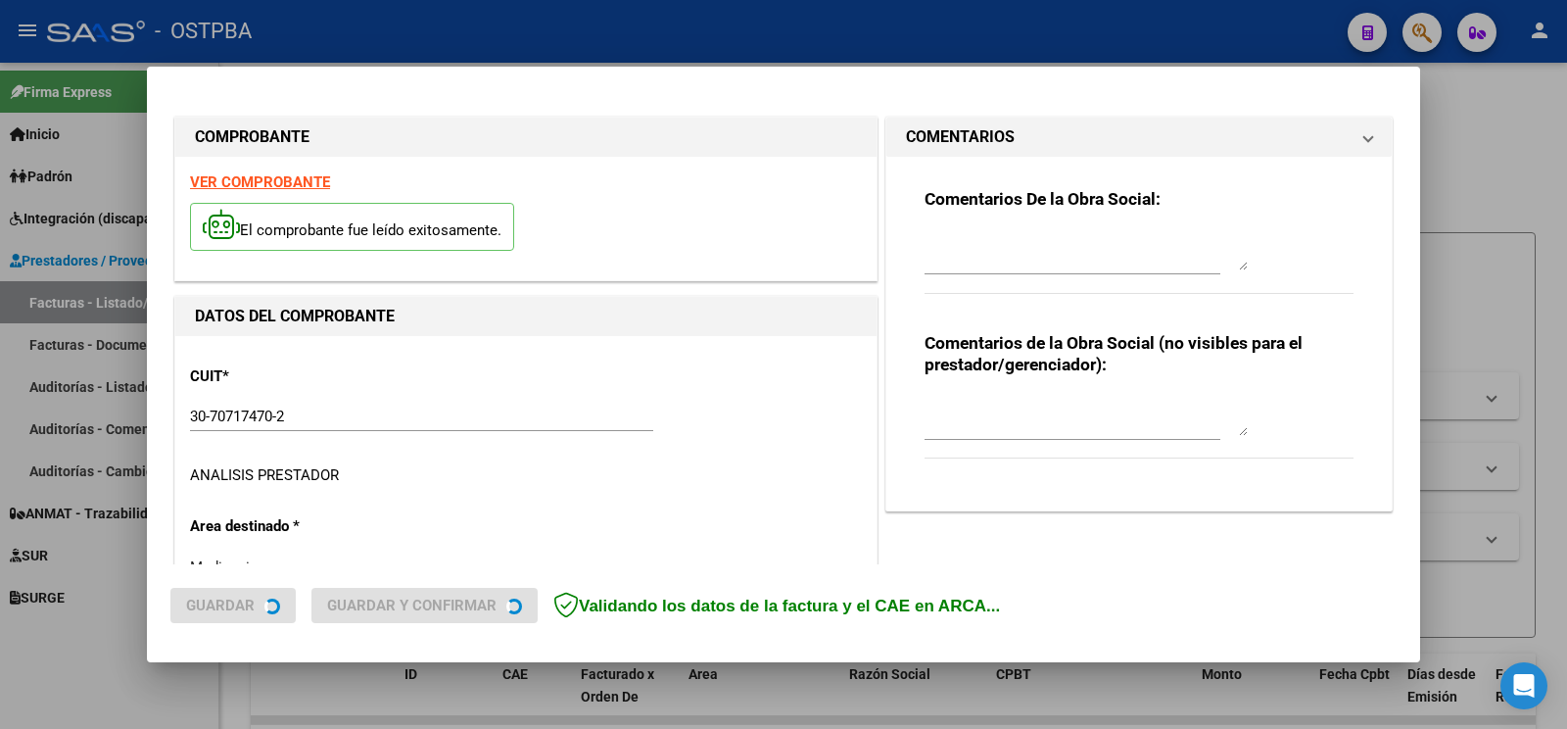
click at [965, 231] on textarea at bounding box center [1086, 250] width 323 height 39
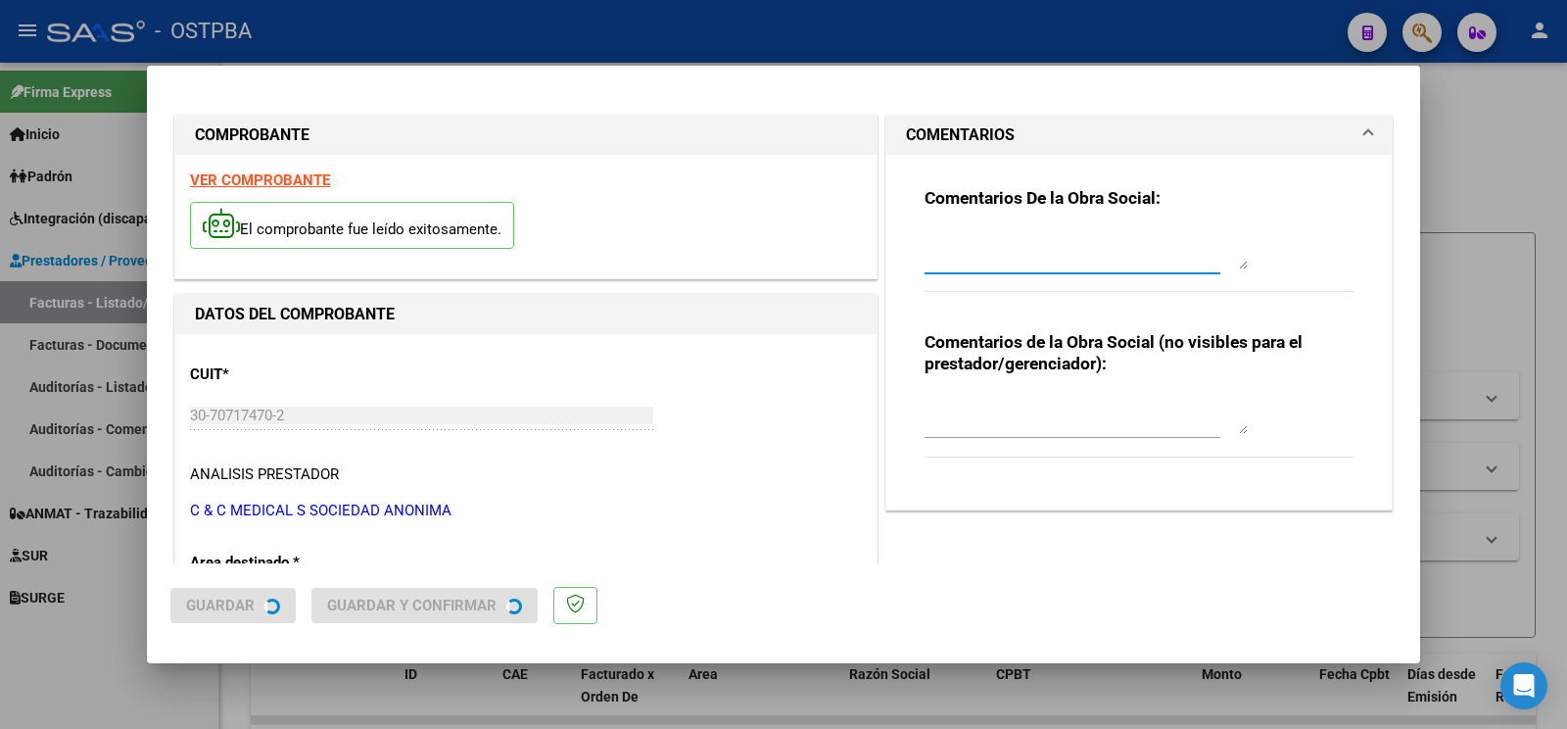
click at [963, 246] on textarea at bounding box center [1086, 249] width 323 height 39
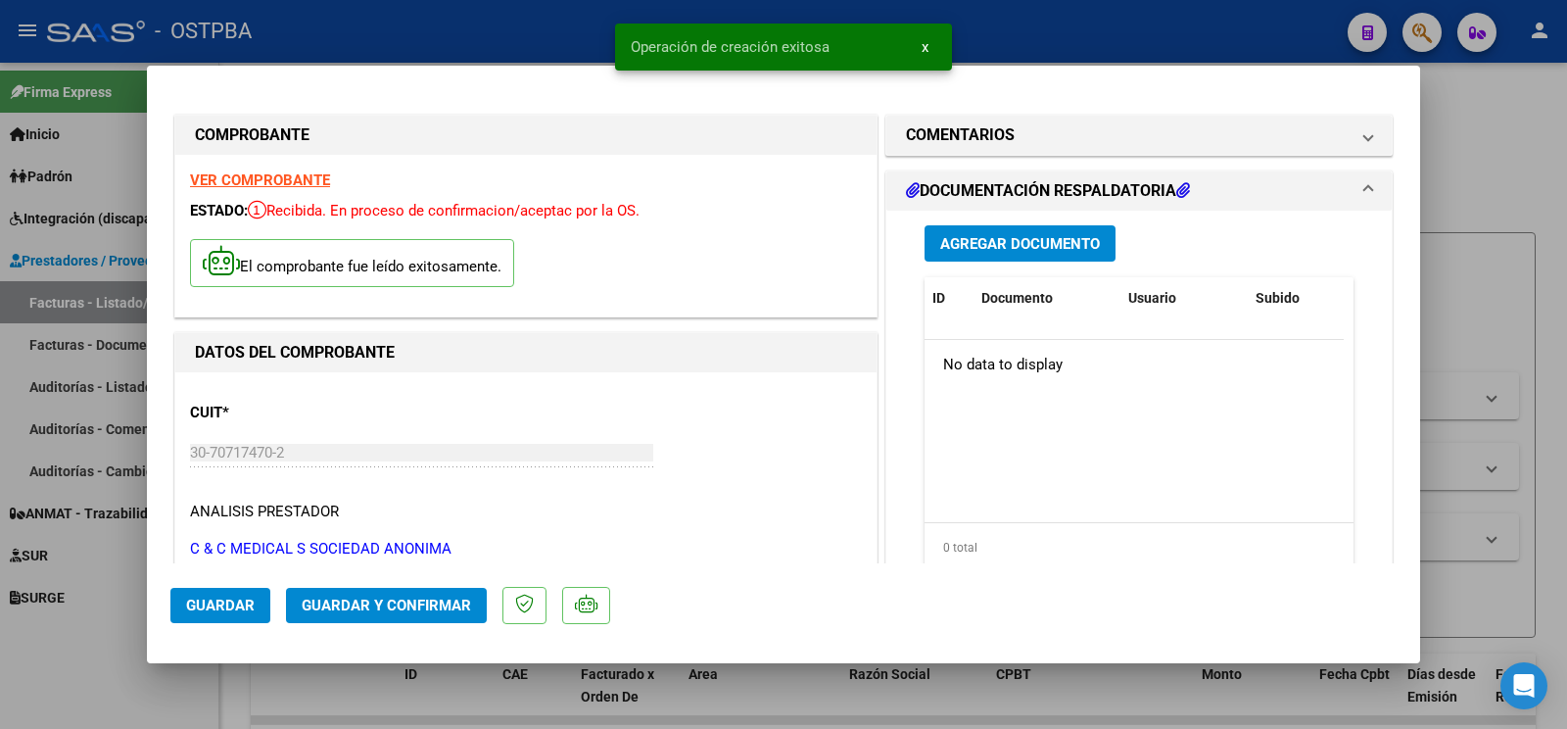
click at [999, 137] on h1 "COMENTARIOS" at bounding box center [960, 135] width 109 height 24
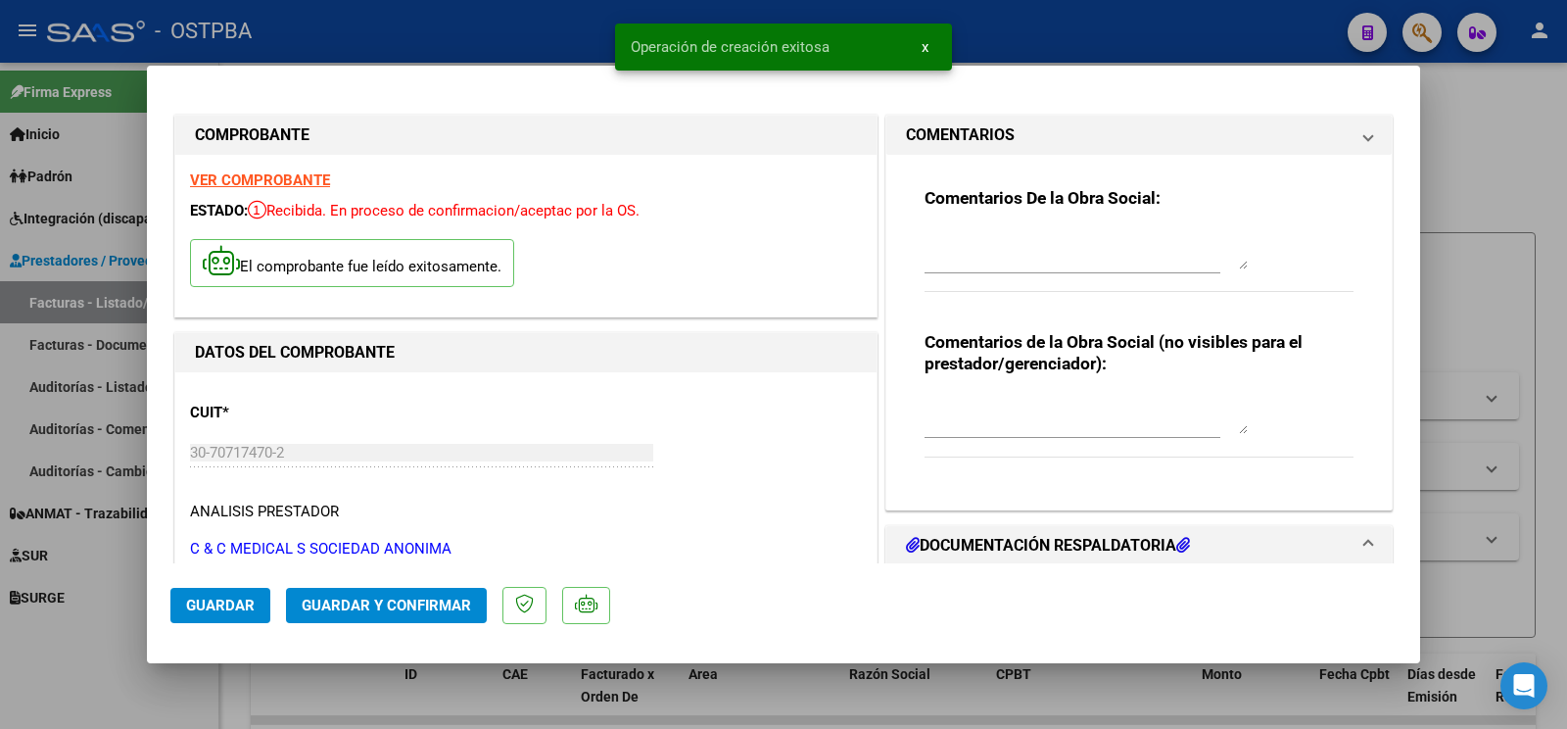
click at [983, 250] on textarea at bounding box center [1086, 249] width 323 height 39
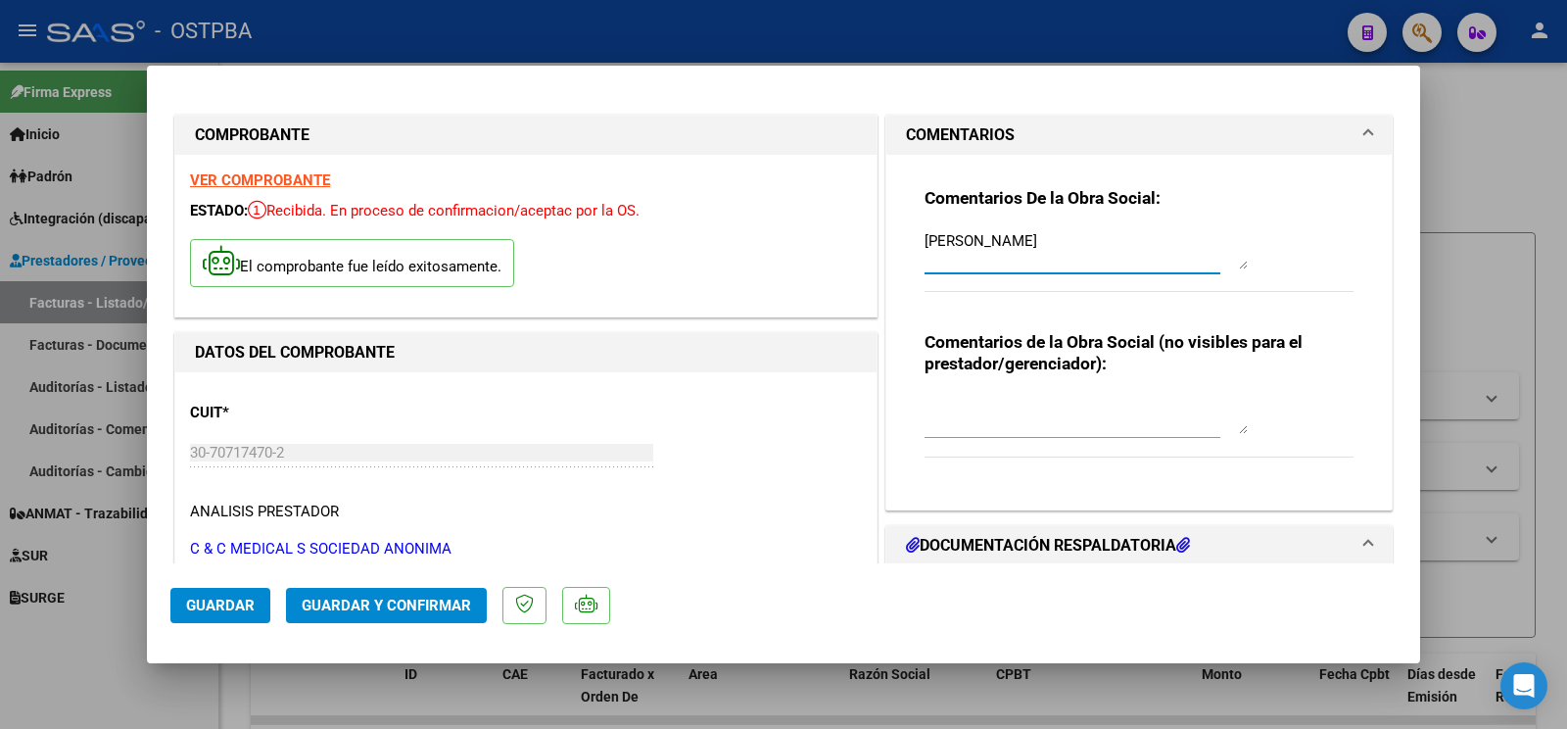
scroll to position [411, 0]
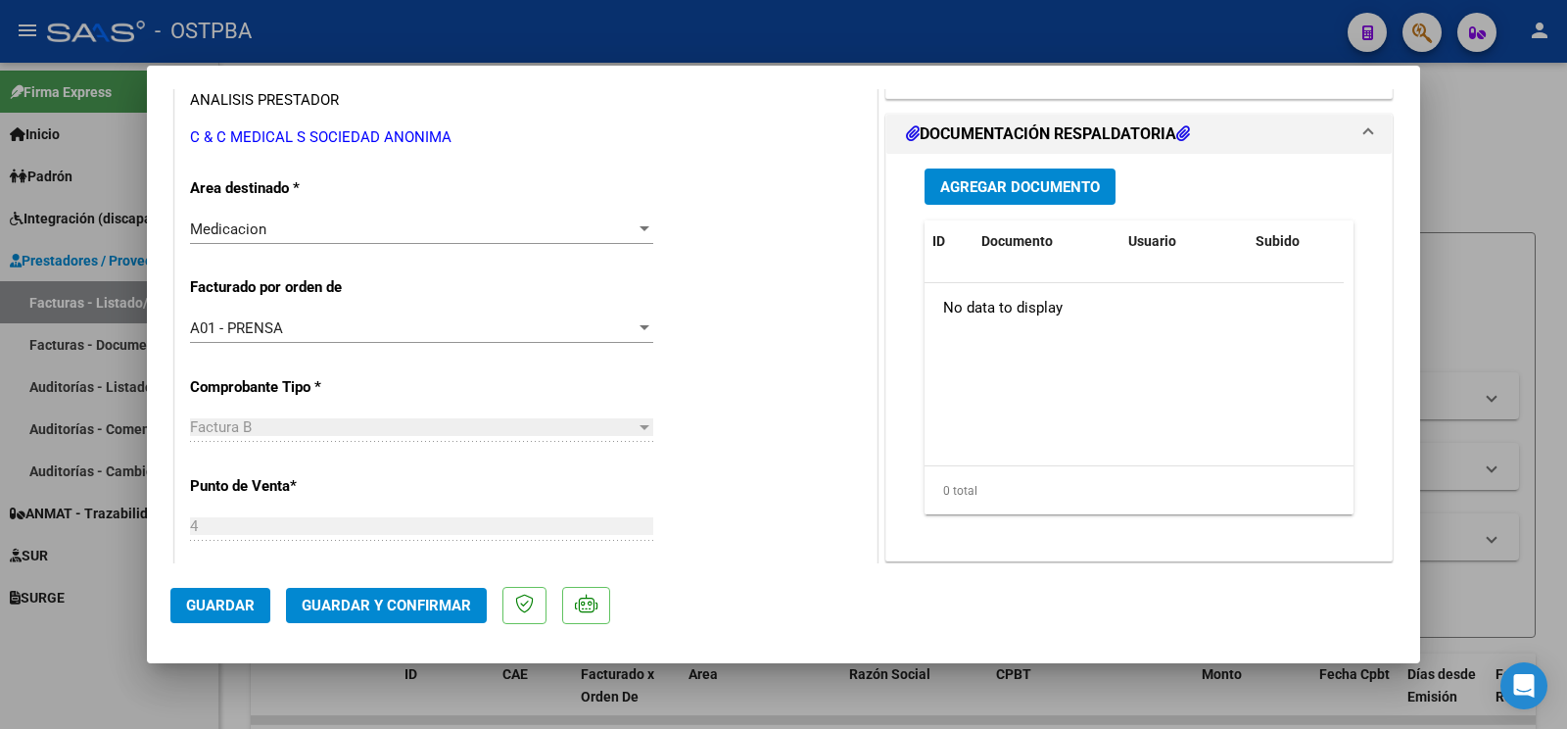
type textarea "[PERSON_NAME]"
click at [214, 594] on button "Guardar" at bounding box center [220, 605] width 100 height 35
click at [190, 613] on span "Guardar" at bounding box center [220, 605] width 69 height 18
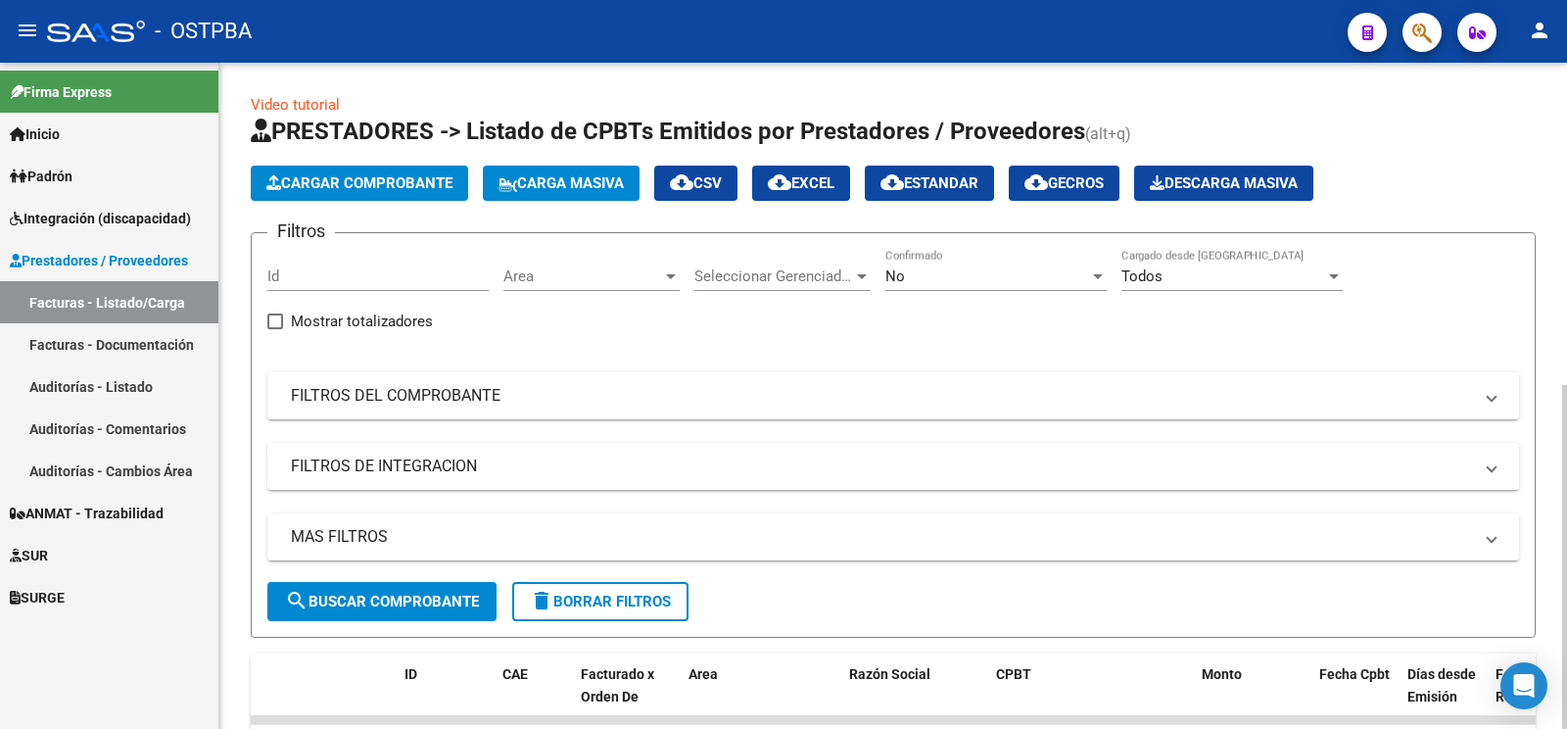
click at [436, 179] on span "Cargar Comprobante" at bounding box center [359, 183] width 186 height 18
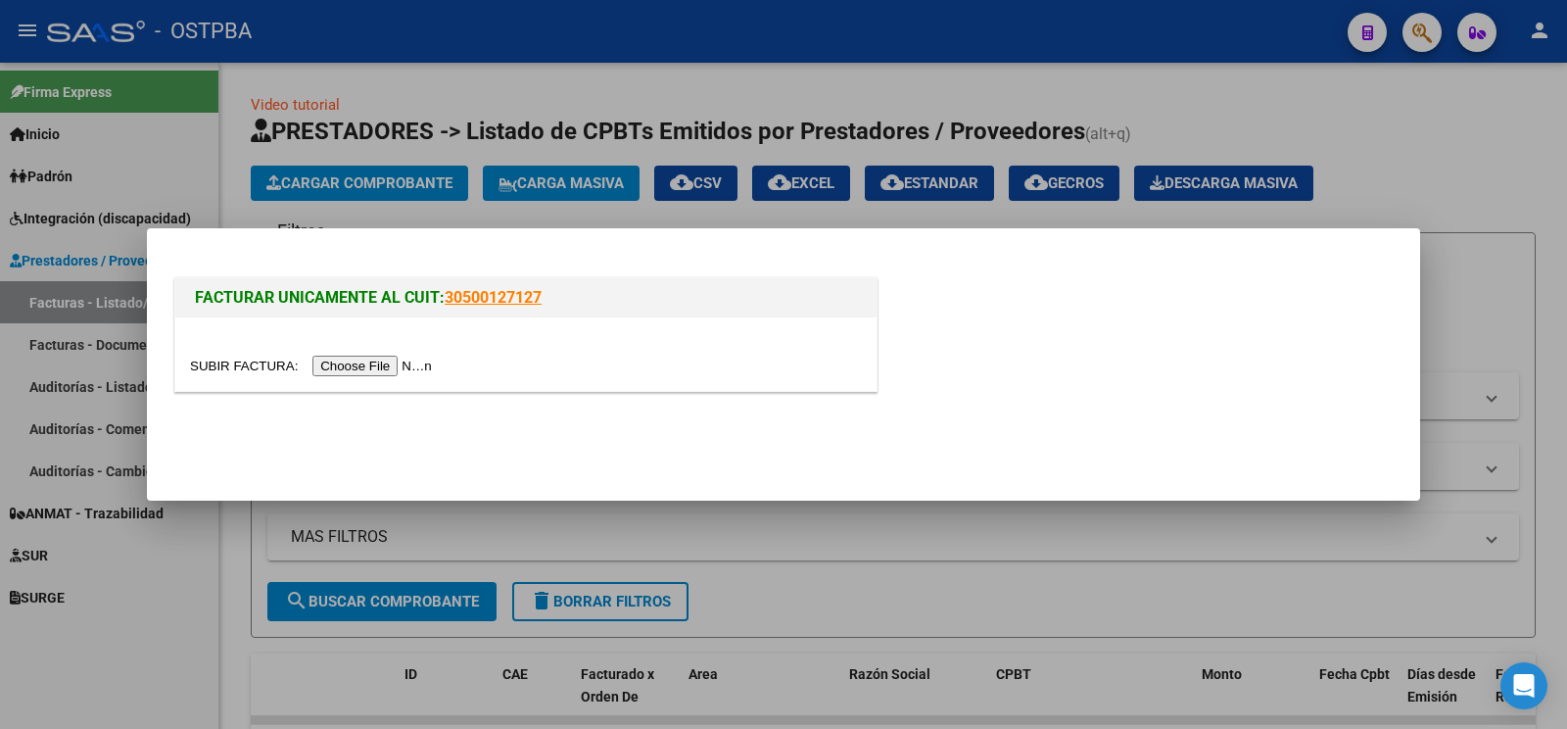
click at [241, 365] on input "file" at bounding box center [314, 366] width 248 height 21
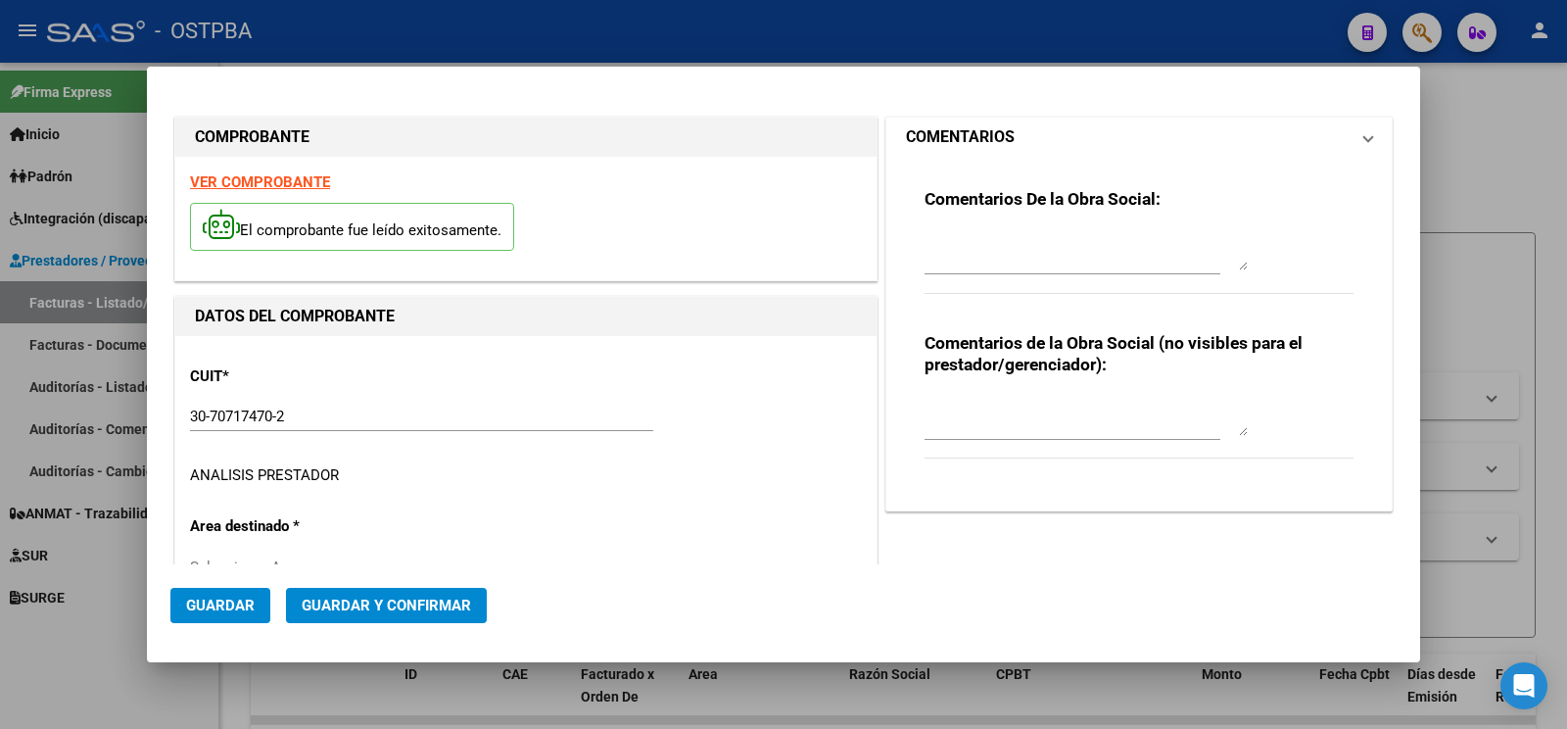
click at [994, 133] on h1 "COMENTARIOS" at bounding box center [960, 137] width 109 height 24
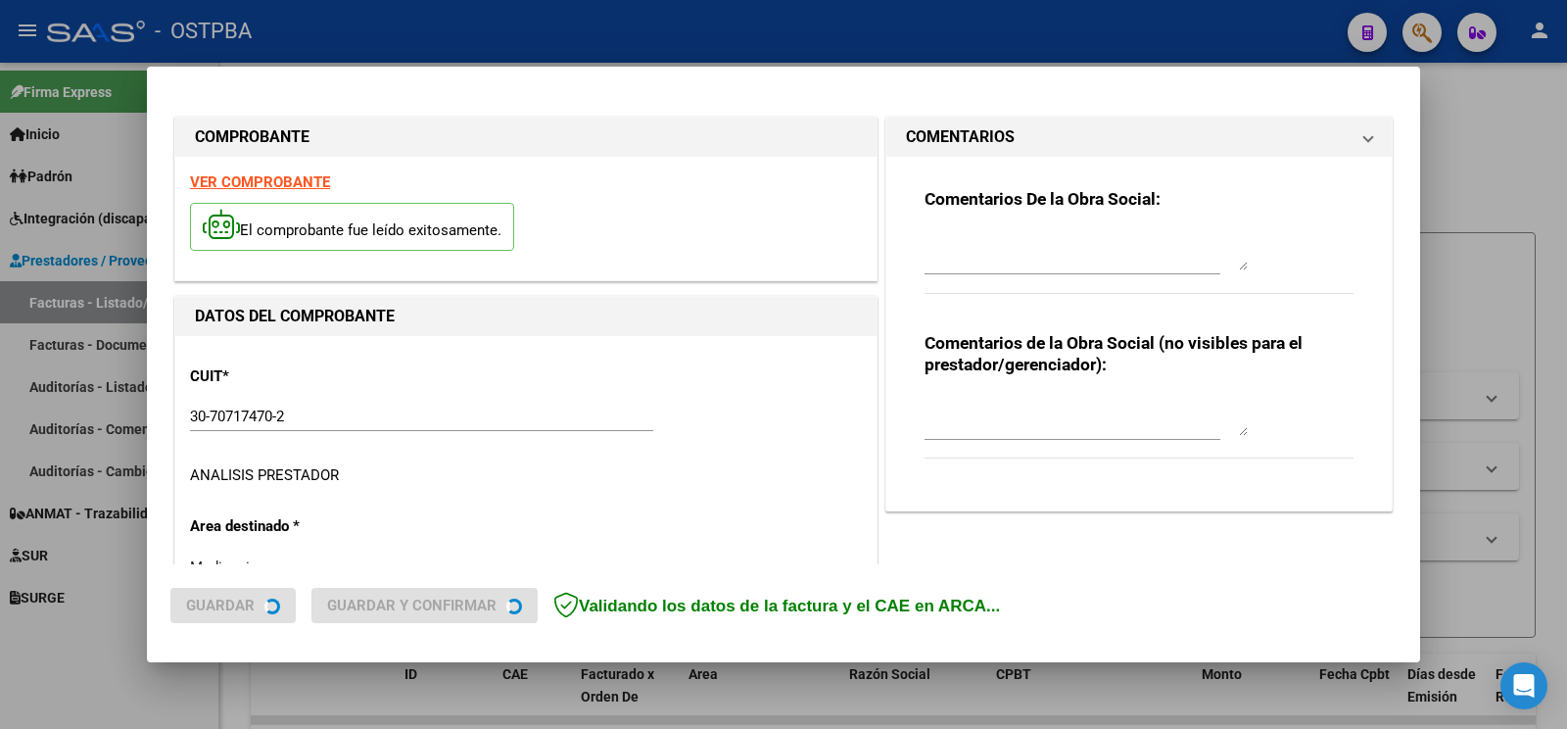
type input "[DATE]"
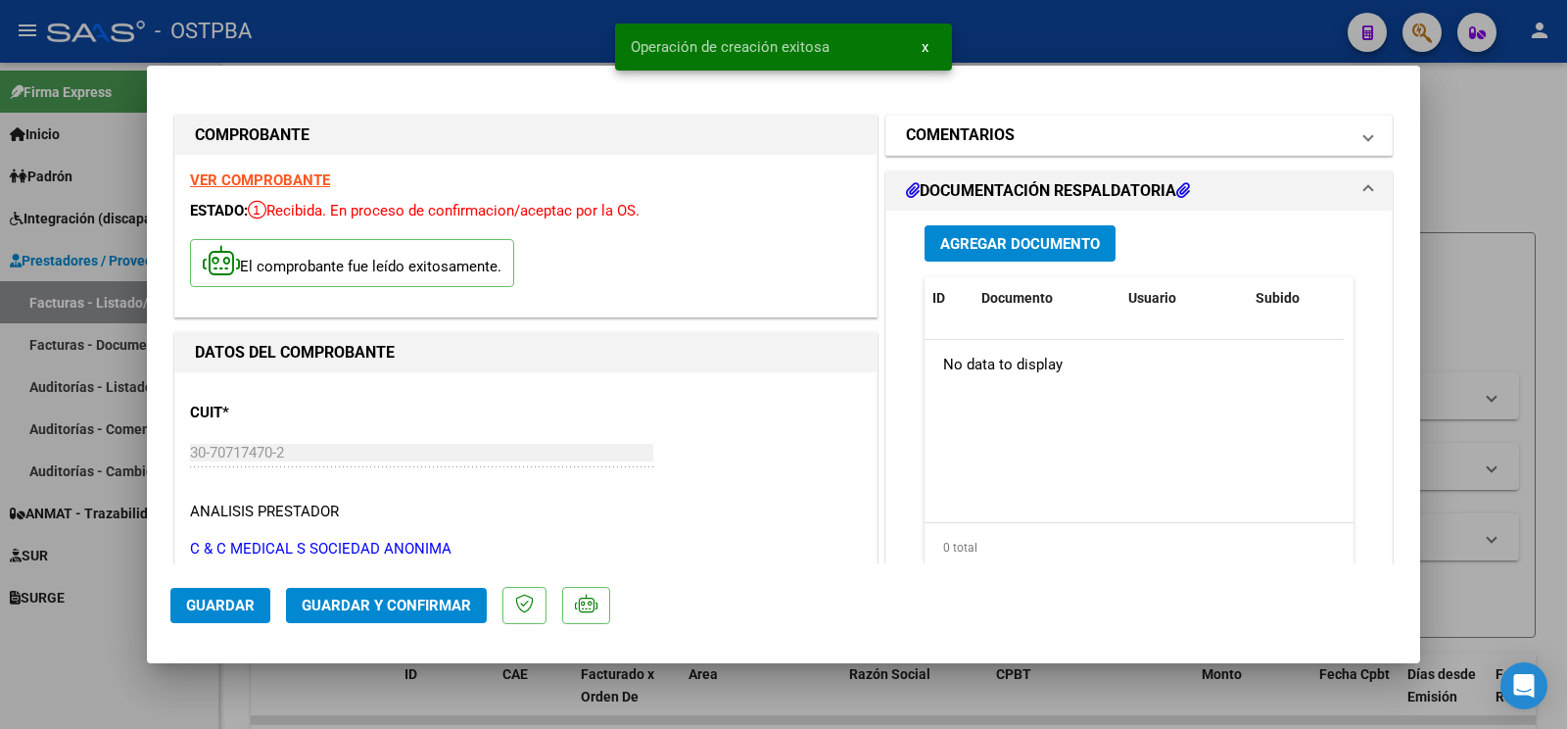
click at [983, 153] on mat-expansion-panel-header "COMENTARIOS" at bounding box center [1138, 135] width 505 height 39
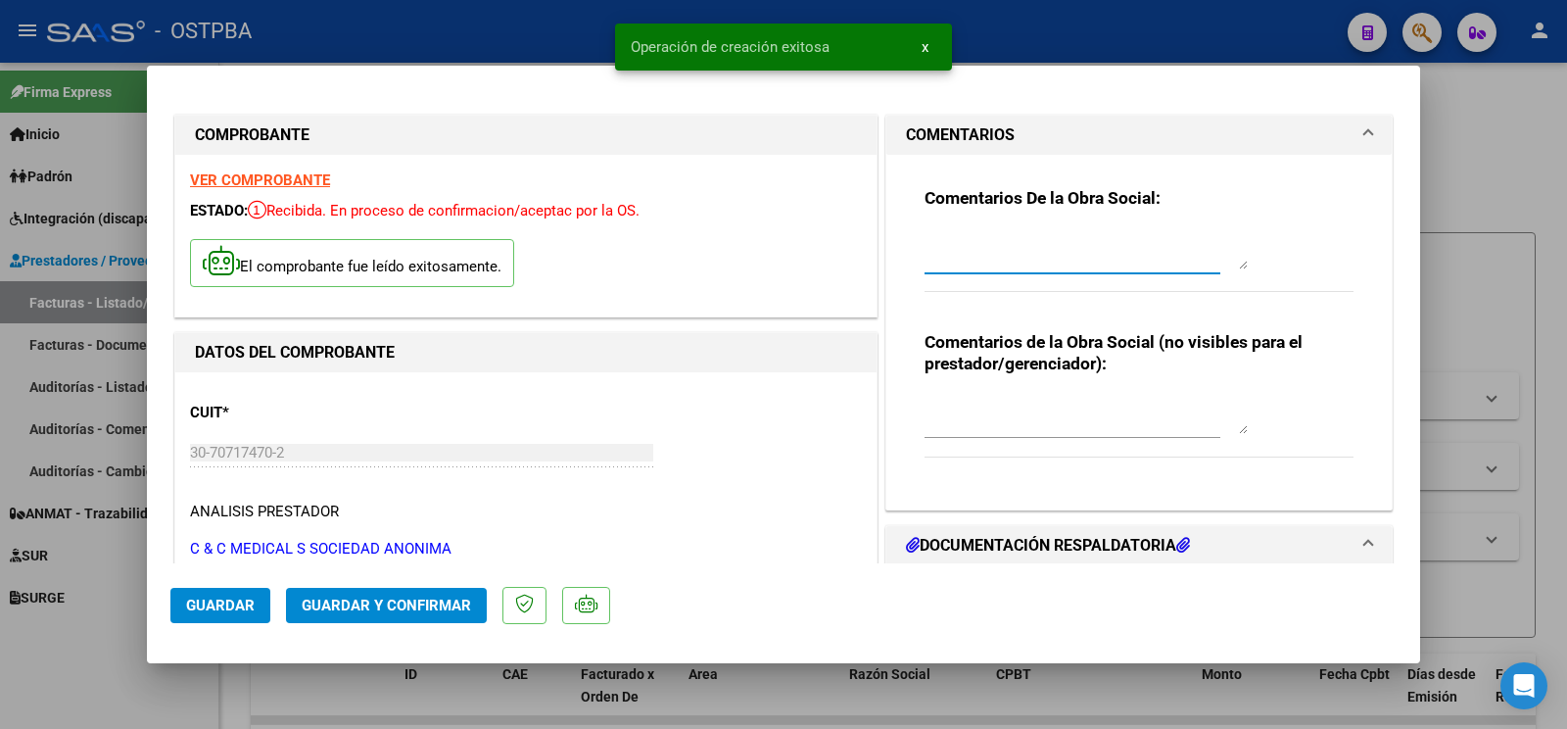
click at [975, 241] on textarea at bounding box center [1086, 249] width 323 height 39
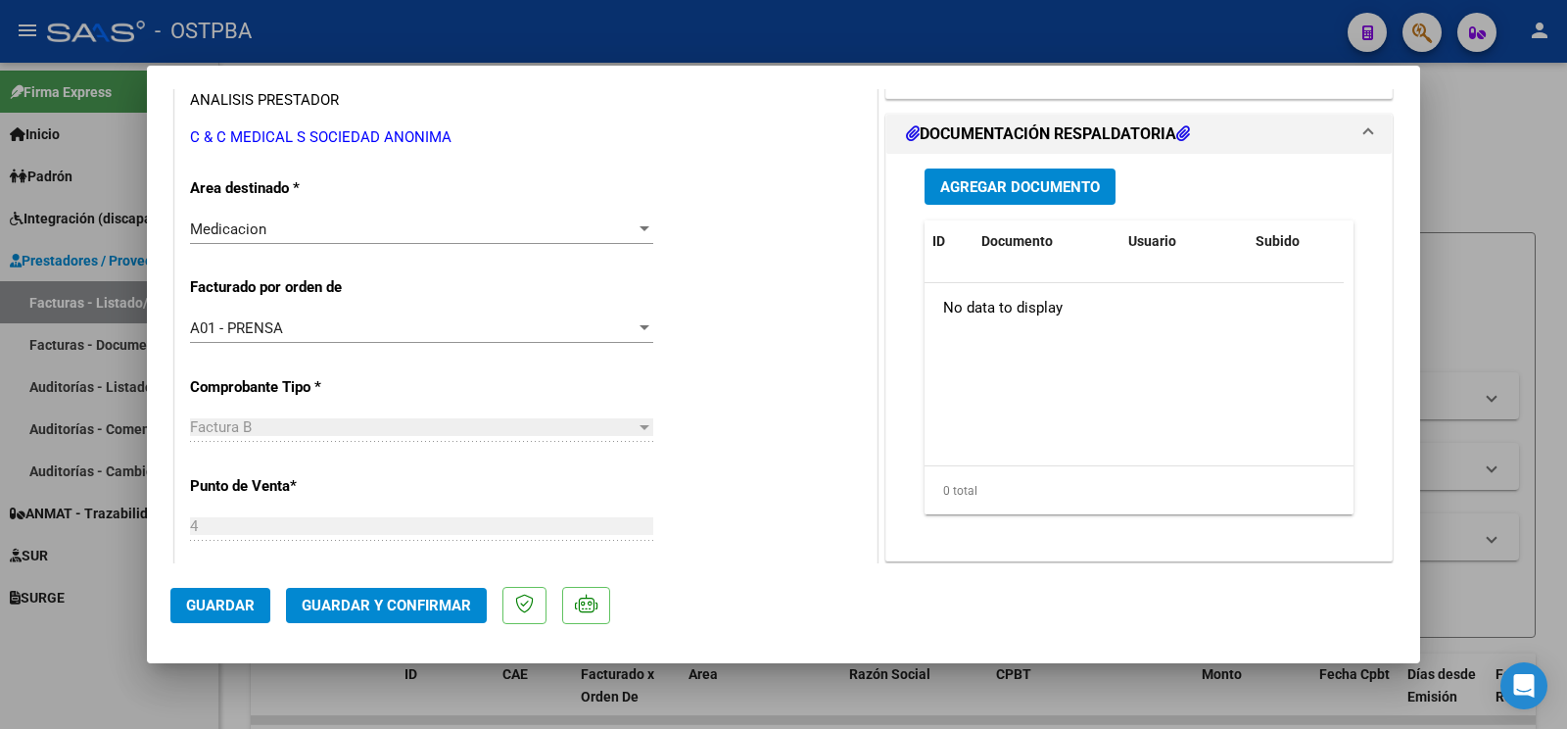
type textarea "f anpo"
click at [272, 224] on div "Medicacion" at bounding box center [413, 229] width 446 height 18
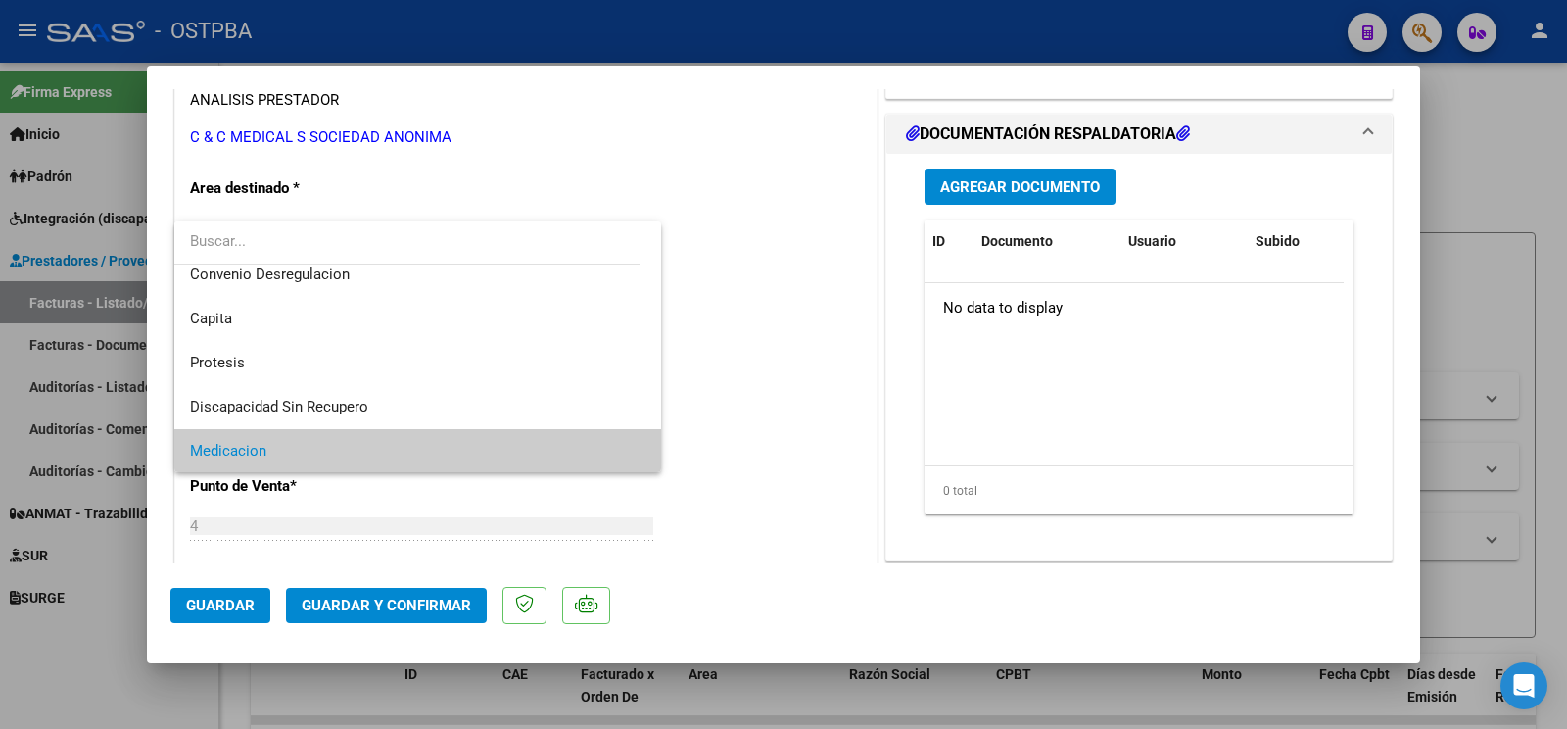
scroll to position [0, 0]
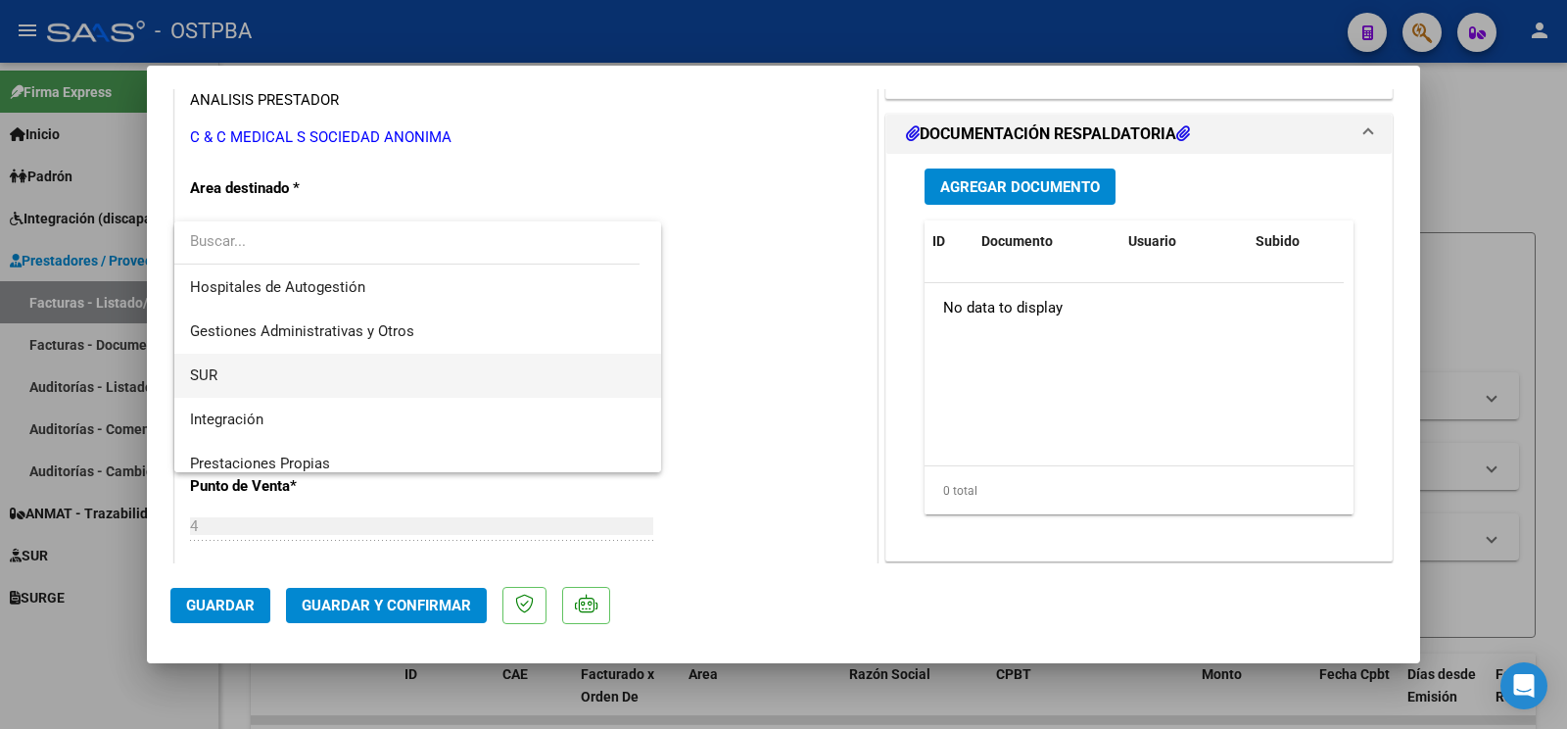
click at [297, 357] on span "SUR" at bounding box center [417, 376] width 455 height 44
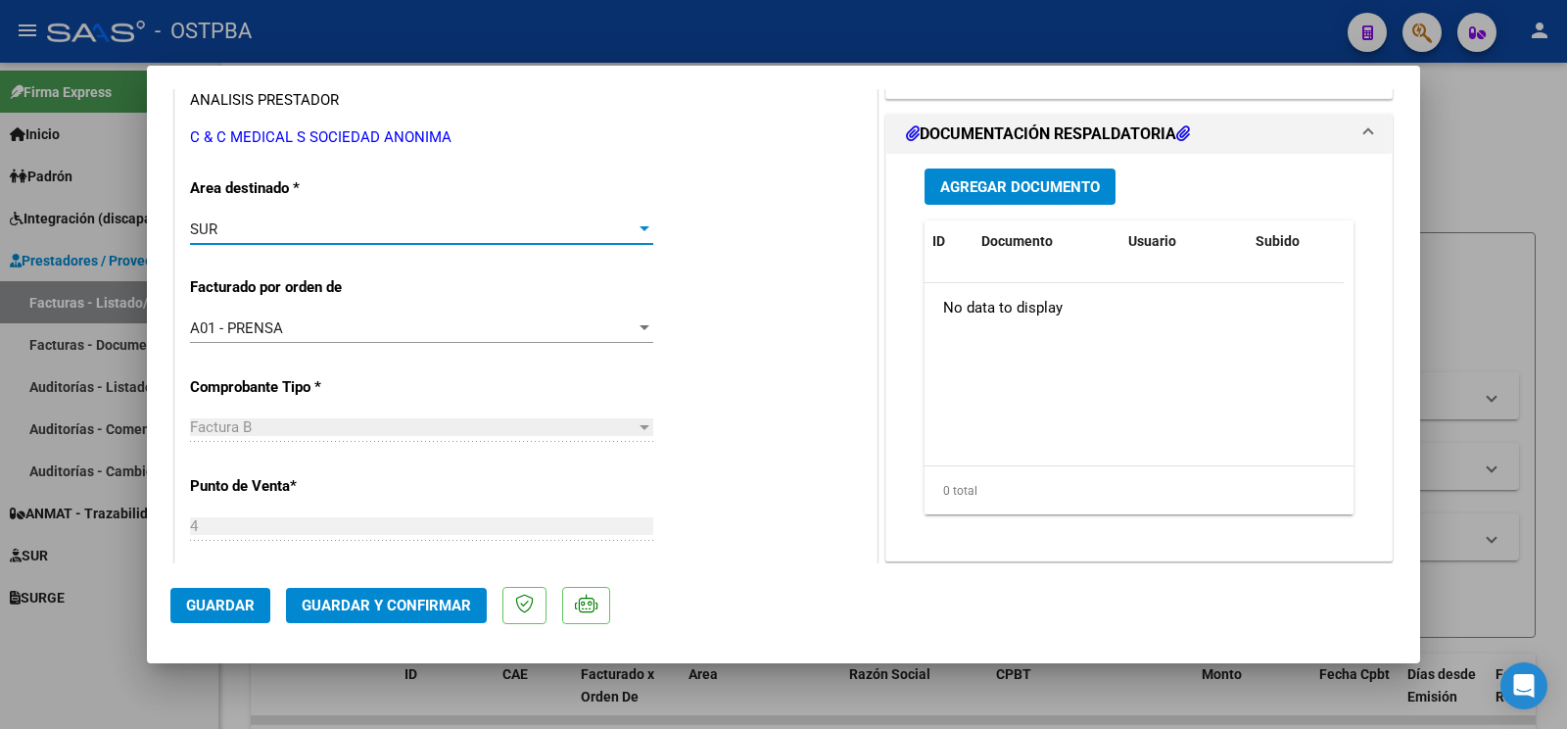
click at [229, 606] on span "Guardar" at bounding box center [220, 605] width 69 height 18
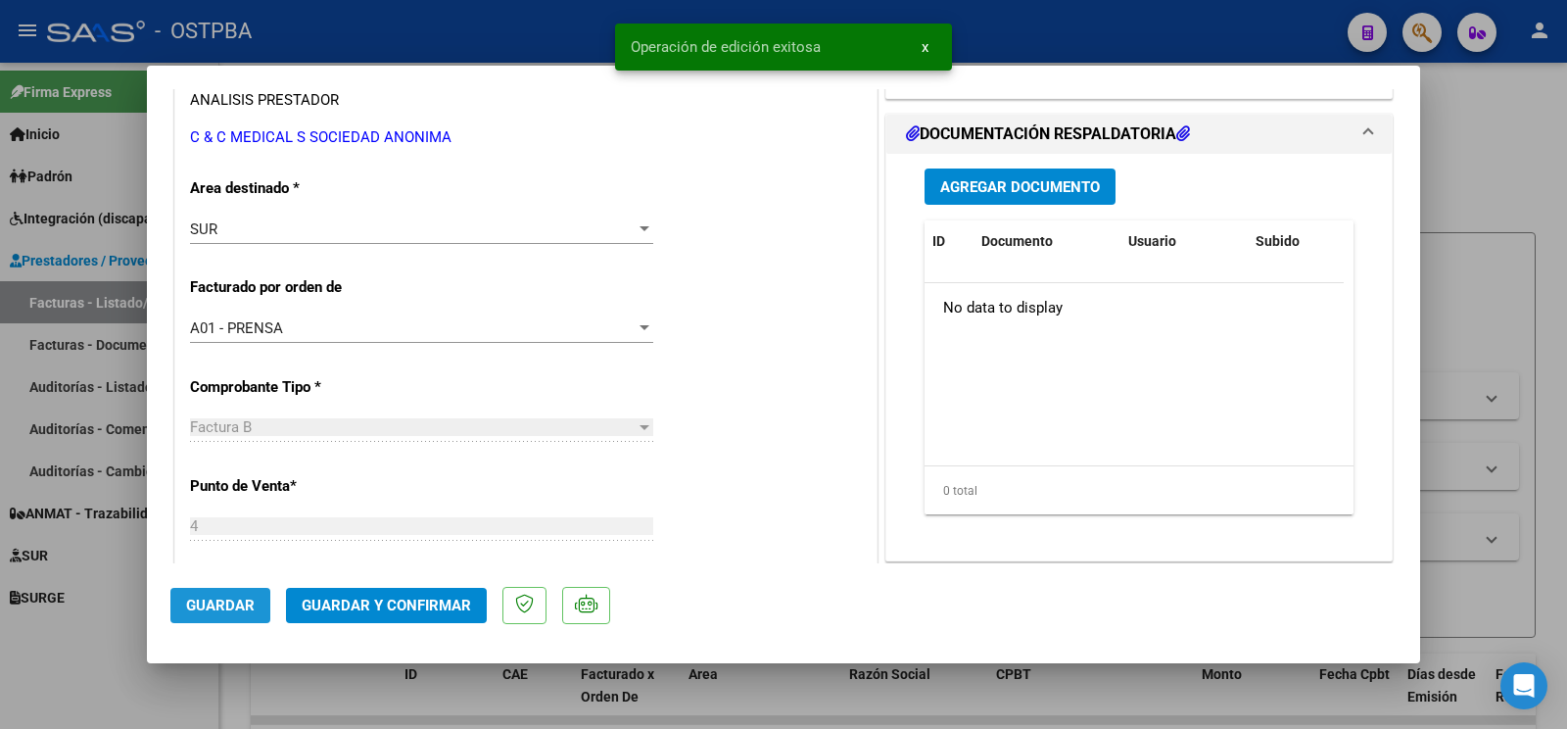
click at [230, 603] on span "Guardar" at bounding box center [220, 605] width 69 height 18
click at [126, 625] on div at bounding box center [783, 364] width 1567 height 729
